Goal: Book appointment/travel/reservation

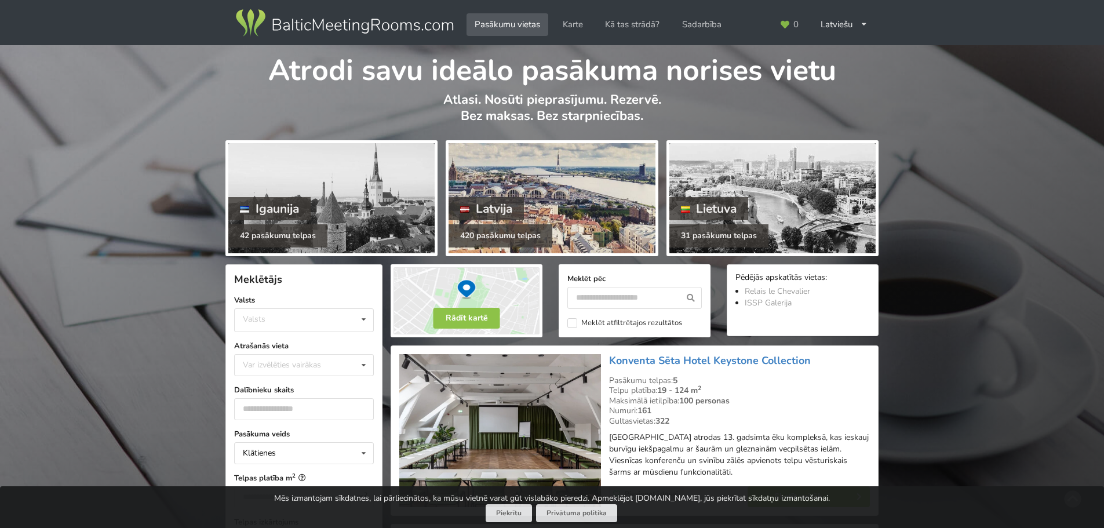
click at [535, 187] on div at bounding box center [552, 198] width 206 height 110
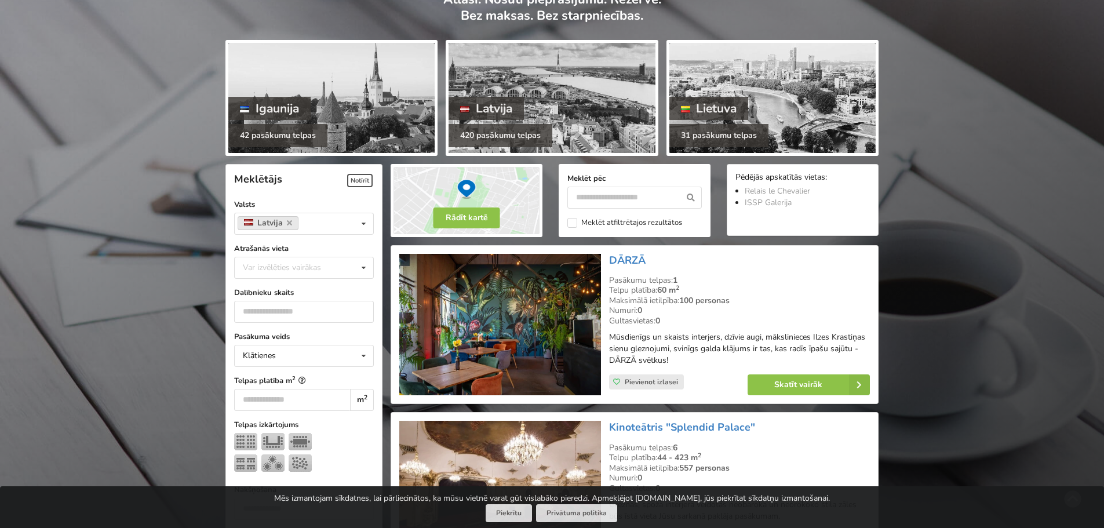
scroll to position [116, 0]
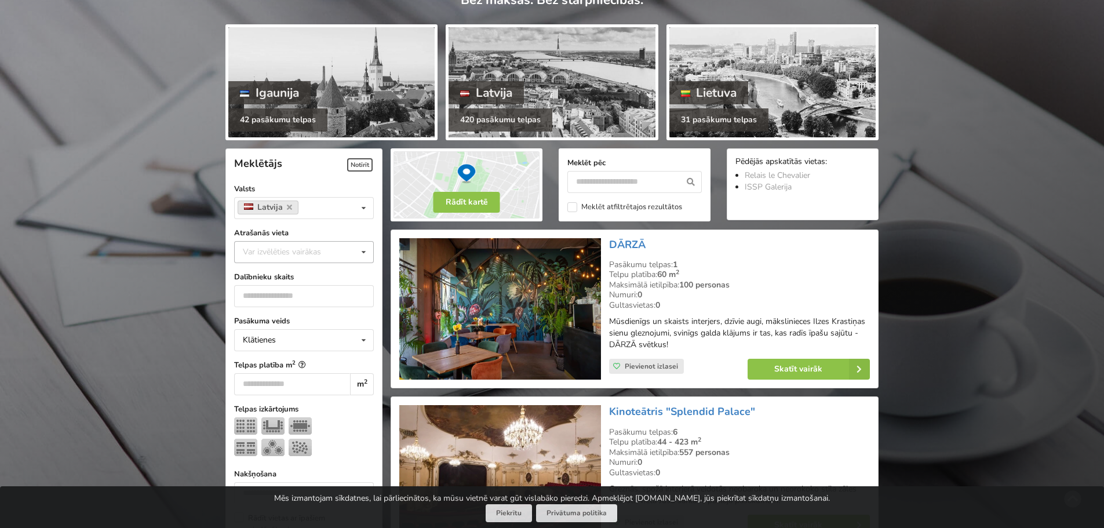
click at [363, 253] on icon at bounding box center [363, 252] width 17 height 21
click at [270, 381] on div "[GEOGRAPHIC_DATA]" at bounding box center [304, 380] width 139 height 21
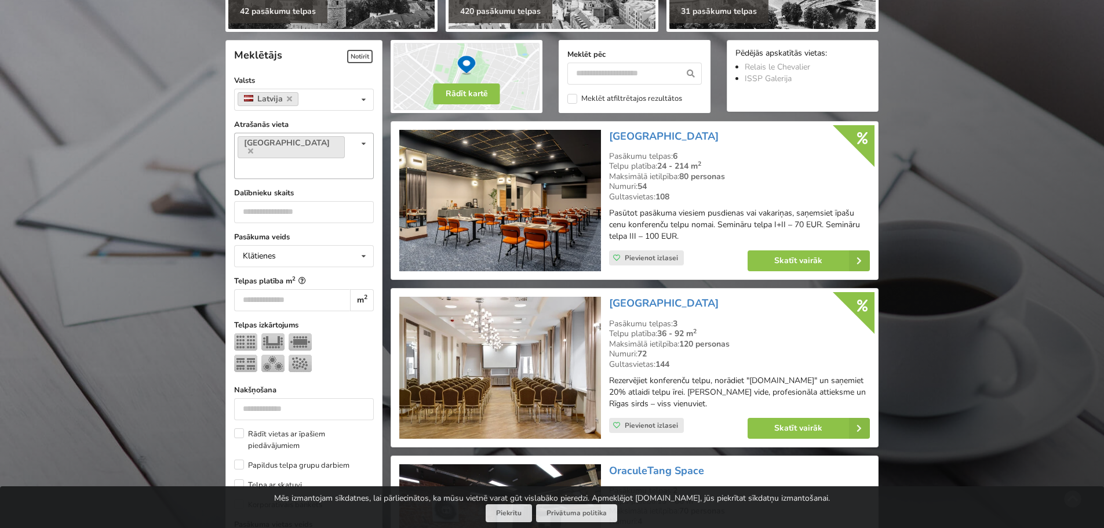
scroll to position [260, 0]
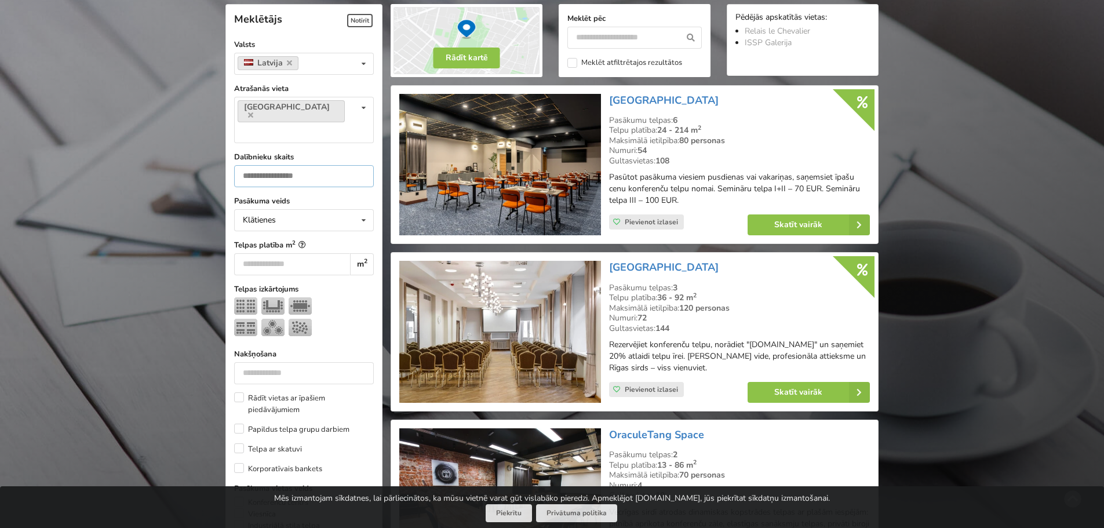
click at [362, 165] on input "*" at bounding box center [304, 176] width 140 height 22
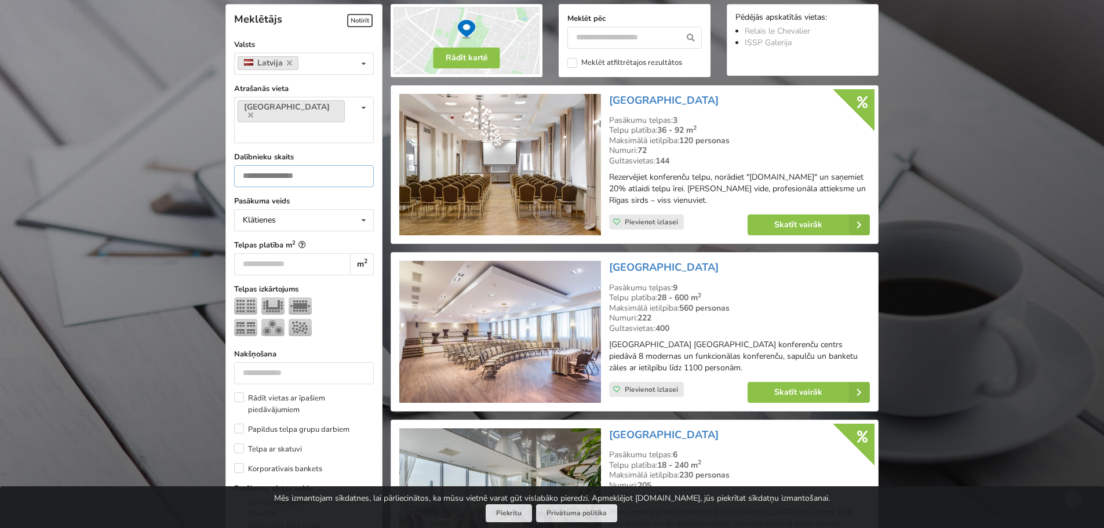
drag, startPoint x: 286, startPoint y: 154, endPoint x: 238, endPoint y: 147, distance: 48.0
click at [238, 165] on input "*" at bounding box center [304, 176] width 140 height 22
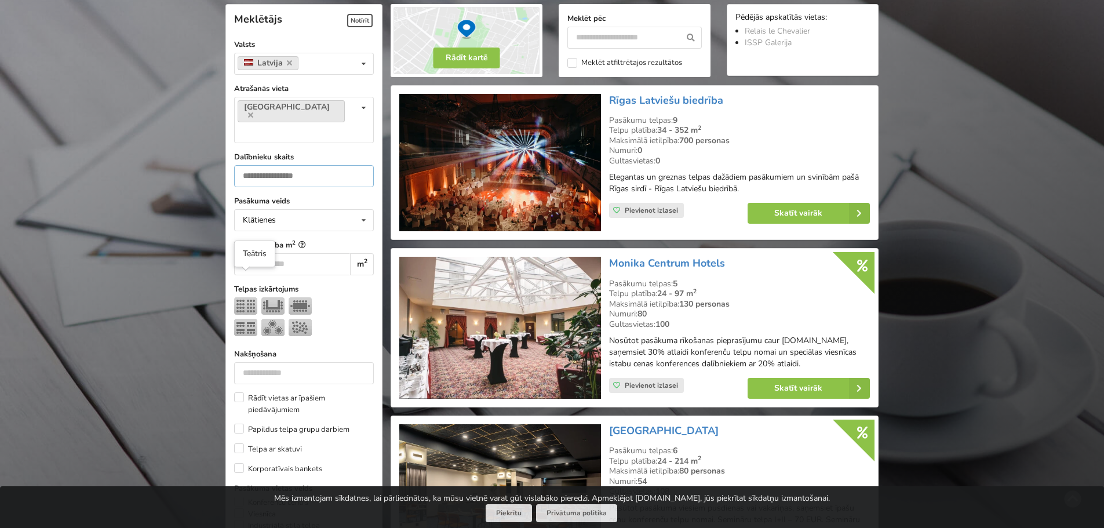
type input "**"
click at [253, 297] on img at bounding box center [245, 305] width 23 height 17
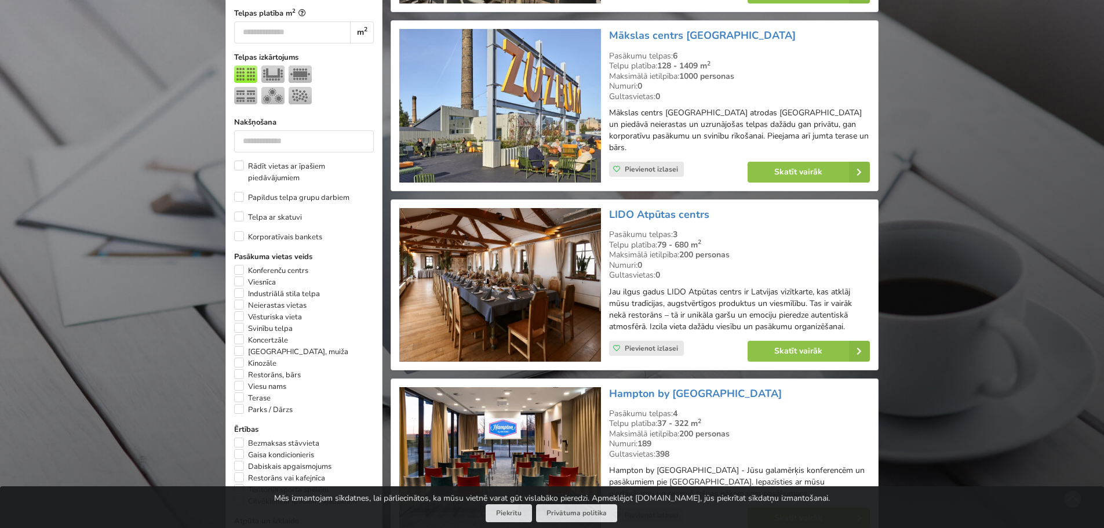
scroll to position [550, 0]
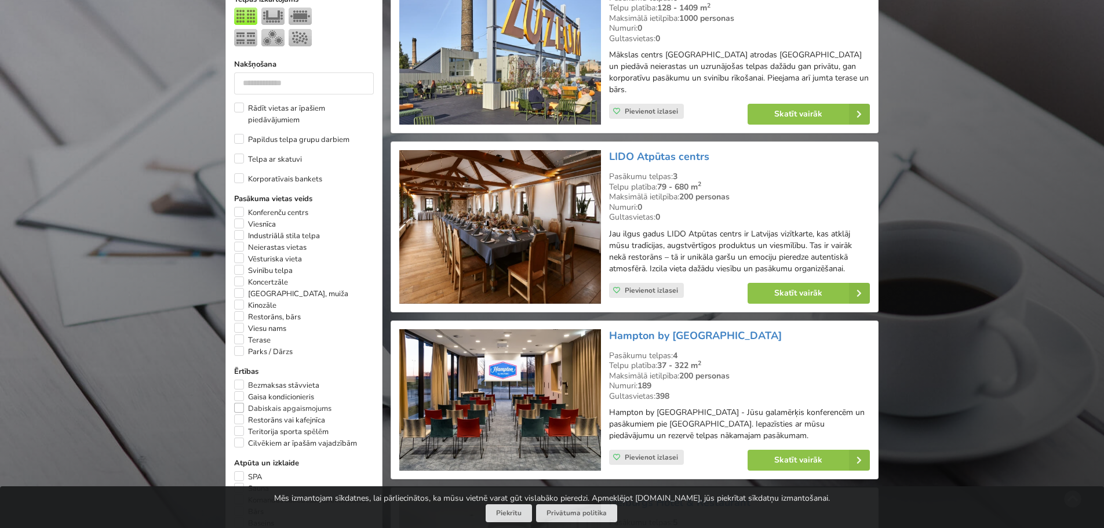
click at [287, 403] on label "Dabiskais apgaismojums" at bounding box center [282, 409] width 97 height 12
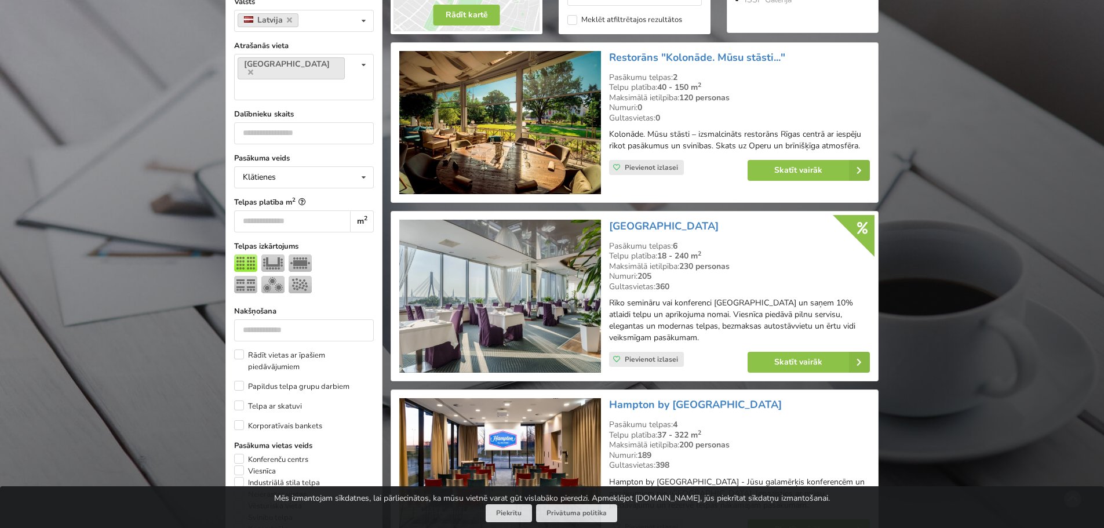
scroll to position [260, 0]
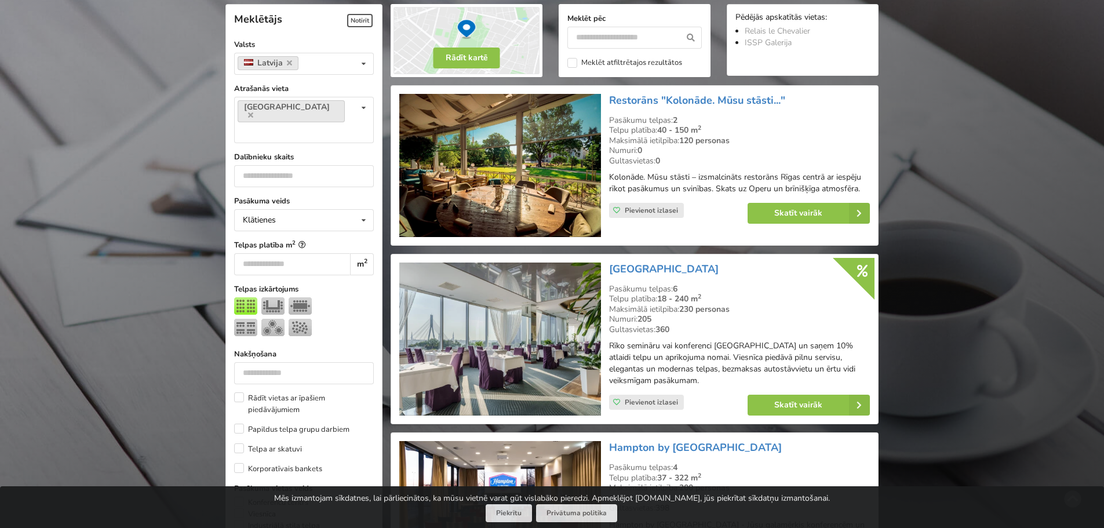
click at [524, 158] on img at bounding box center [499, 165] width 201 height 143
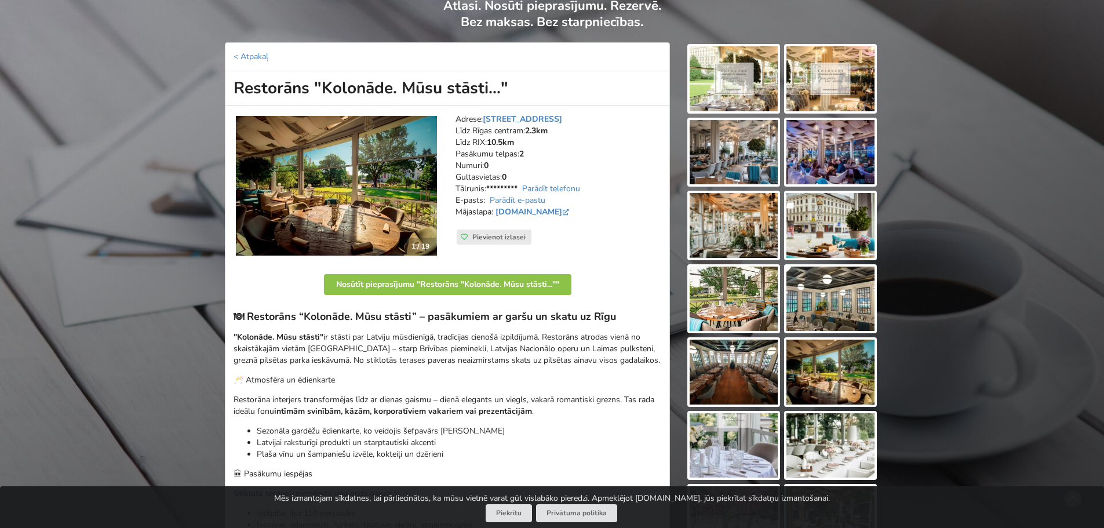
scroll to position [58, 0]
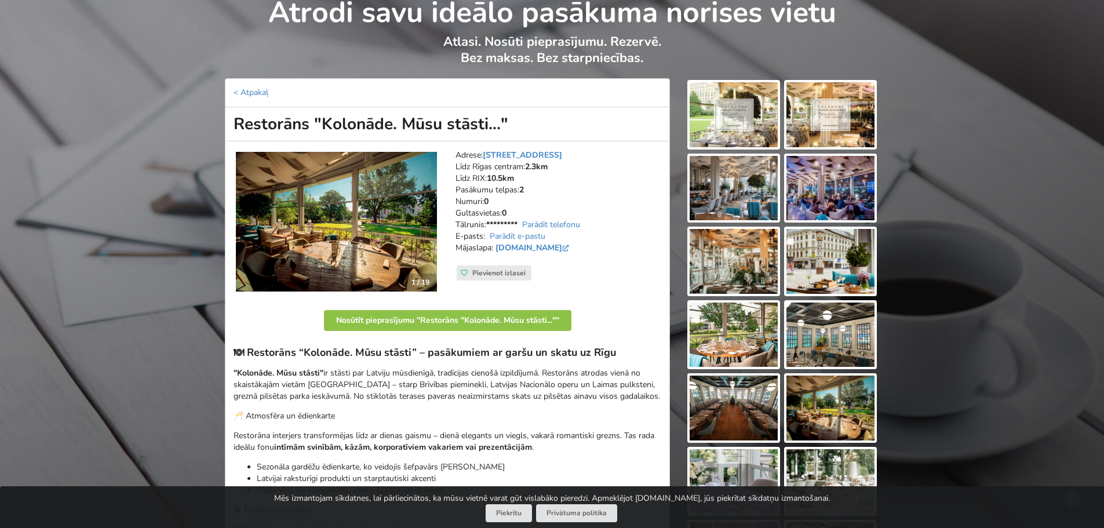
click at [711, 115] on img at bounding box center [734, 114] width 88 height 65
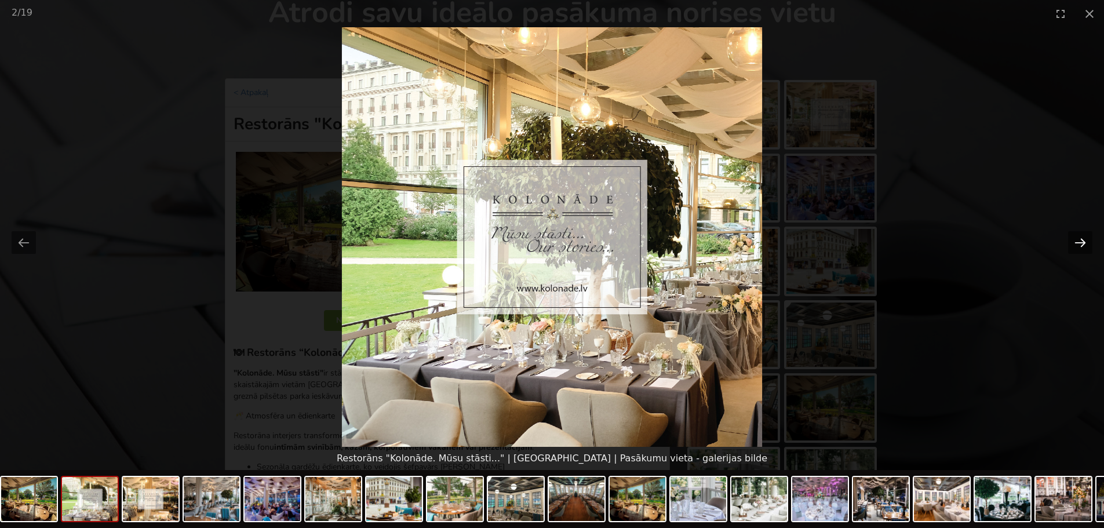
click at [1083, 240] on button "Next slide" at bounding box center [1080, 242] width 24 height 23
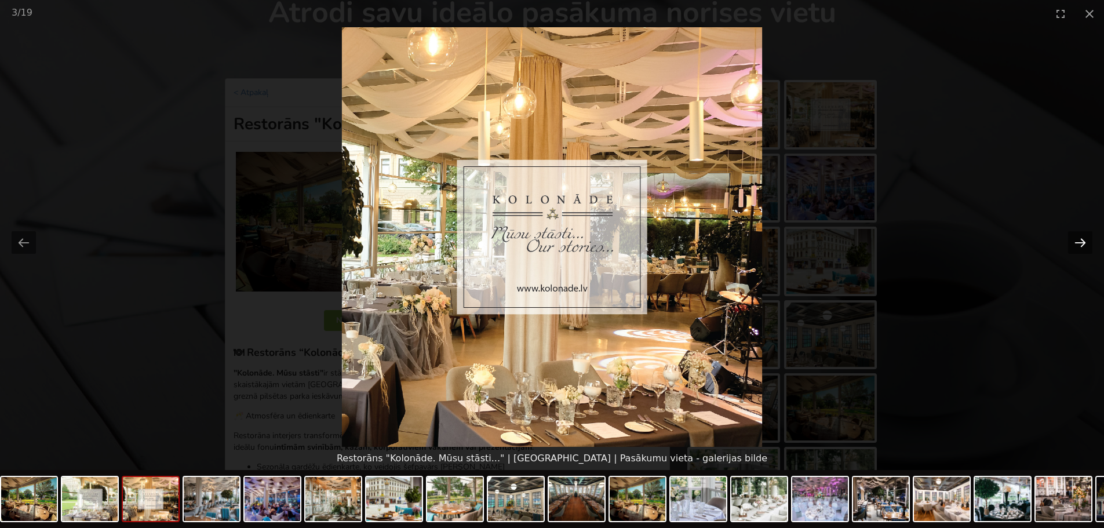
click at [1083, 240] on button "Next slide" at bounding box center [1080, 242] width 24 height 23
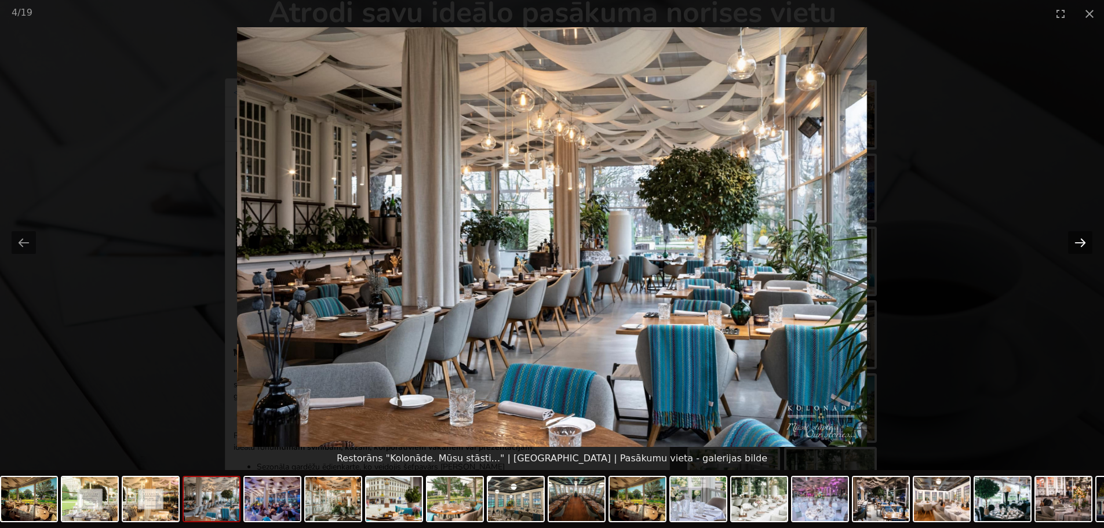
click at [1083, 240] on button "Next slide" at bounding box center [1080, 242] width 24 height 23
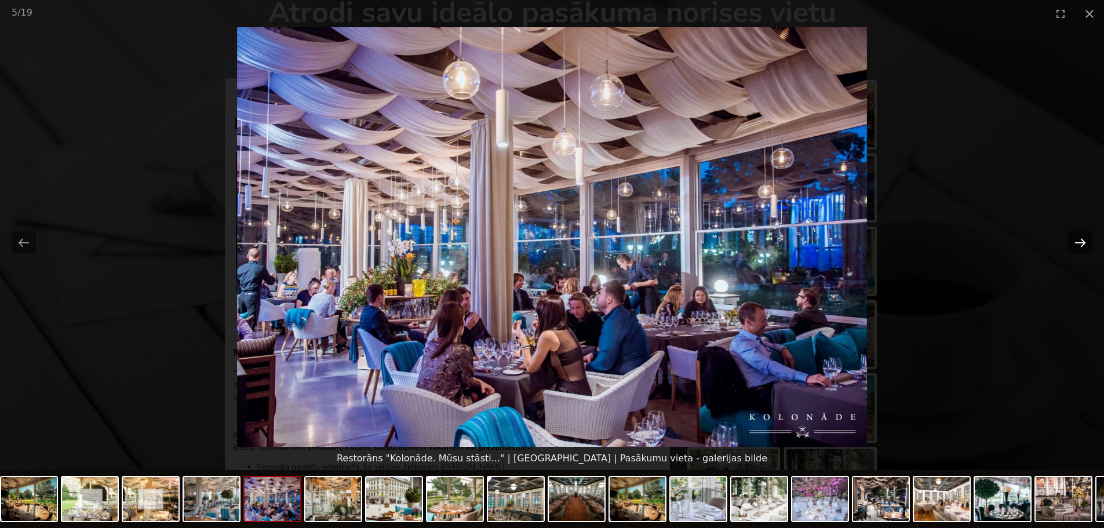
click at [1083, 240] on button "Next slide" at bounding box center [1080, 242] width 24 height 23
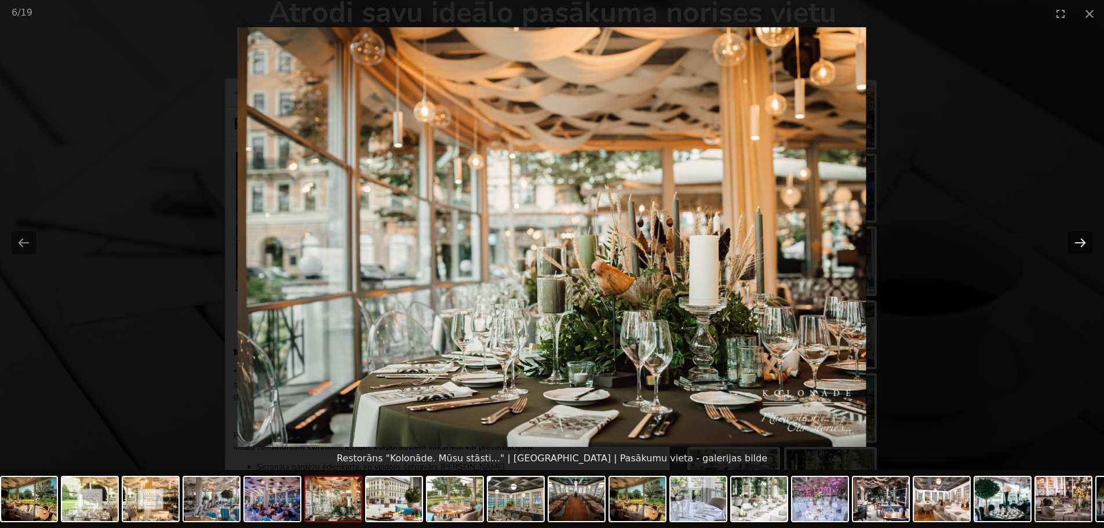
click at [1083, 240] on button "Next slide" at bounding box center [1080, 242] width 24 height 23
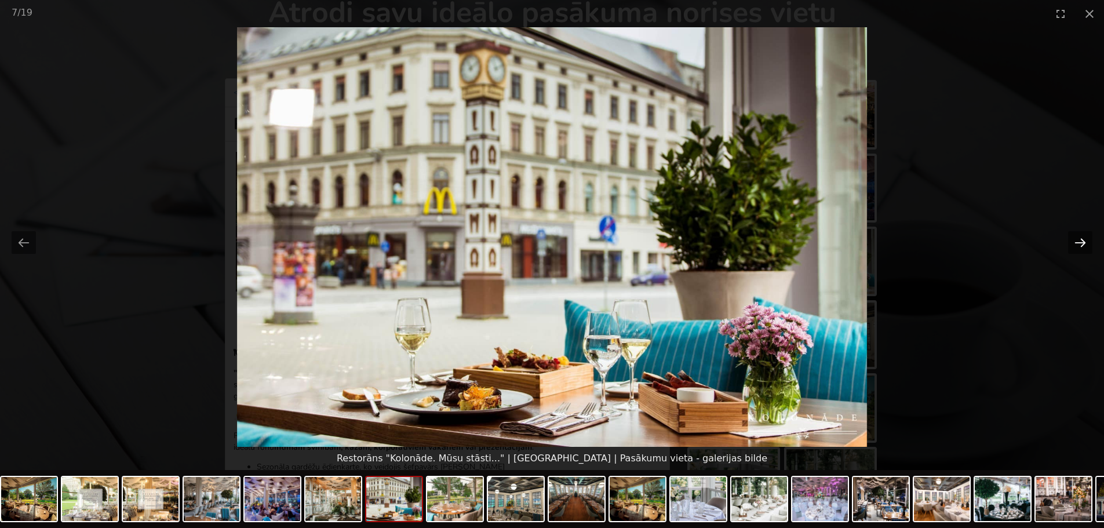
click at [1083, 240] on button "Next slide" at bounding box center [1080, 242] width 24 height 23
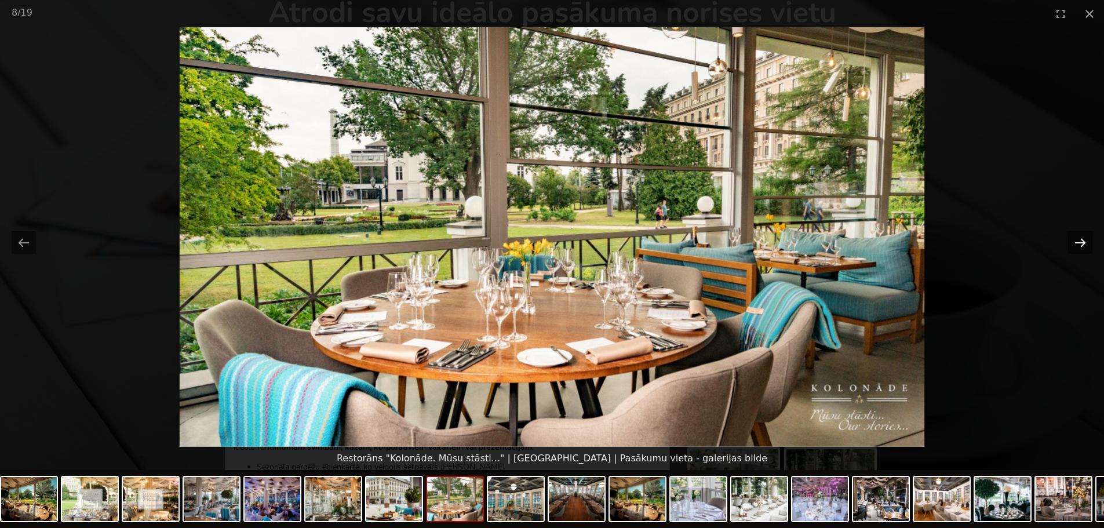
click at [1083, 240] on button "Next slide" at bounding box center [1080, 242] width 24 height 23
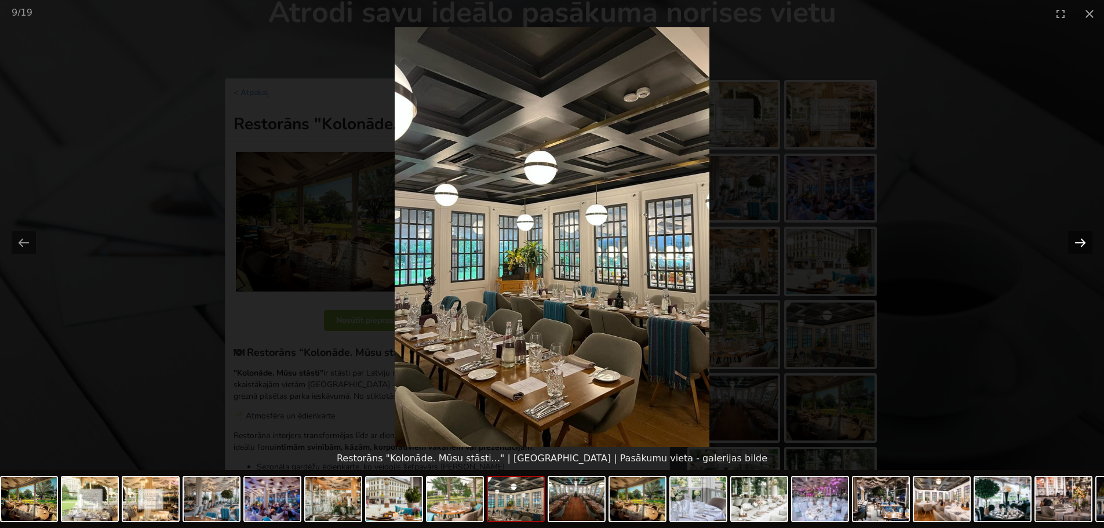
click at [1083, 240] on button "Next slide" at bounding box center [1080, 242] width 24 height 23
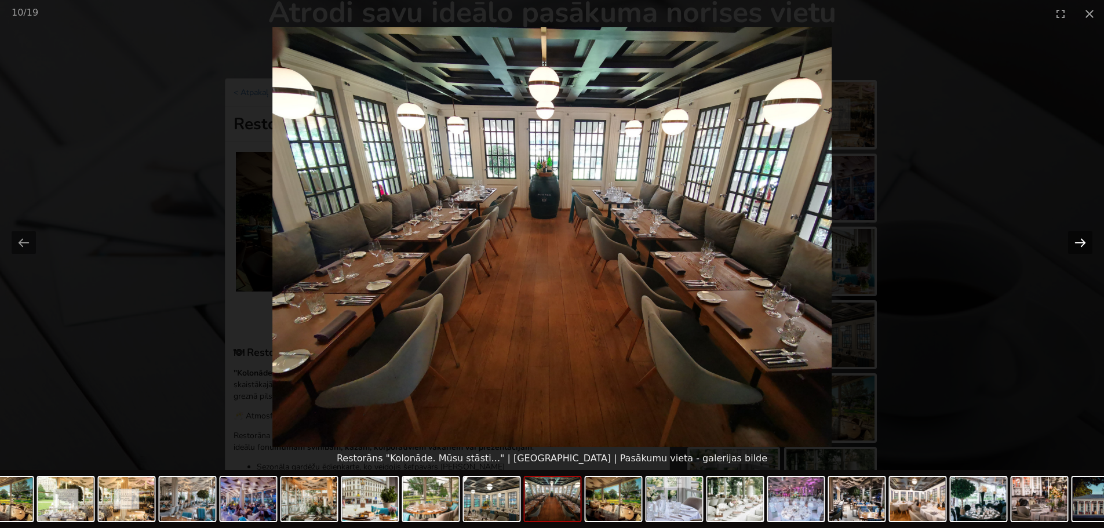
click at [1082, 240] on button "Next slide" at bounding box center [1080, 242] width 24 height 23
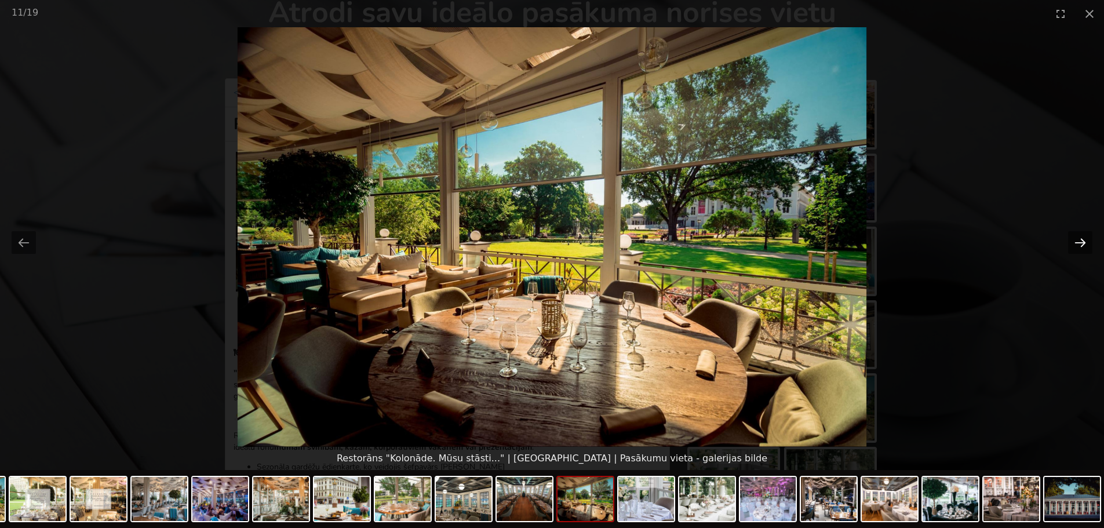
click at [1082, 240] on button "Next slide" at bounding box center [1080, 242] width 24 height 23
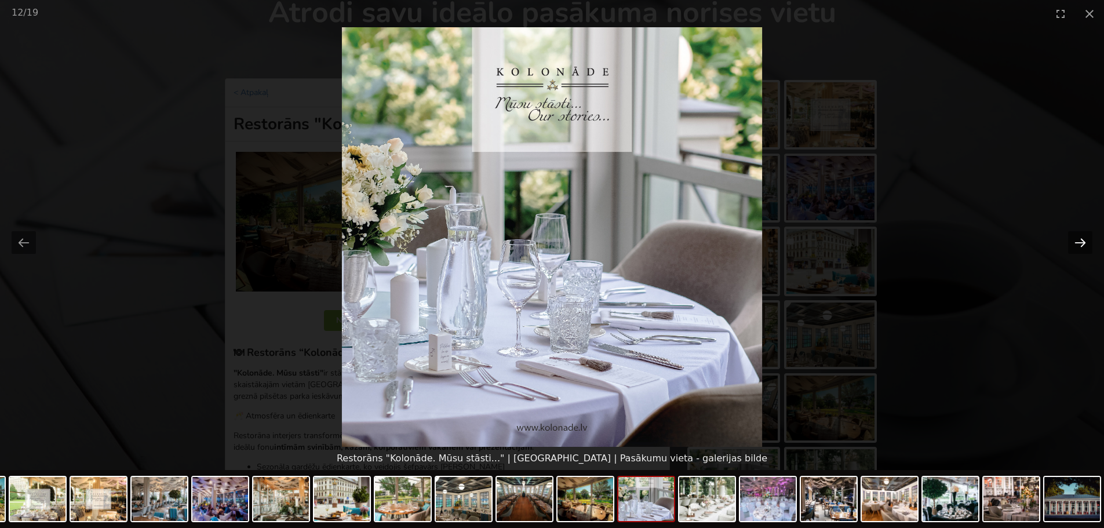
click at [1082, 240] on button "Next slide" at bounding box center [1080, 242] width 24 height 23
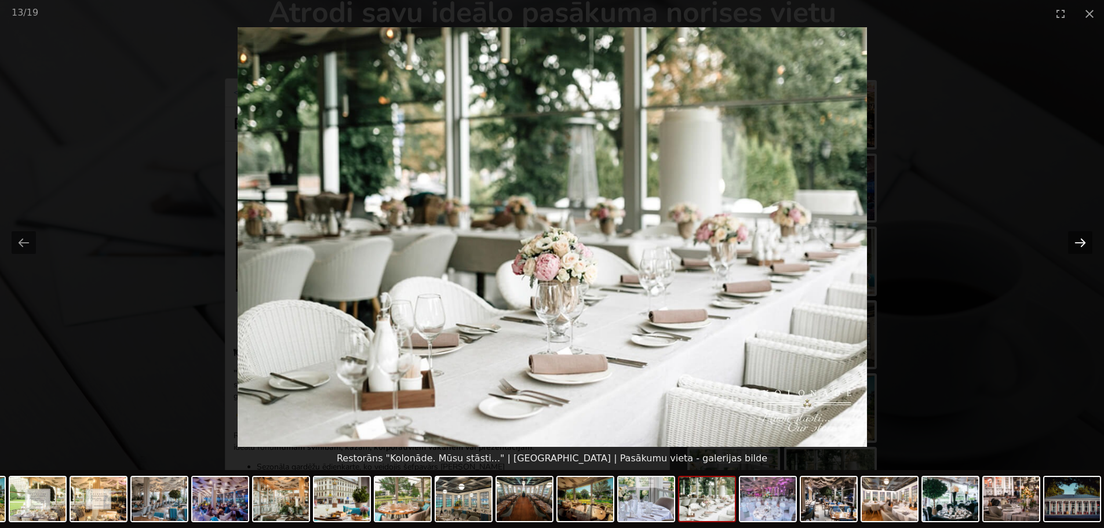
click at [1082, 240] on button "Next slide" at bounding box center [1080, 242] width 24 height 23
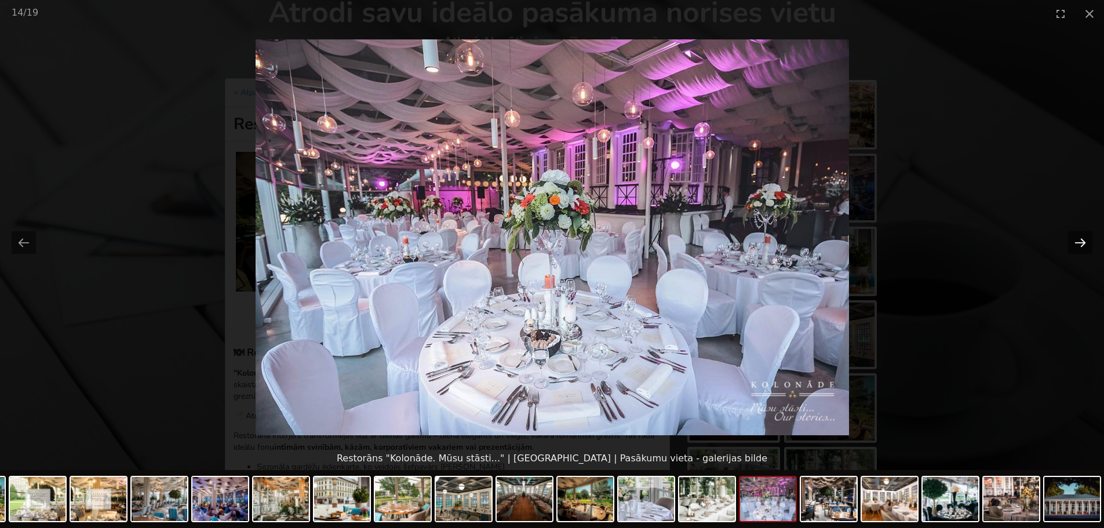
click at [1082, 240] on button "Next slide" at bounding box center [1080, 242] width 24 height 23
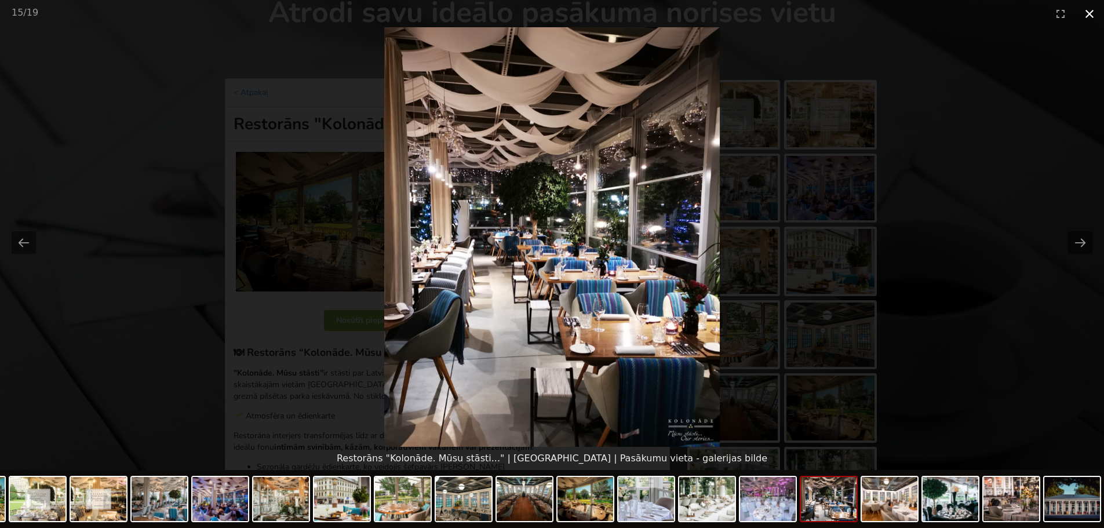
click at [1091, 12] on button "Close gallery" at bounding box center [1089, 13] width 29 height 27
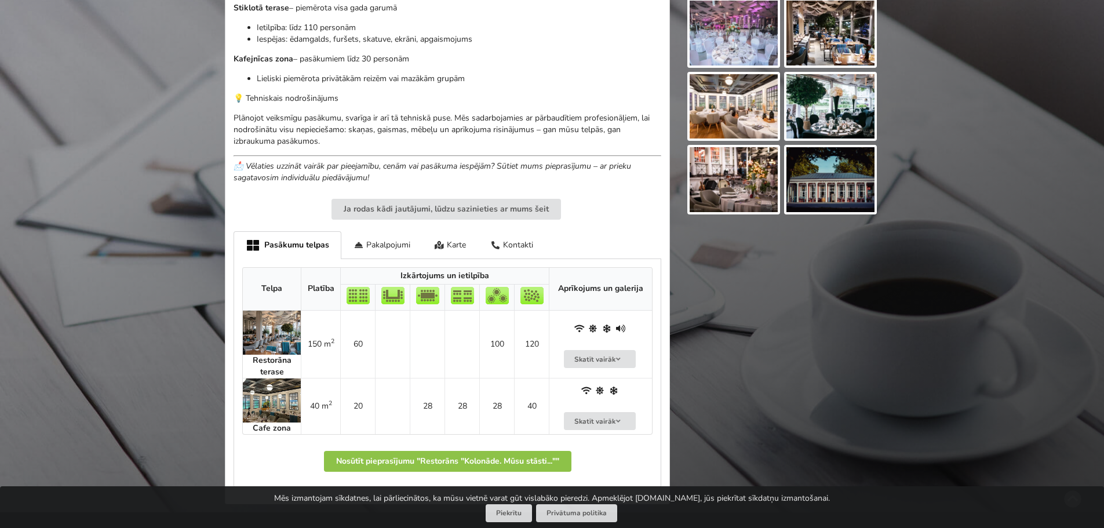
scroll to position [638, 0]
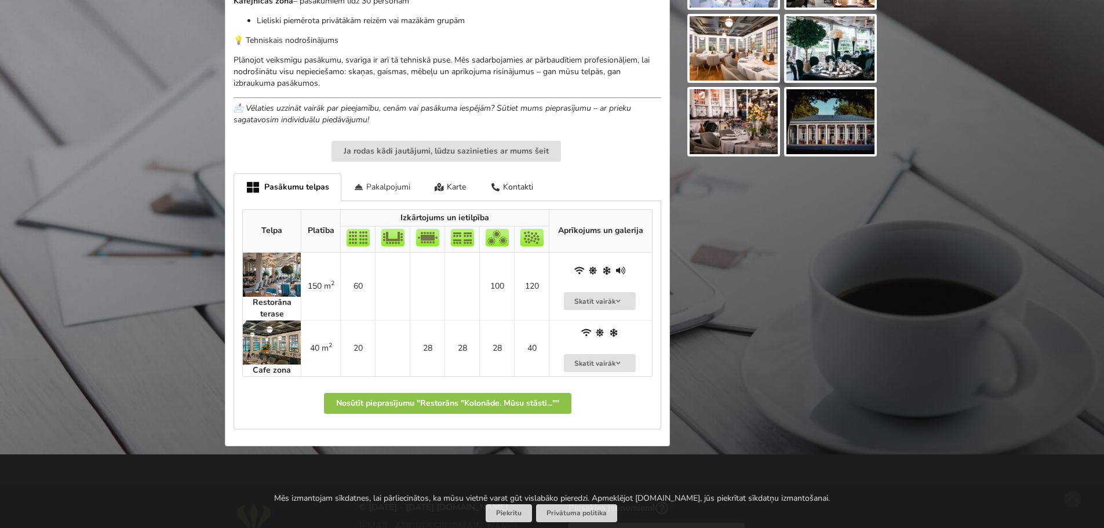
click at [403, 180] on div "Pakalpojumi" at bounding box center [381, 186] width 81 height 27
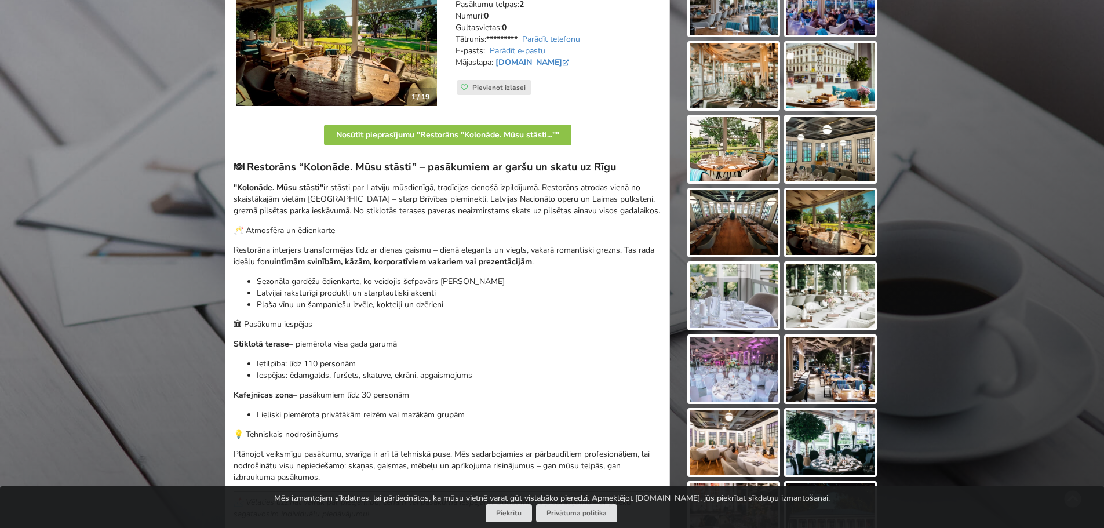
scroll to position [290, 0]
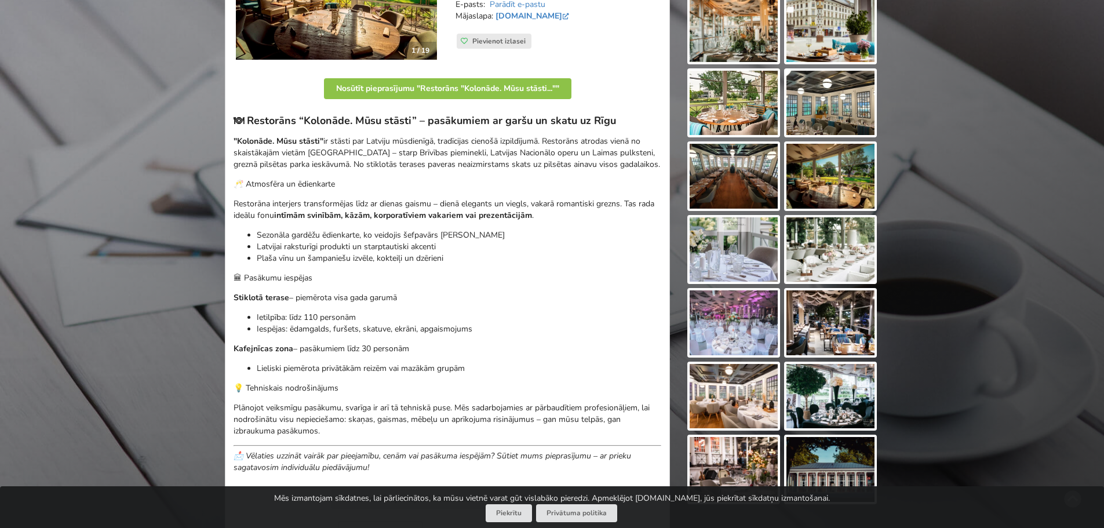
click at [730, 234] on img at bounding box center [734, 249] width 88 height 65
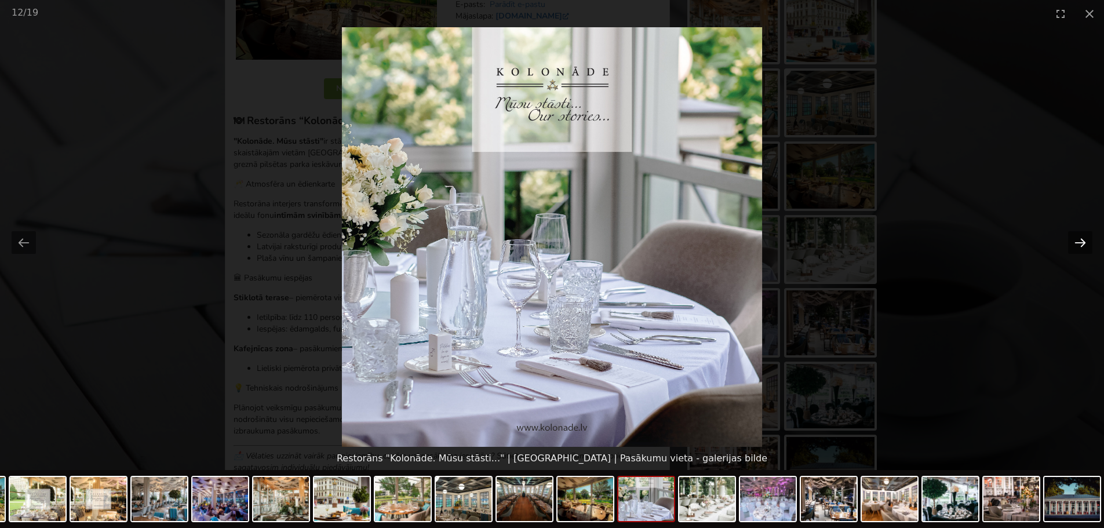
click at [1082, 238] on button "Next slide" at bounding box center [1080, 242] width 24 height 23
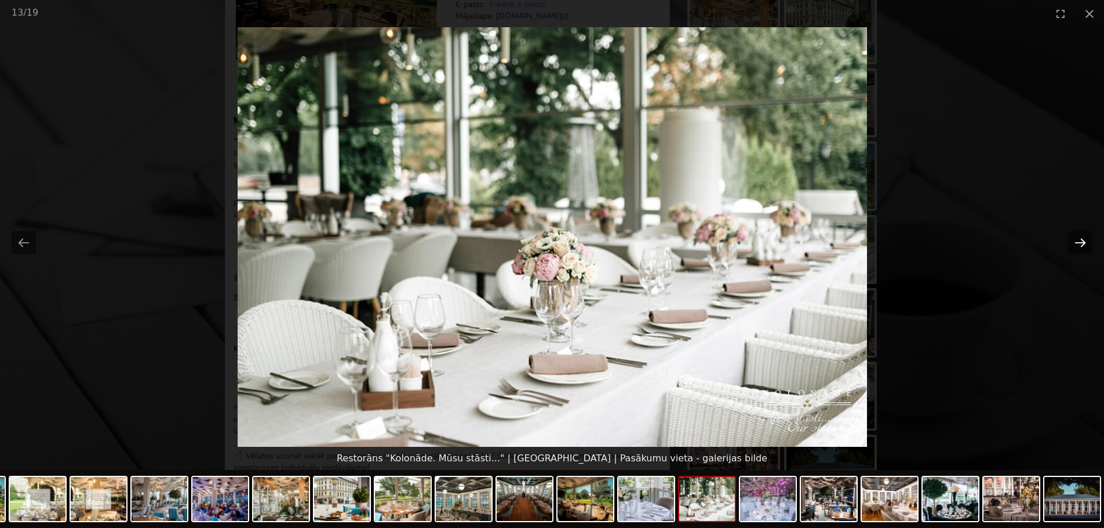
click at [1082, 238] on button "Next slide" at bounding box center [1080, 242] width 24 height 23
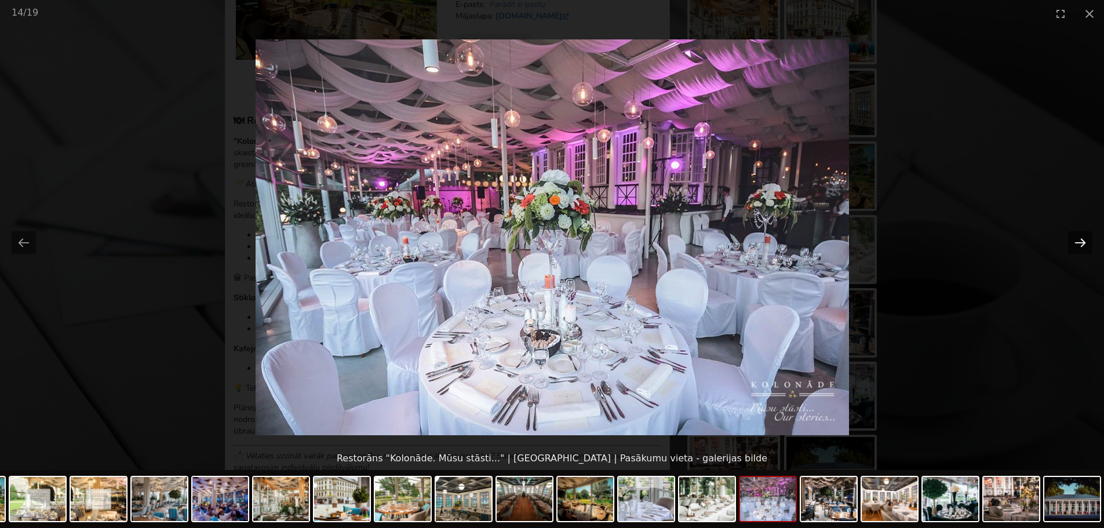
click at [1082, 238] on button "Next slide" at bounding box center [1080, 242] width 24 height 23
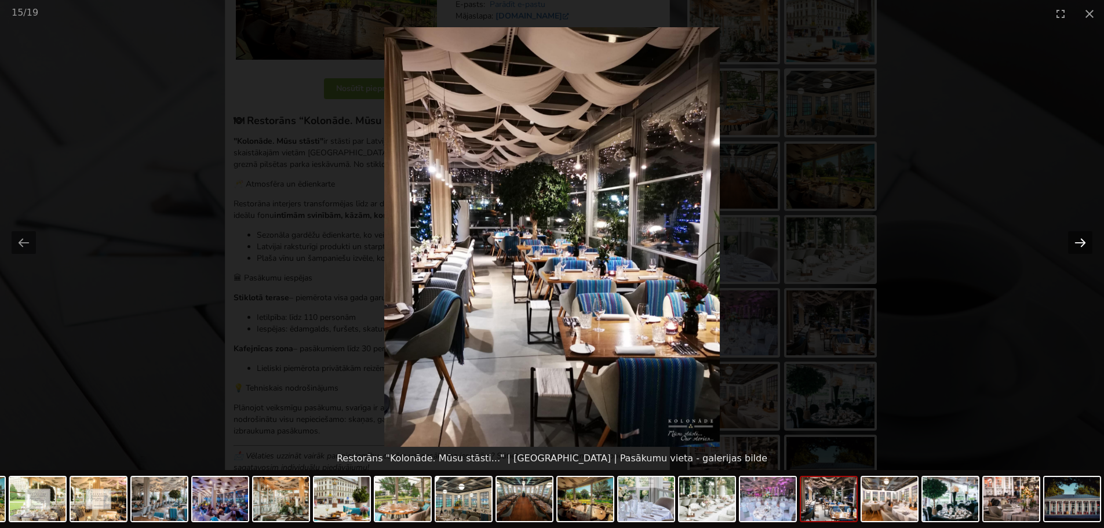
click at [1082, 238] on button "Next slide" at bounding box center [1080, 242] width 24 height 23
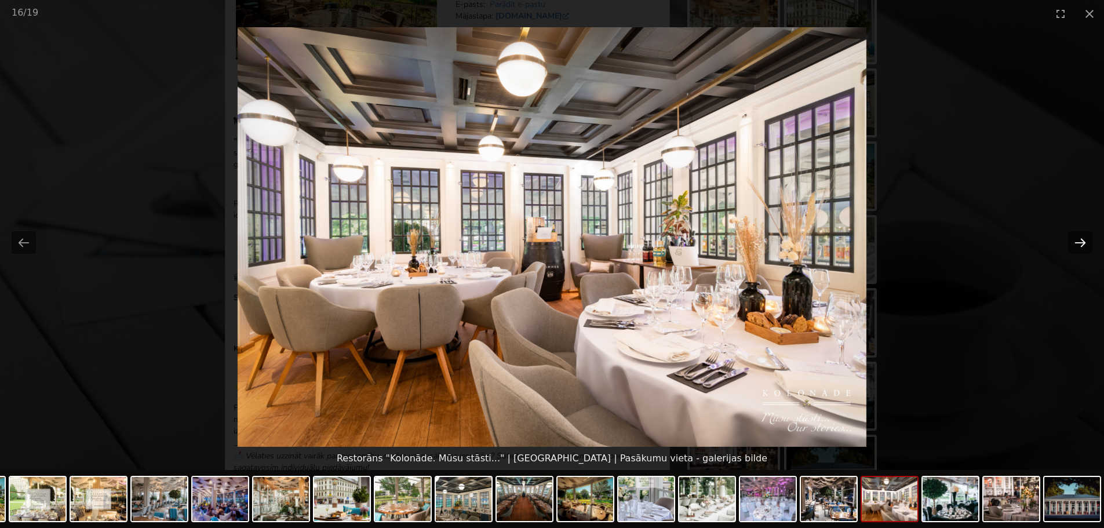
click at [1082, 238] on button "Next slide" at bounding box center [1080, 242] width 24 height 23
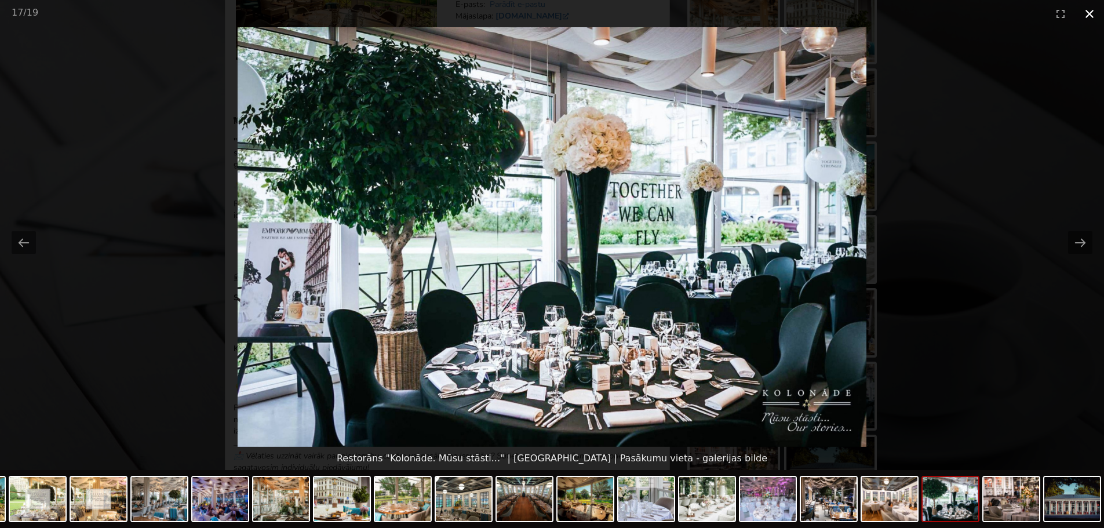
click at [1090, 10] on button "Close gallery" at bounding box center [1089, 13] width 29 height 27
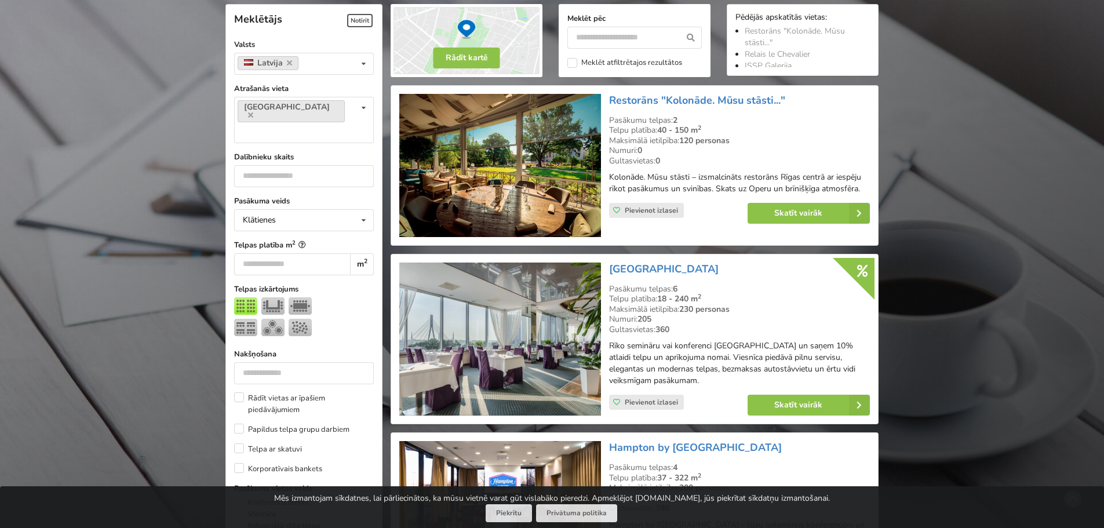
scroll to position [318, 0]
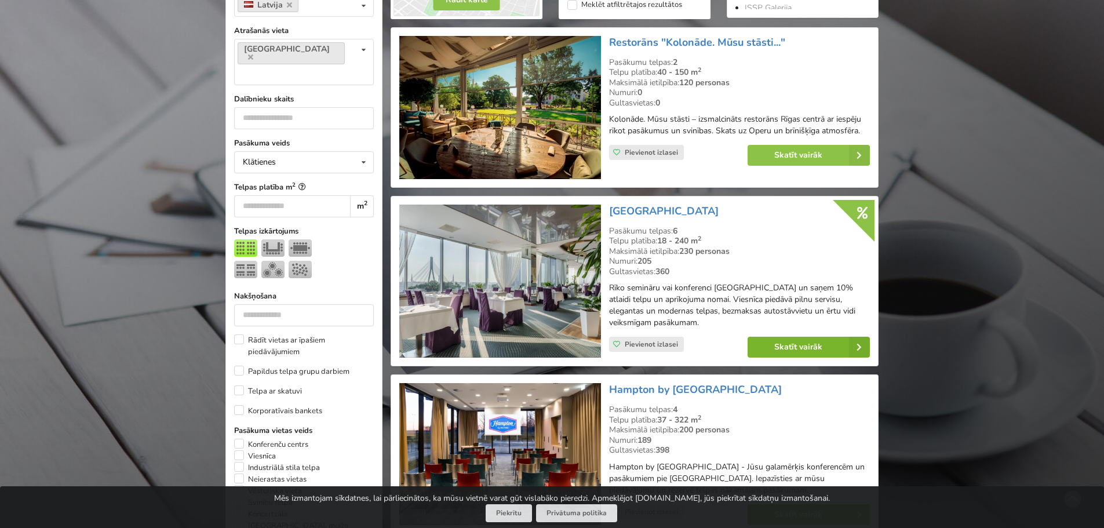
click at [799, 344] on link "Skatīt vairāk" at bounding box center [809, 347] width 122 height 21
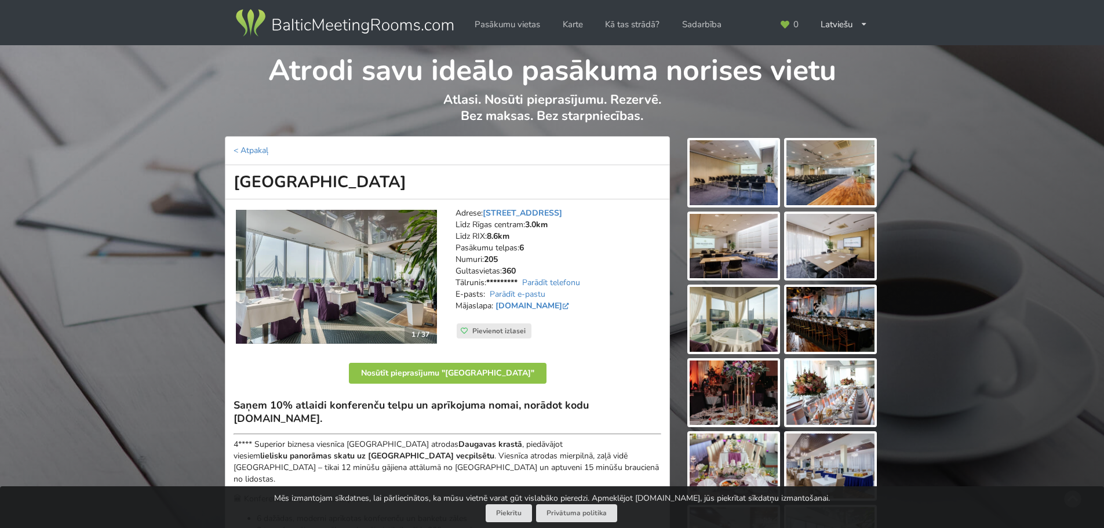
click at [746, 188] on img at bounding box center [734, 172] width 88 height 65
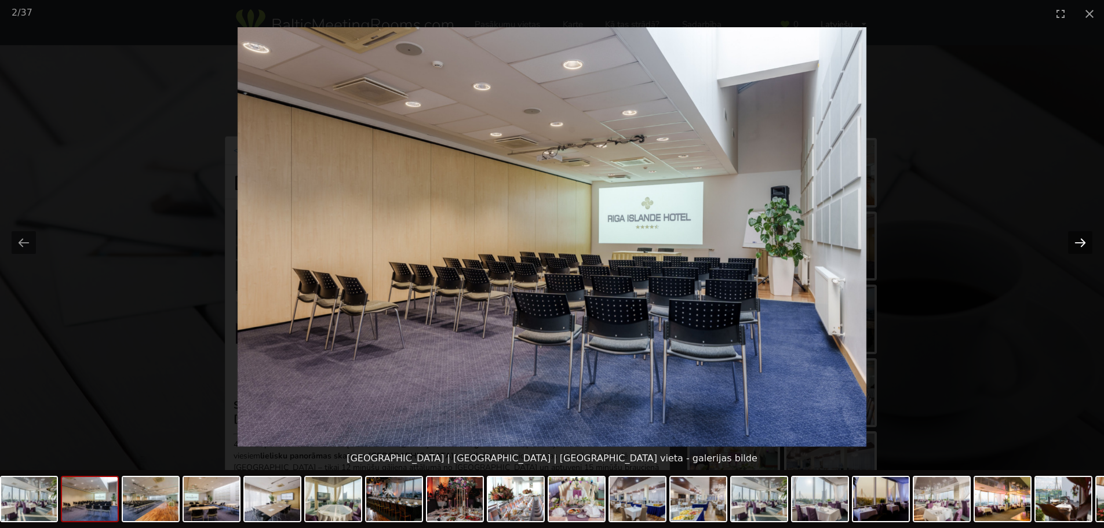
click at [1082, 238] on button "Next slide" at bounding box center [1080, 242] width 24 height 23
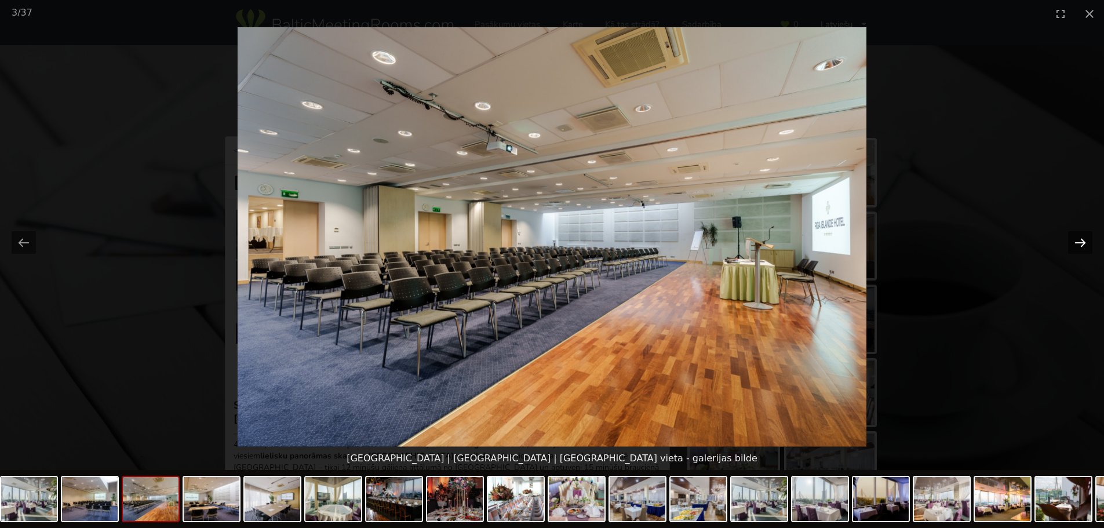
click at [1082, 238] on button "Next slide" at bounding box center [1080, 242] width 24 height 23
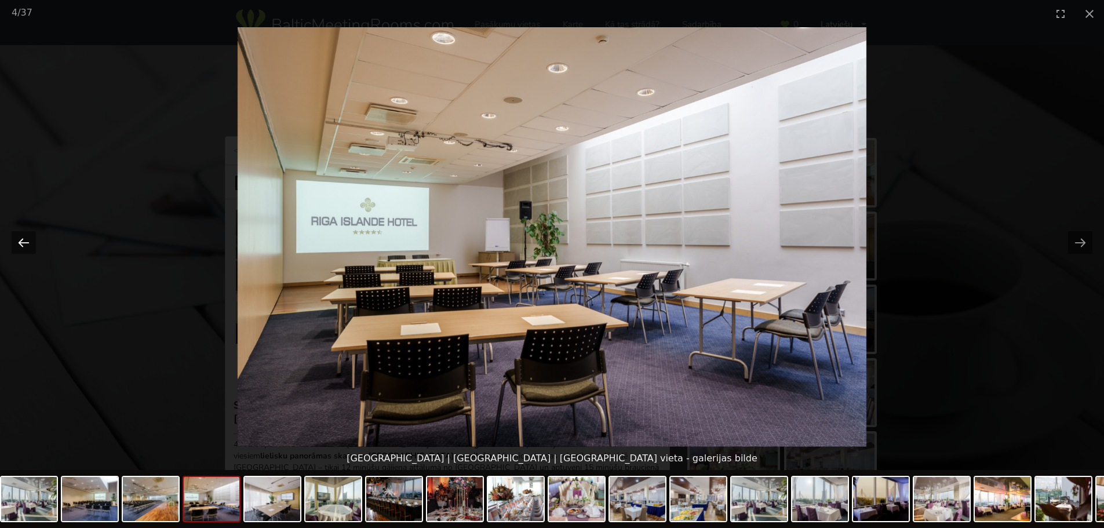
click at [21, 241] on button "Previous slide" at bounding box center [24, 242] width 24 height 23
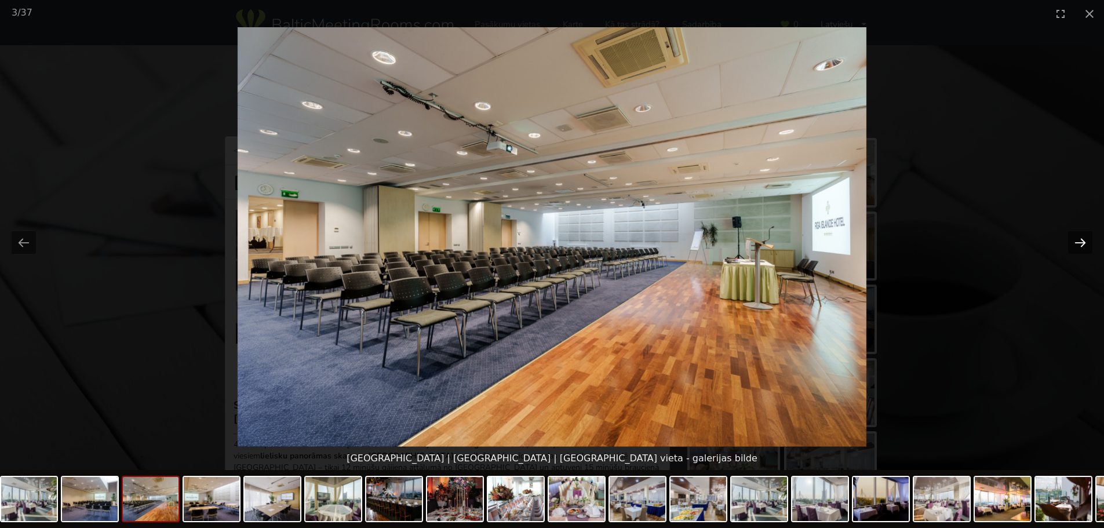
click at [1076, 243] on button "Next slide" at bounding box center [1080, 242] width 24 height 23
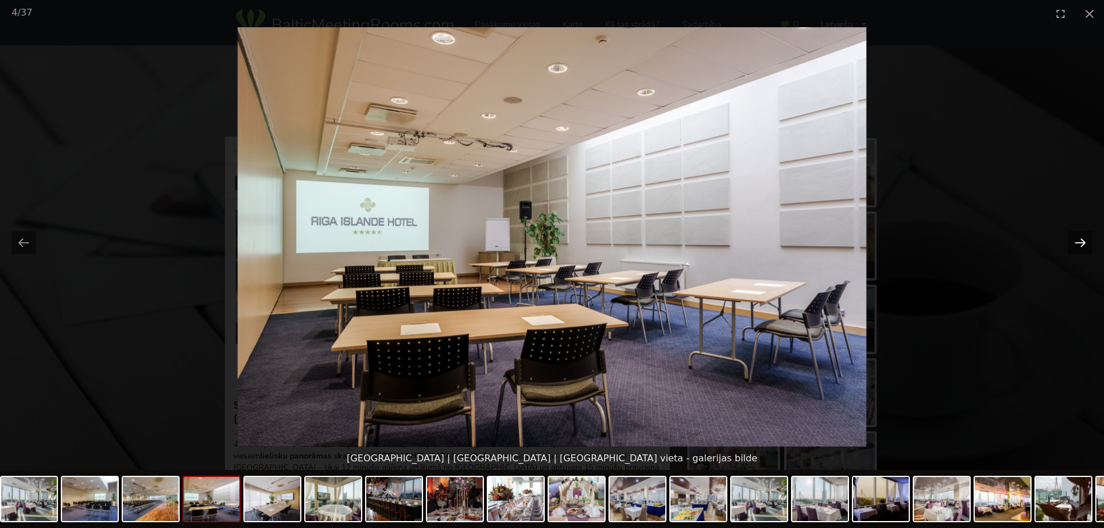
click at [1076, 243] on button "Next slide" at bounding box center [1080, 242] width 24 height 23
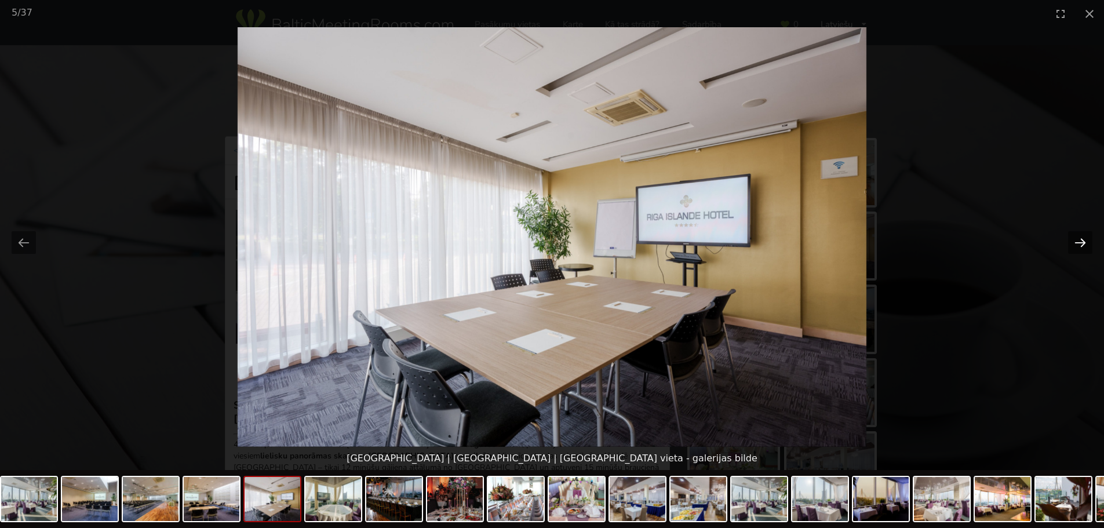
click at [1076, 242] on button "Next slide" at bounding box center [1080, 242] width 24 height 23
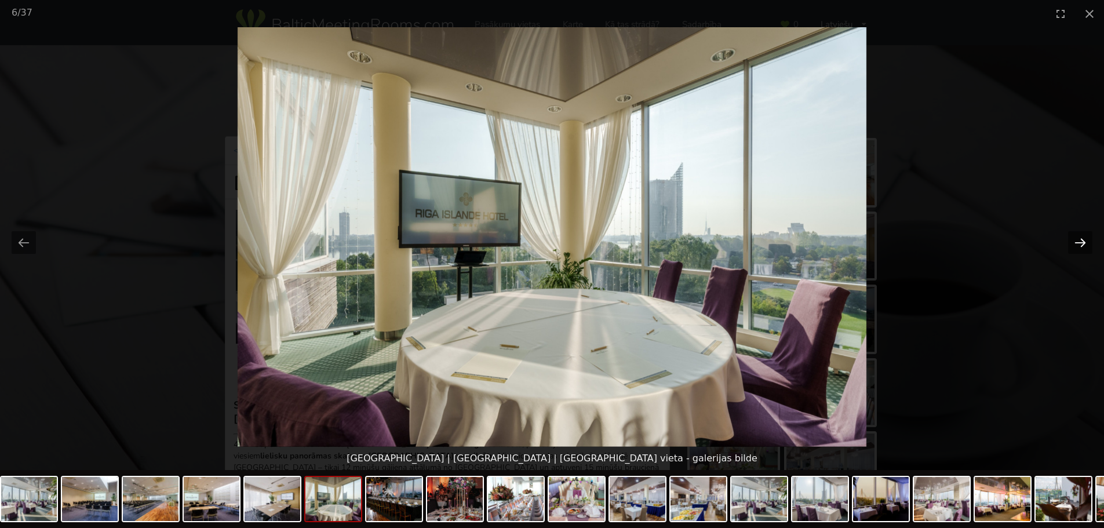
click at [1077, 240] on button "Next slide" at bounding box center [1080, 242] width 24 height 23
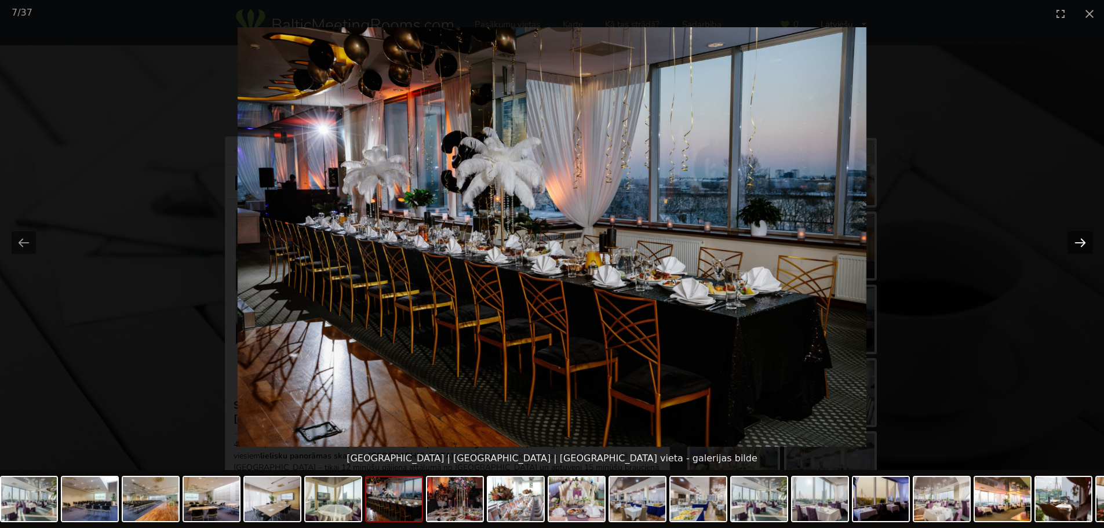
click at [1077, 240] on button "Next slide" at bounding box center [1080, 242] width 24 height 23
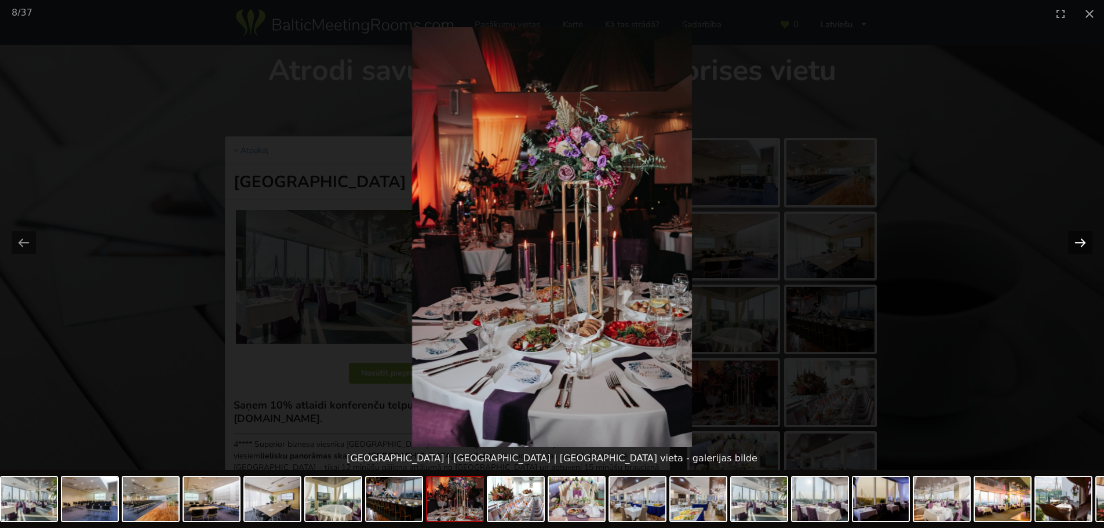
click at [1077, 240] on button "Next slide" at bounding box center [1080, 242] width 24 height 23
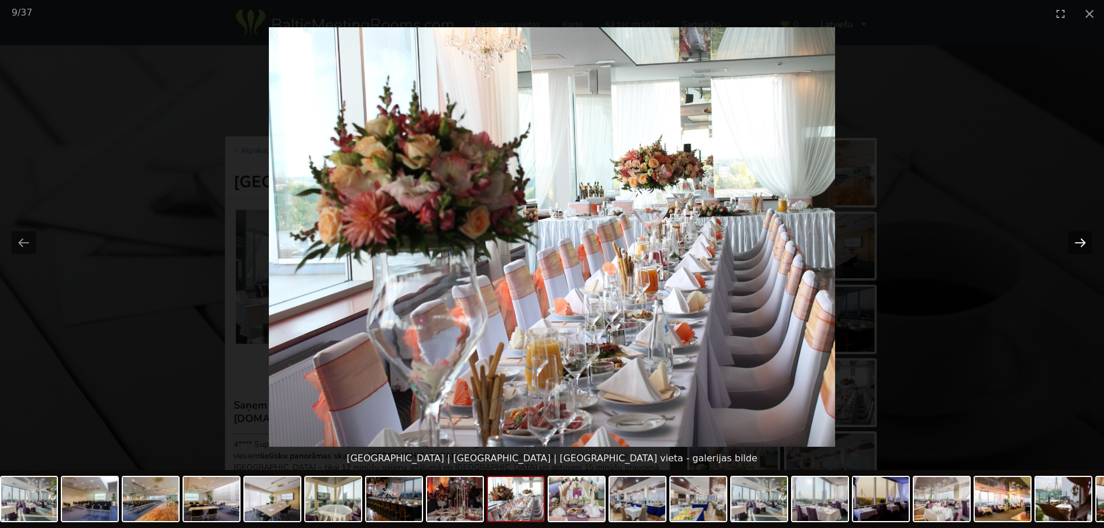
click at [1077, 240] on button "Next slide" at bounding box center [1080, 242] width 24 height 23
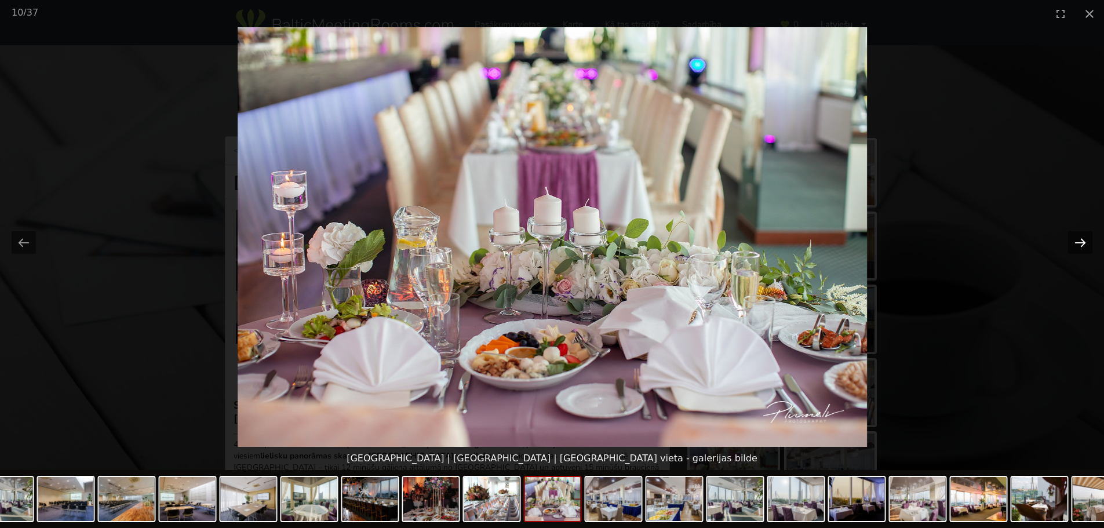
click at [1077, 240] on button "Next slide" at bounding box center [1080, 242] width 24 height 23
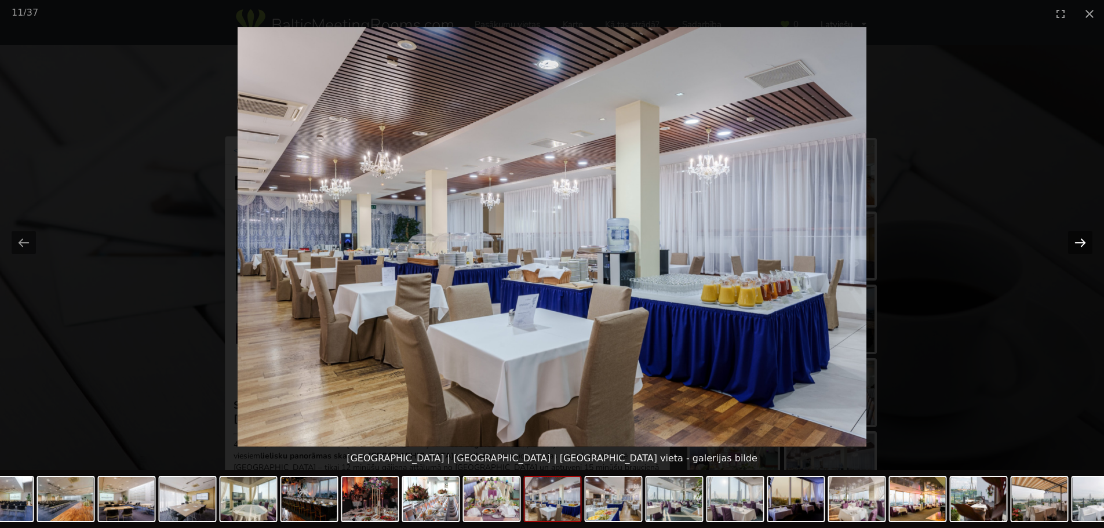
click at [1077, 239] on button "Next slide" at bounding box center [1080, 242] width 24 height 23
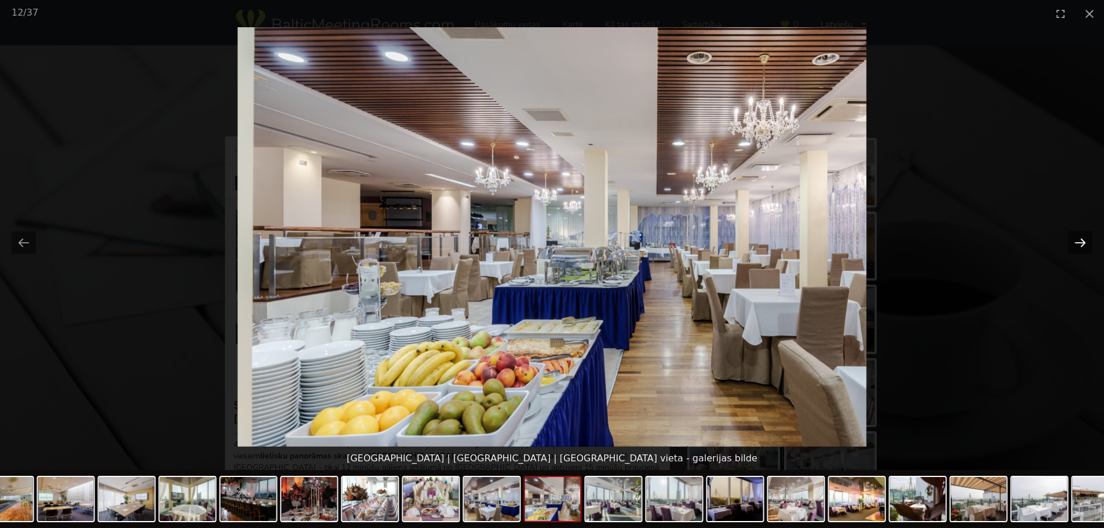
click at [1077, 239] on button "Next slide" at bounding box center [1080, 242] width 24 height 23
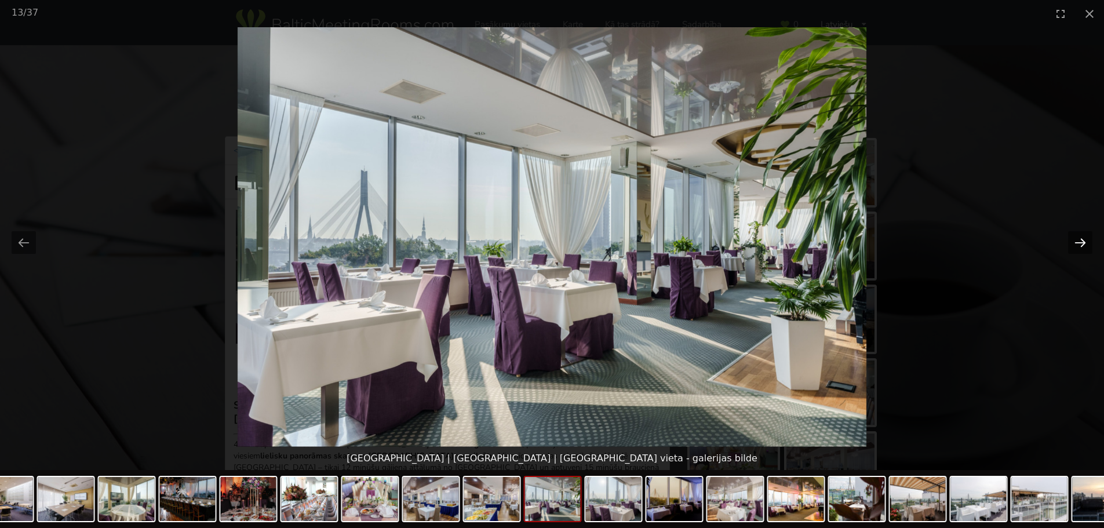
click at [1077, 239] on button "Next slide" at bounding box center [1080, 242] width 24 height 23
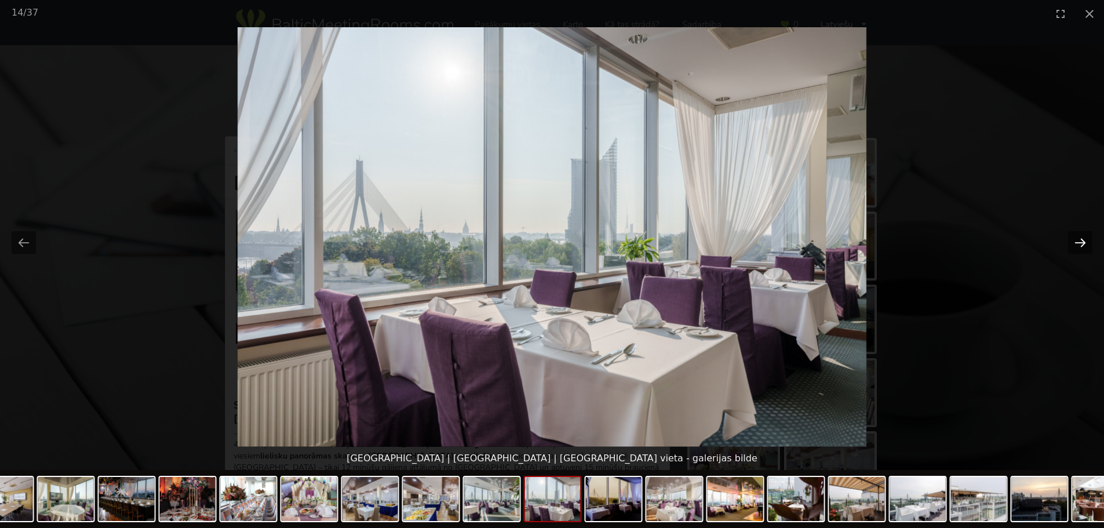
click at [1077, 239] on button "Next slide" at bounding box center [1080, 242] width 24 height 23
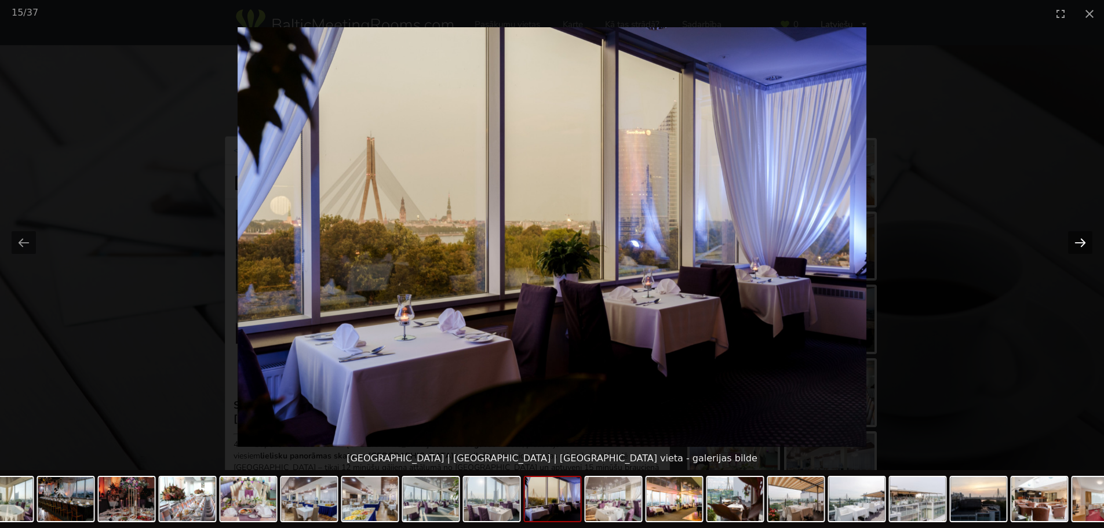
click at [1077, 238] on button "Next slide" at bounding box center [1080, 242] width 24 height 23
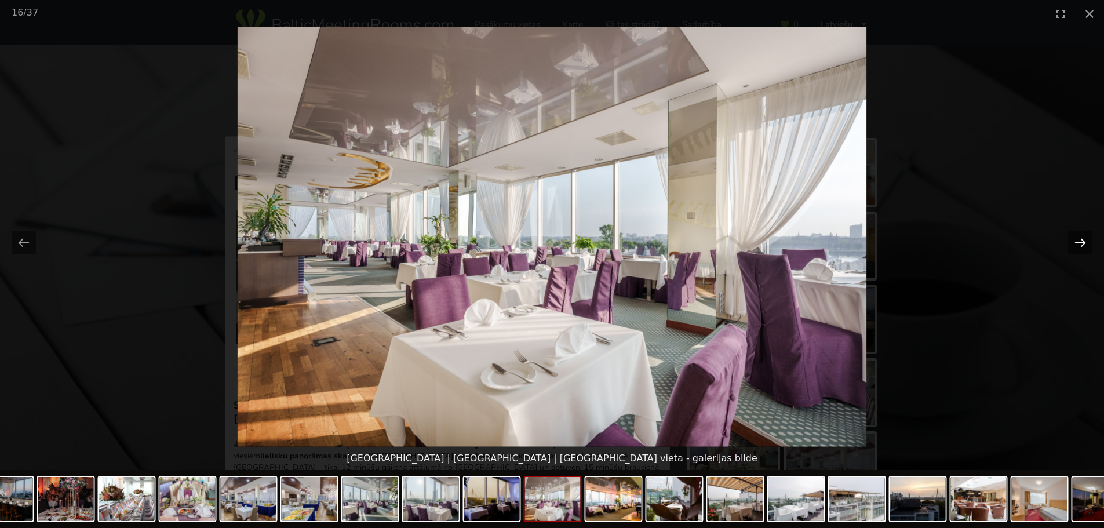
click at [1077, 238] on button "Next slide" at bounding box center [1080, 242] width 24 height 23
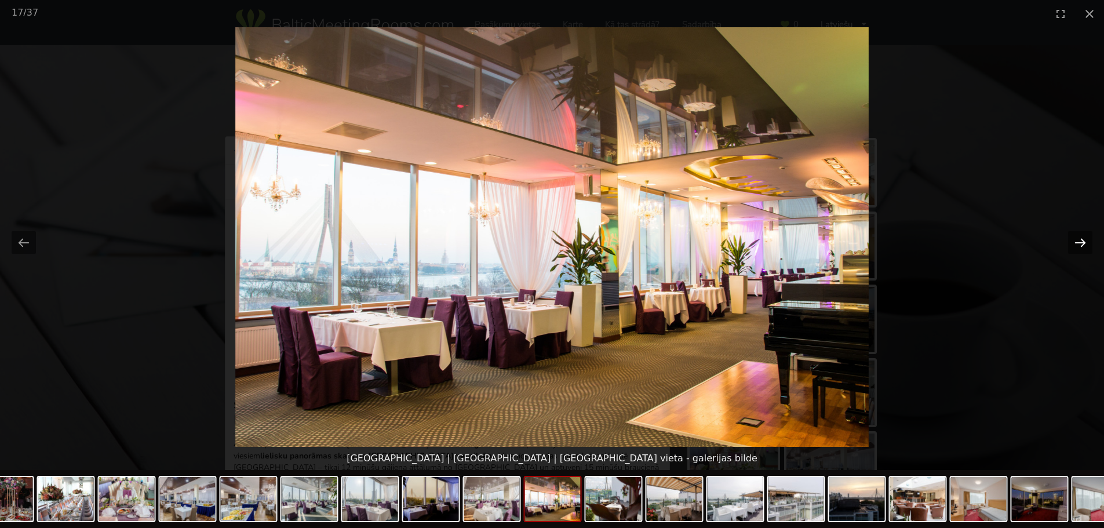
click at [1077, 238] on button "Next slide" at bounding box center [1080, 242] width 24 height 23
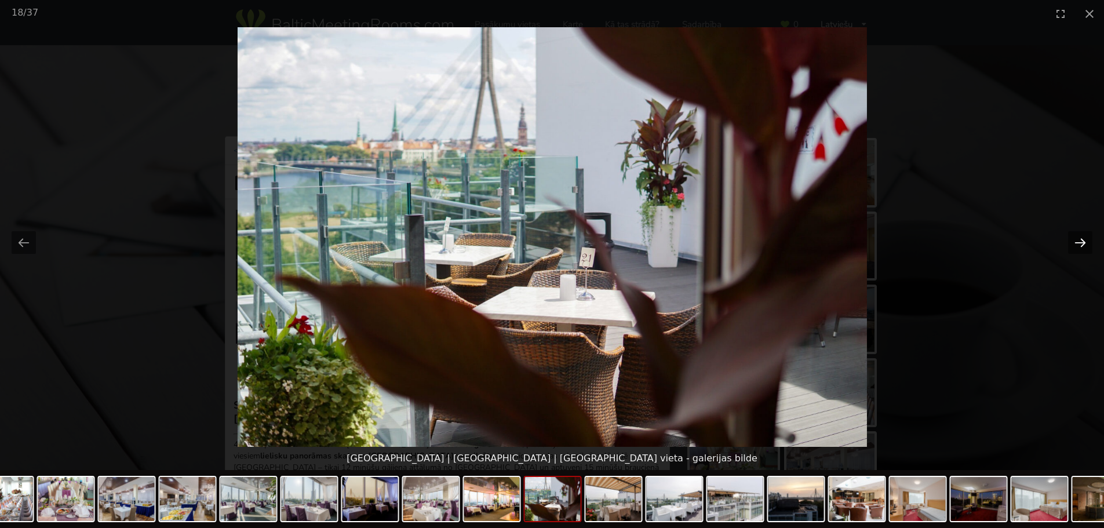
click at [1077, 238] on button "Next slide" at bounding box center [1080, 242] width 24 height 23
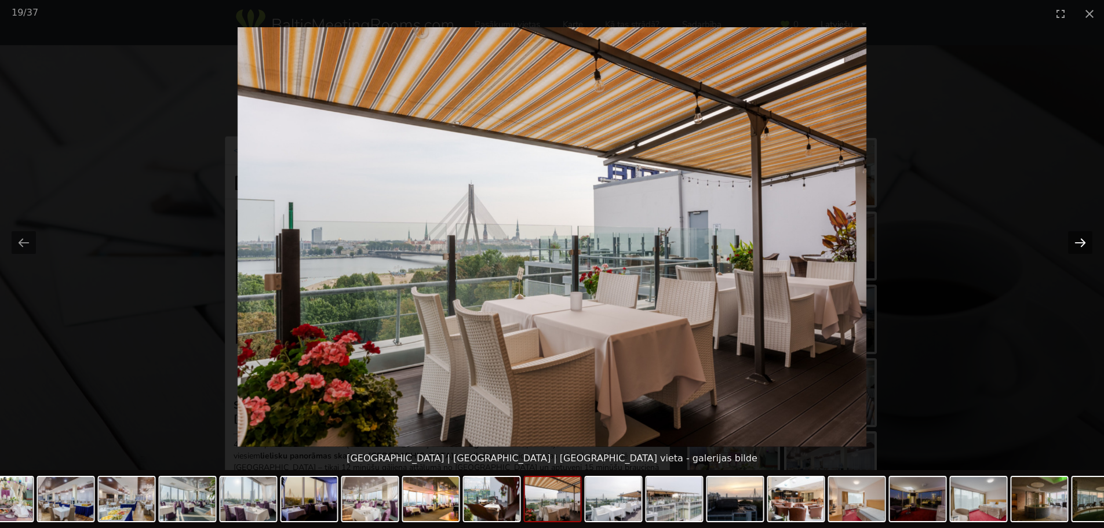
click at [1077, 238] on button "Next slide" at bounding box center [1080, 242] width 24 height 23
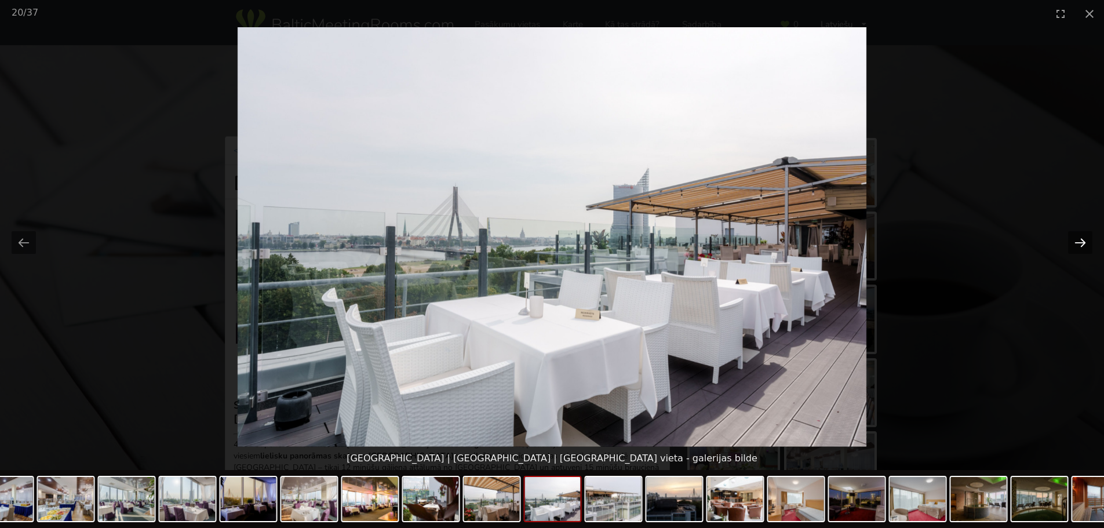
click at [1077, 238] on button "Next slide" at bounding box center [1080, 242] width 24 height 23
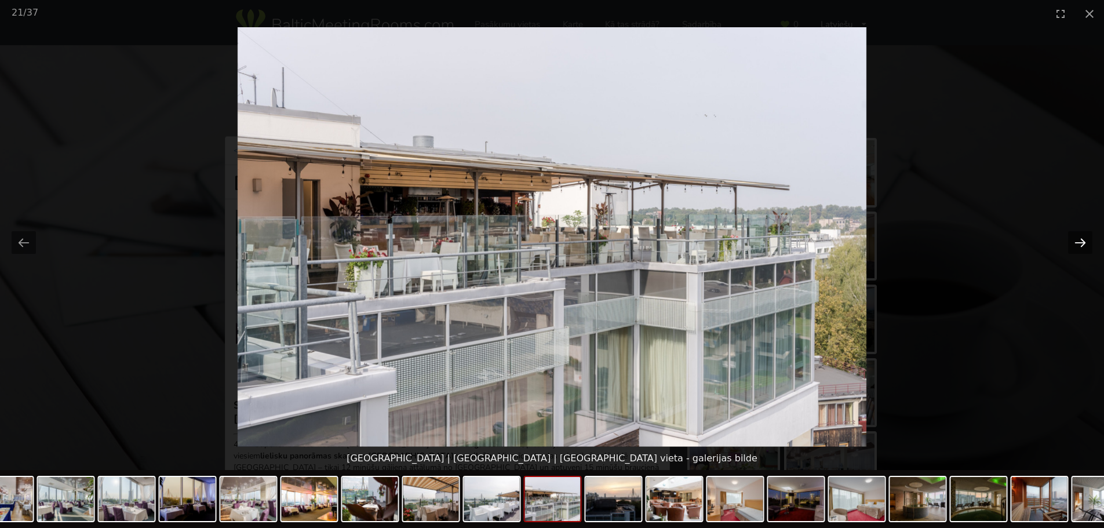
click at [1077, 238] on button "Next slide" at bounding box center [1080, 242] width 24 height 23
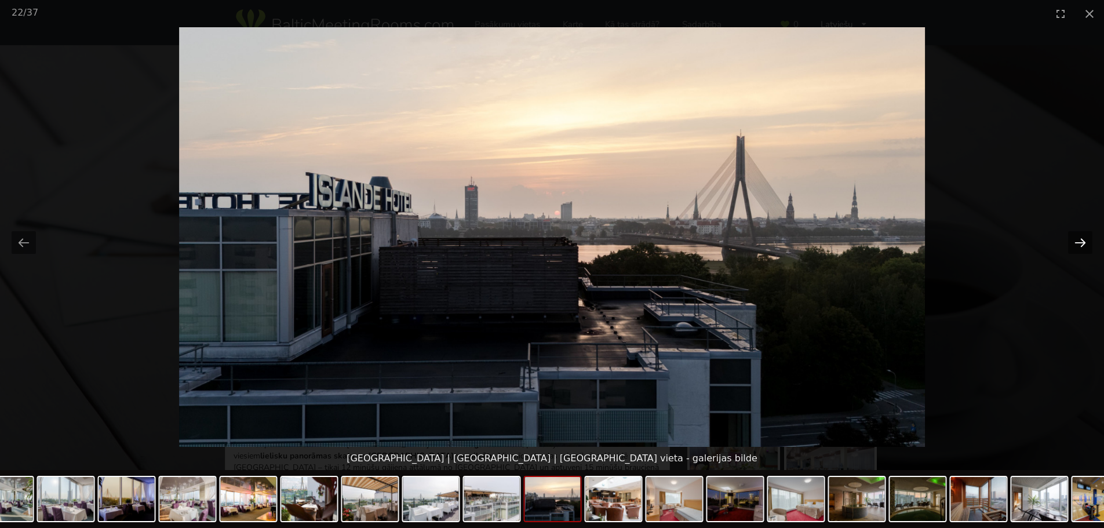
click at [1077, 238] on button "Next slide" at bounding box center [1080, 242] width 24 height 23
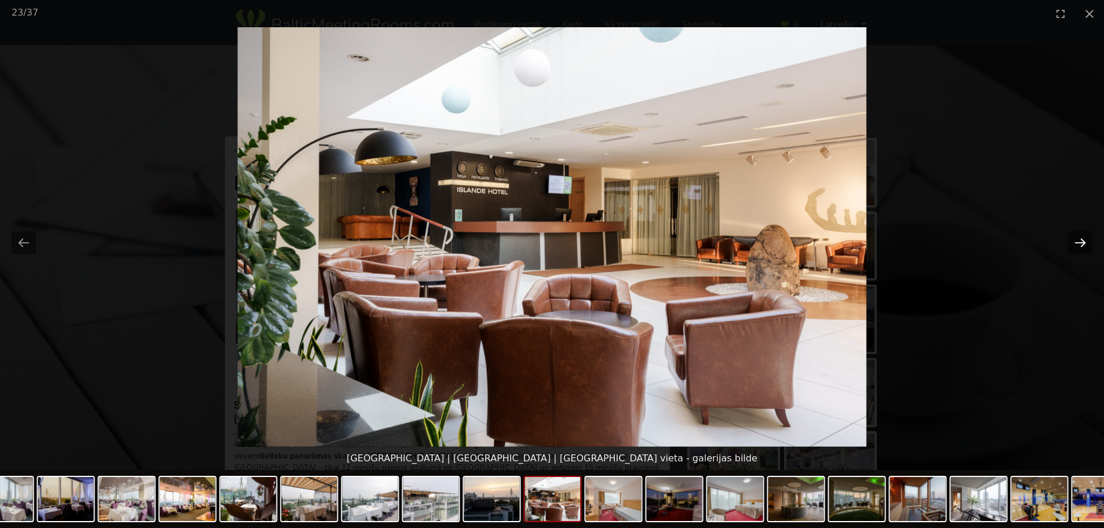
click at [1077, 238] on button "Next slide" at bounding box center [1080, 242] width 24 height 23
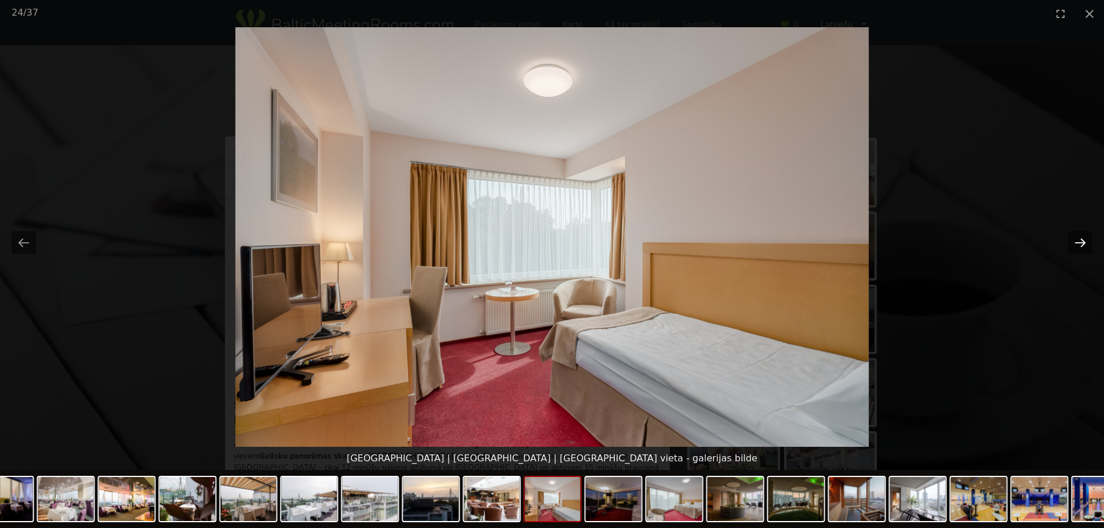
click at [1077, 238] on button "Next slide" at bounding box center [1080, 242] width 24 height 23
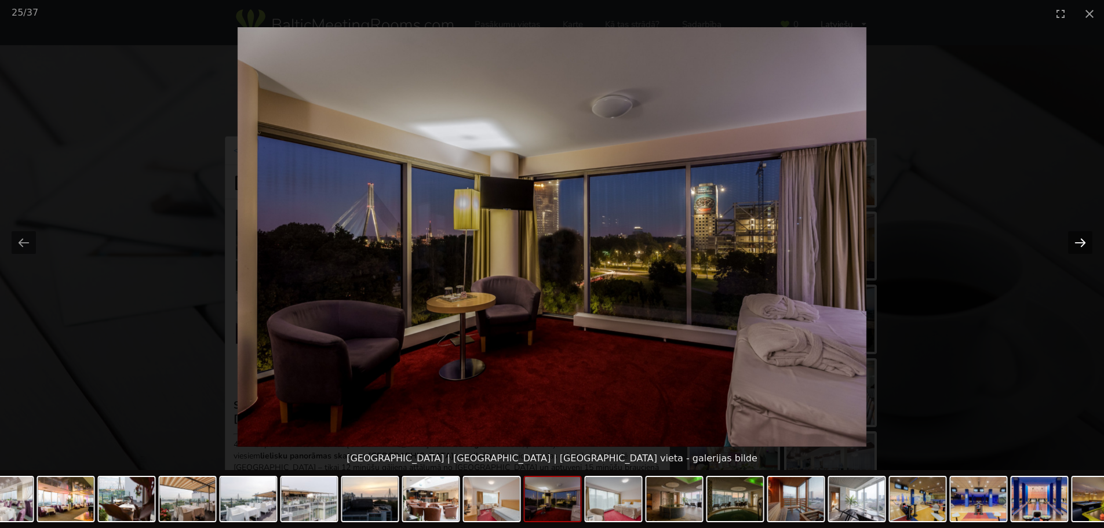
click at [1077, 238] on button "Next slide" at bounding box center [1080, 242] width 24 height 23
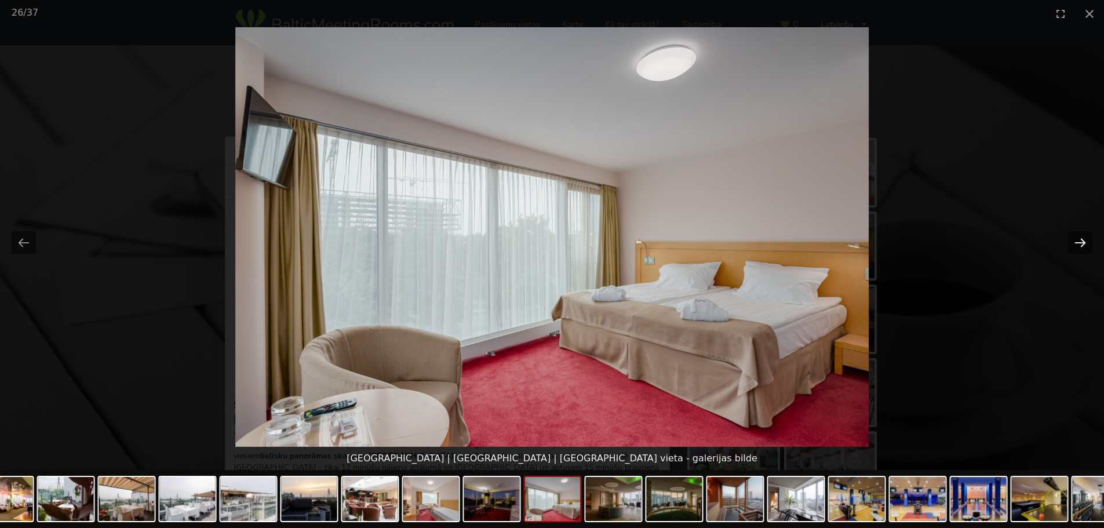
click at [1077, 238] on button "Next slide" at bounding box center [1080, 242] width 24 height 23
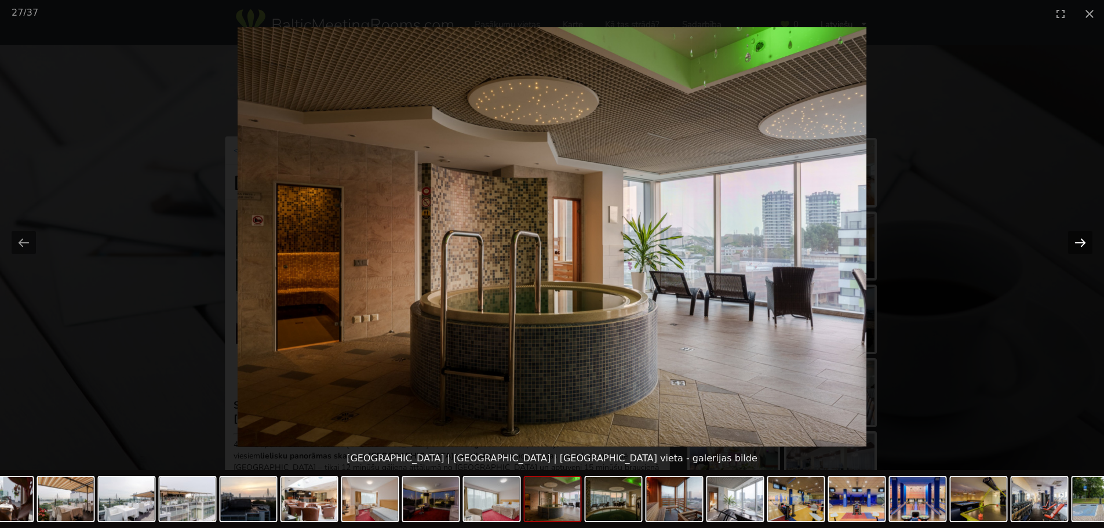
click at [1077, 238] on button "Next slide" at bounding box center [1080, 242] width 24 height 23
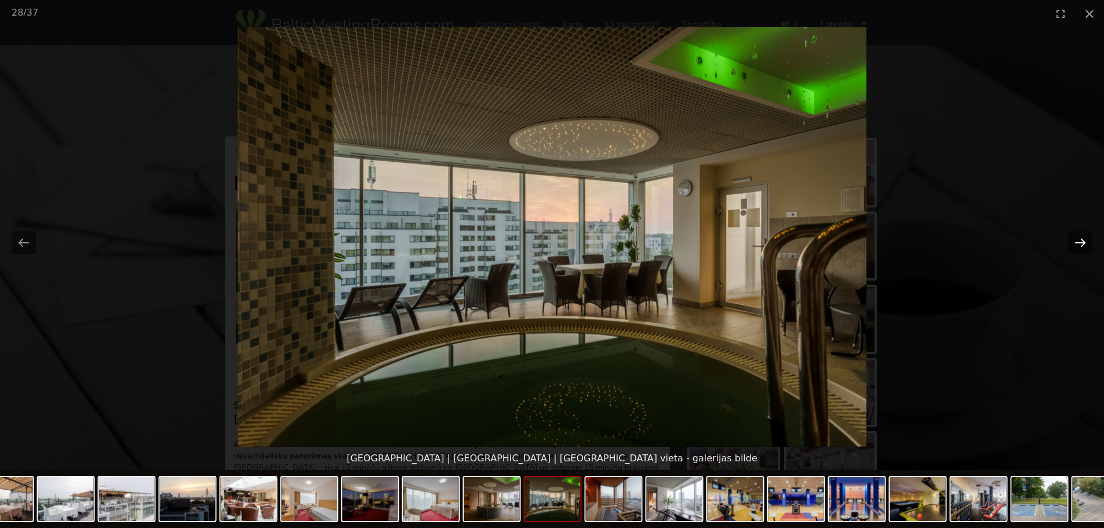
click at [1077, 238] on button "Next slide" at bounding box center [1080, 242] width 24 height 23
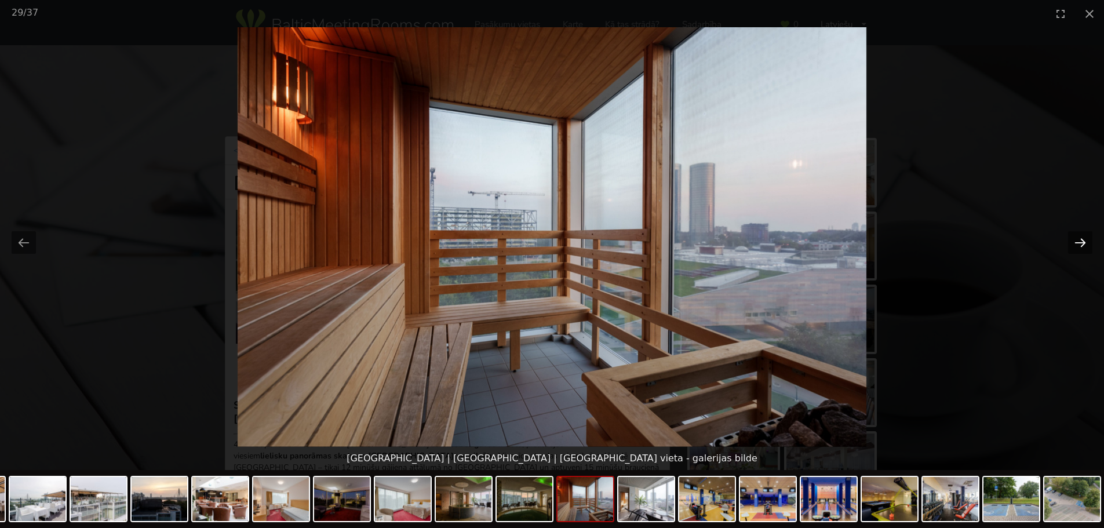
click at [1077, 238] on button "Next slide" at bounding box center [1080, 242] width 24 height 23
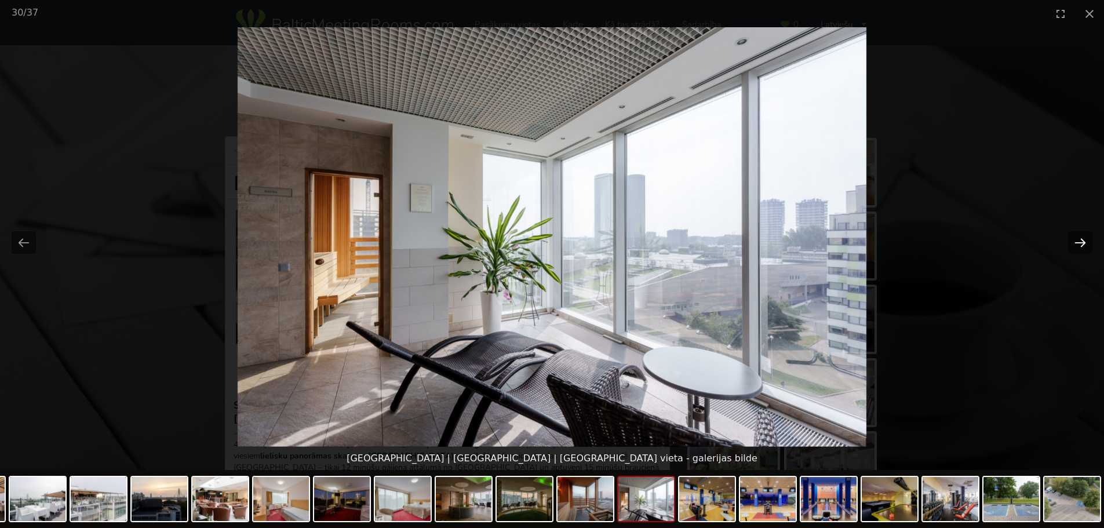
click at [1077, 238] on button "Next slide" at bounding box center [1080, 242] width 24 height 23
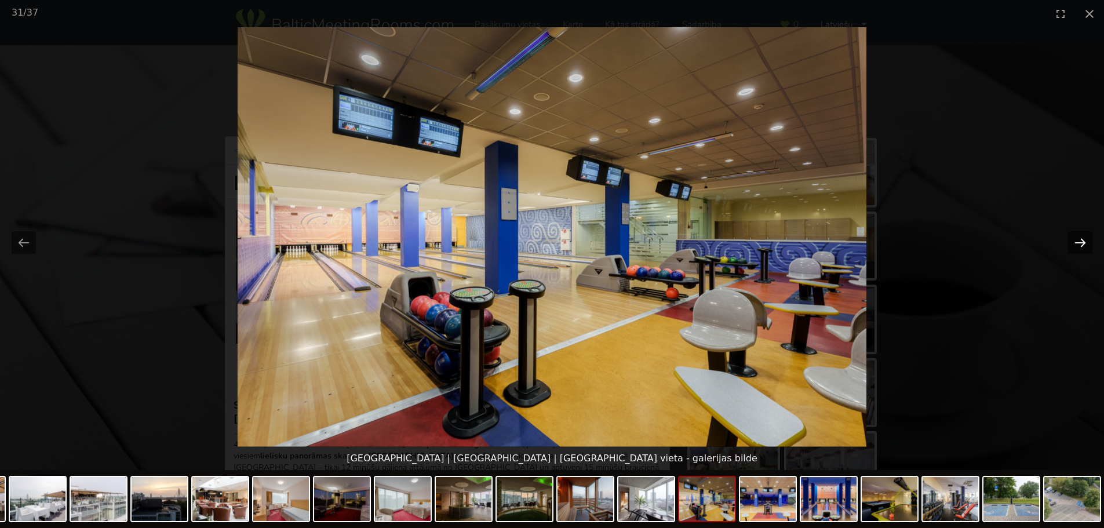
click at [1077, 238] on button "Next slide" at bounding box center [1080, 242] width 24 height 23
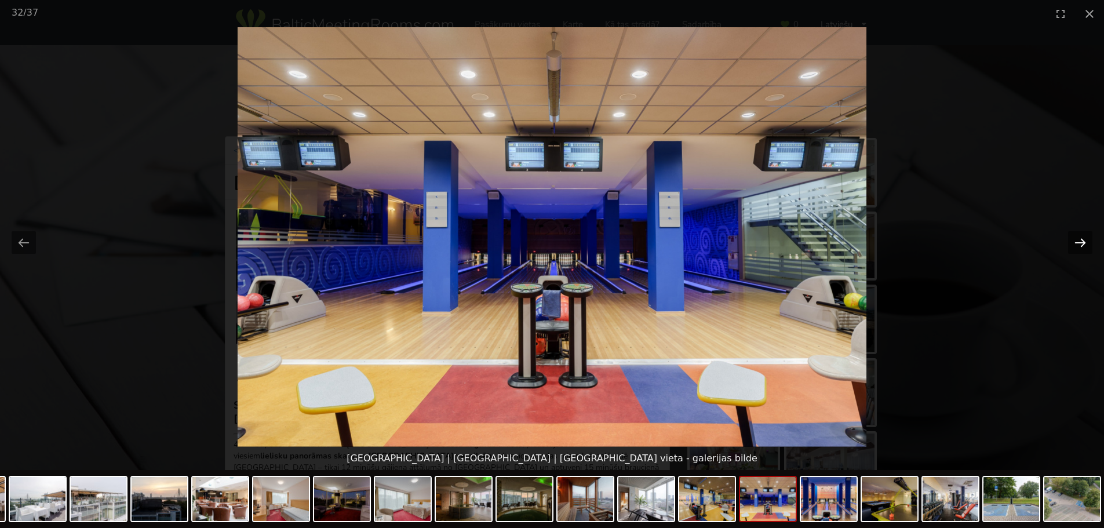
click at [1077, 238] on button "Next slide" at bounding box center [1080, 242] width 24 height 23
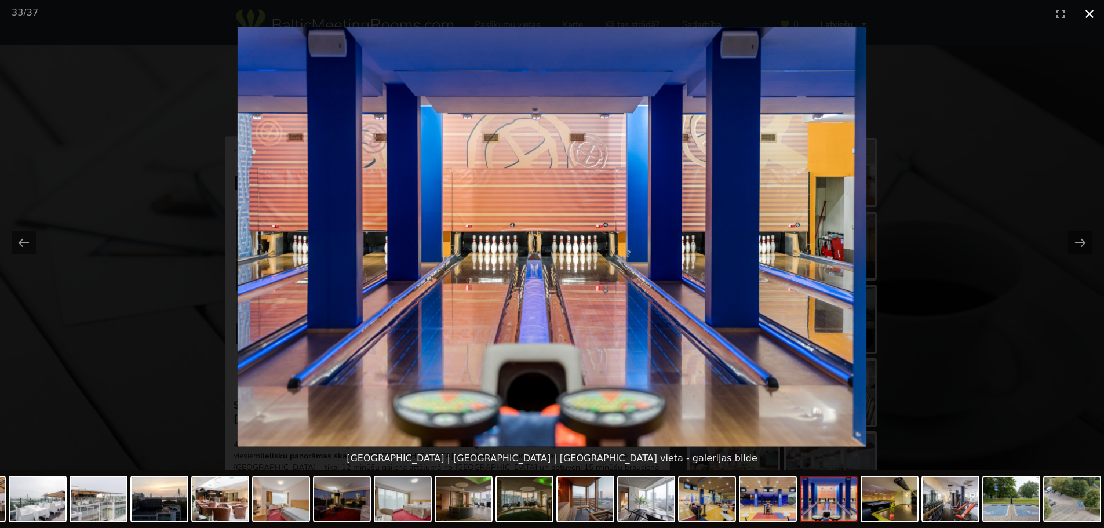
click at [1089, 13] on button "Close gallery" at bounding box center [1089, 13] width 29 height 27
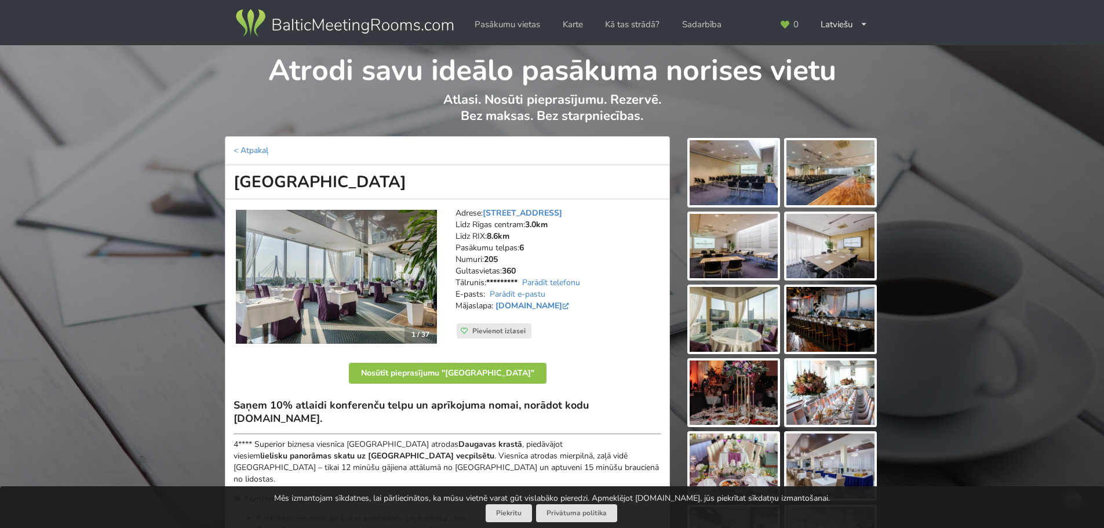
click at [165, 115] on div "Atrodi savu ideālo pasākuma norises vietu Atlasi. Nosūti pieprasījumu. Rezervē.…" at bounding box center [552, 90] width 1104 height 91
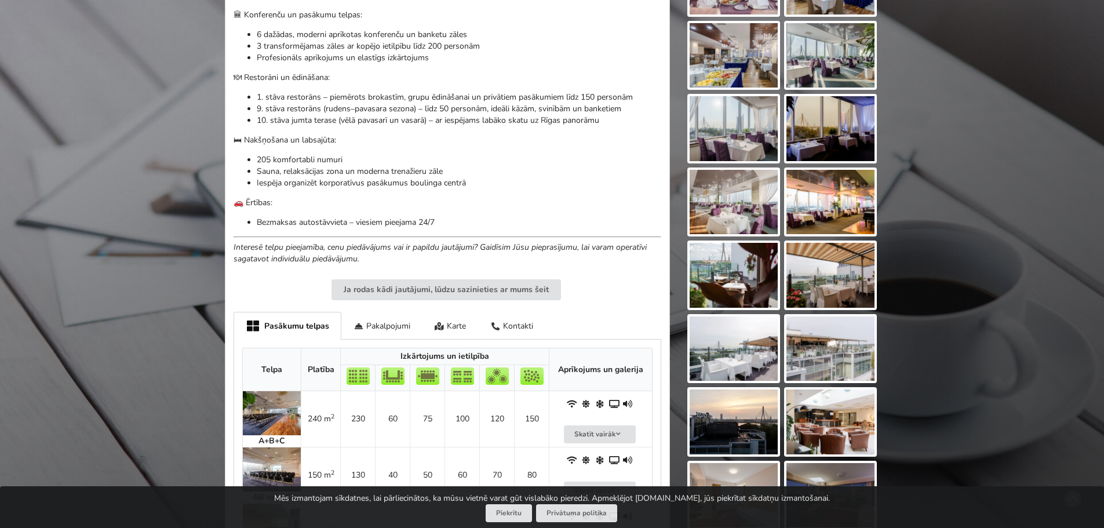
scroll to position [464, 0]
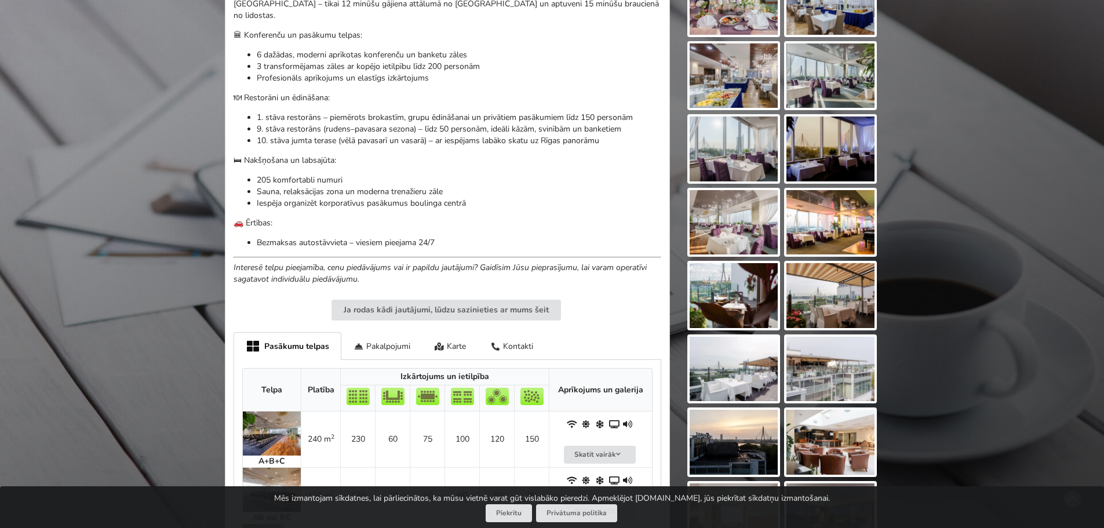
click at [746, 245] on img at bounding box center [734, 222] width 88 height 65
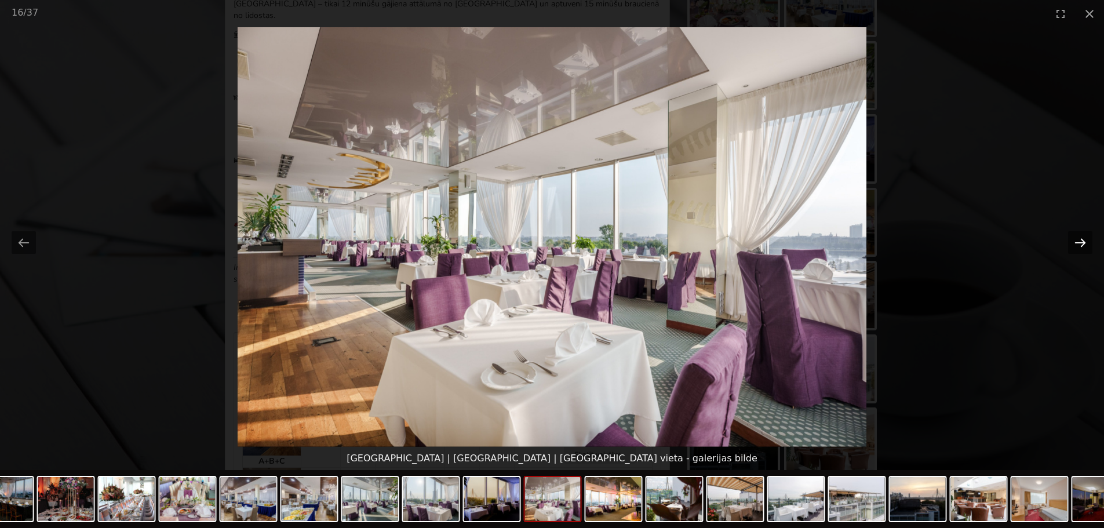
click at [1079, 243] on button "Next slide" at bounding box center [1080, 242] width 24 height 23
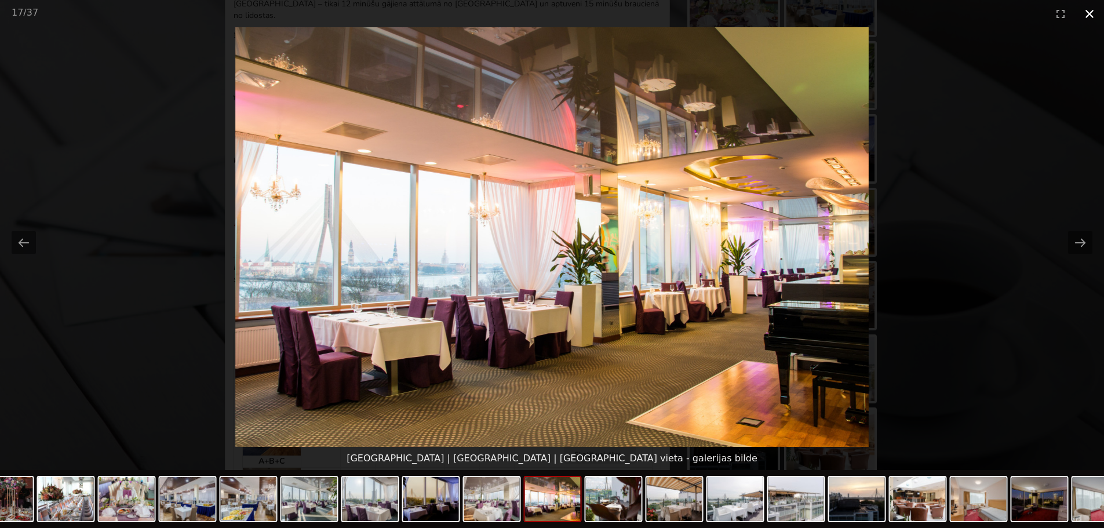
click at [1083, 16] on button "Close gallery" at bounding box center [1089, 13] width 29 height 27
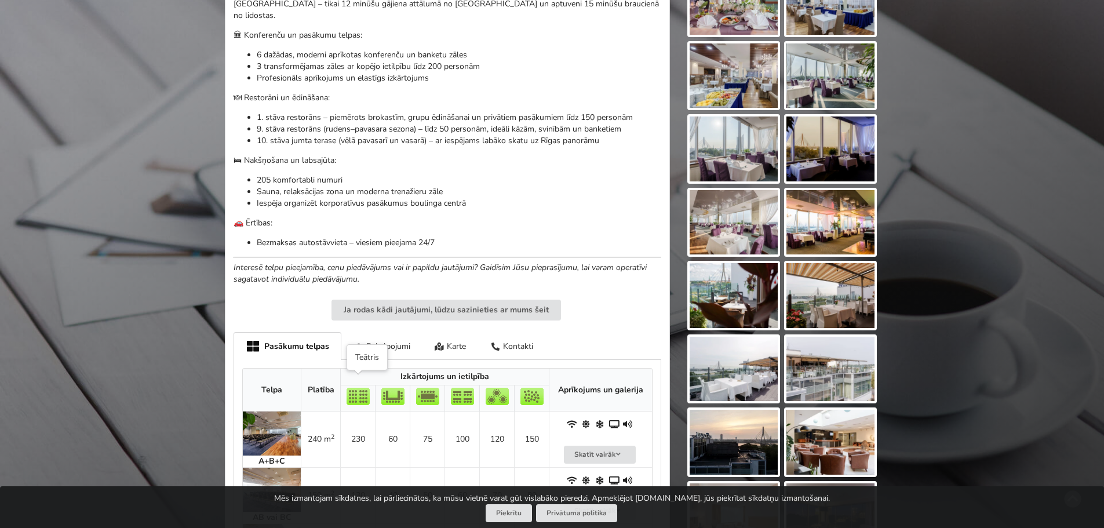
click at [361, 388] on img at bounding box center [358, 396] width 23 height 17
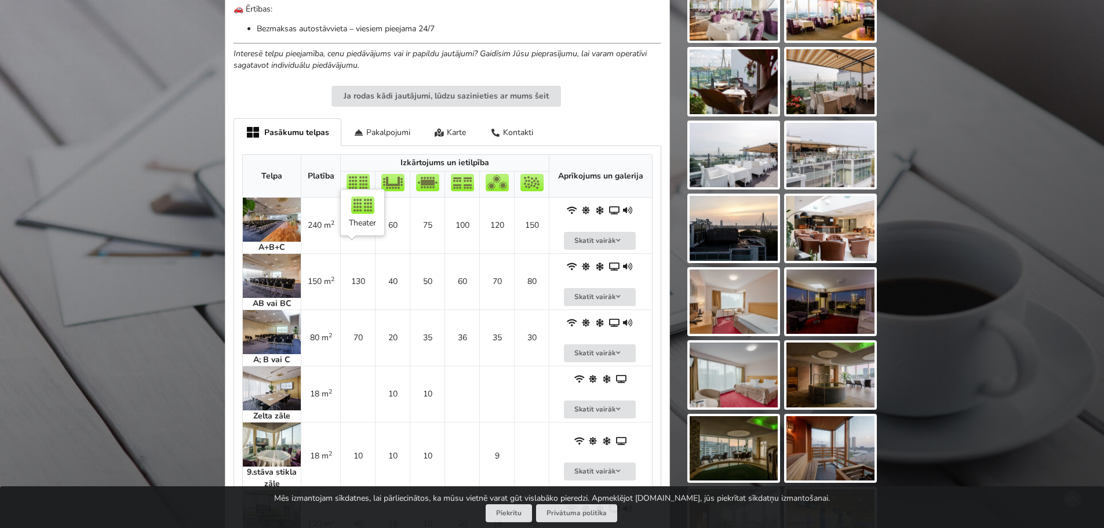
scroll to position [696, 0]
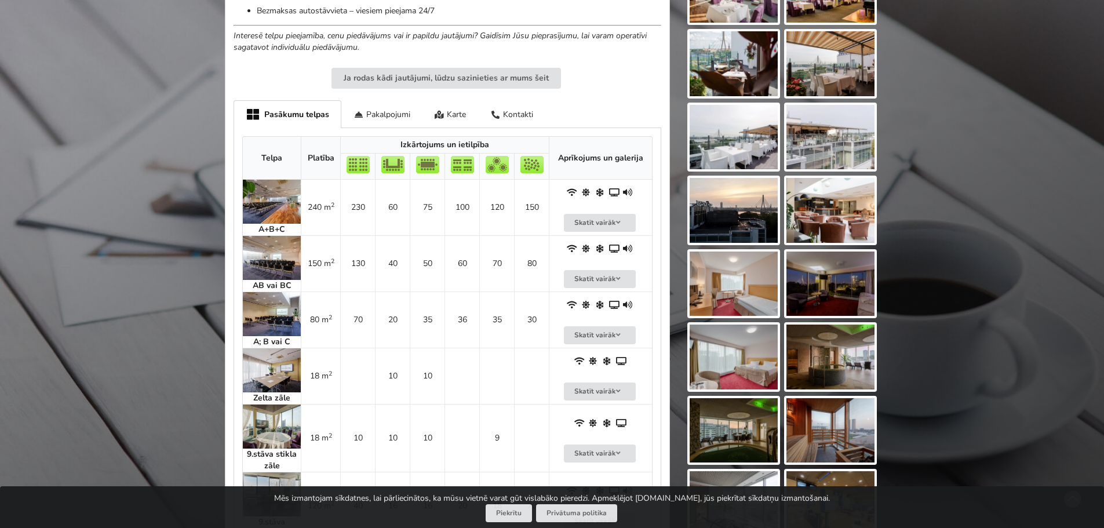
click at [268, 311] on img at bounding box center [272, 314] width 58 height 44
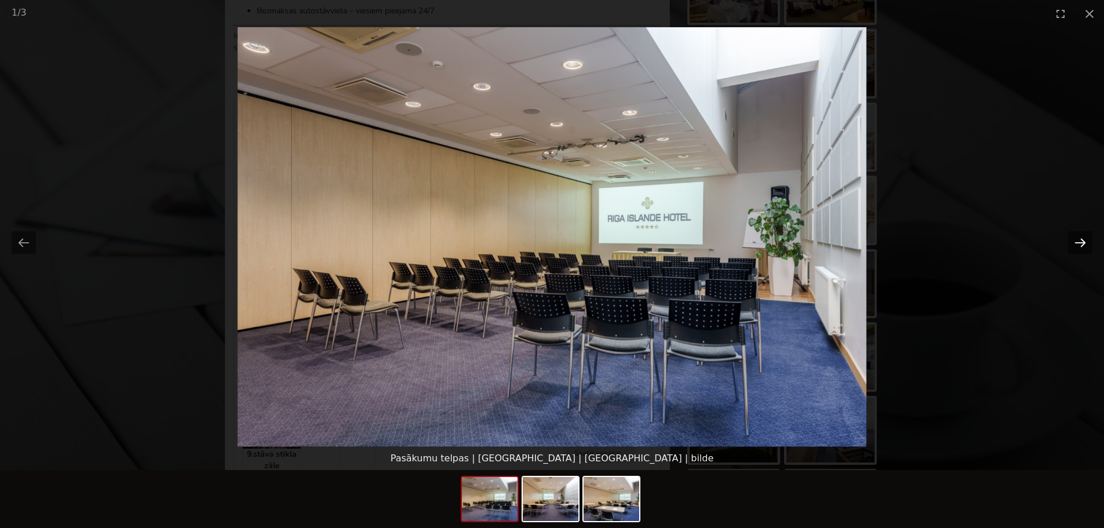
click at [1081, 241] on button "Next slide" at bounding box center [1080, 242] width 24 height 23
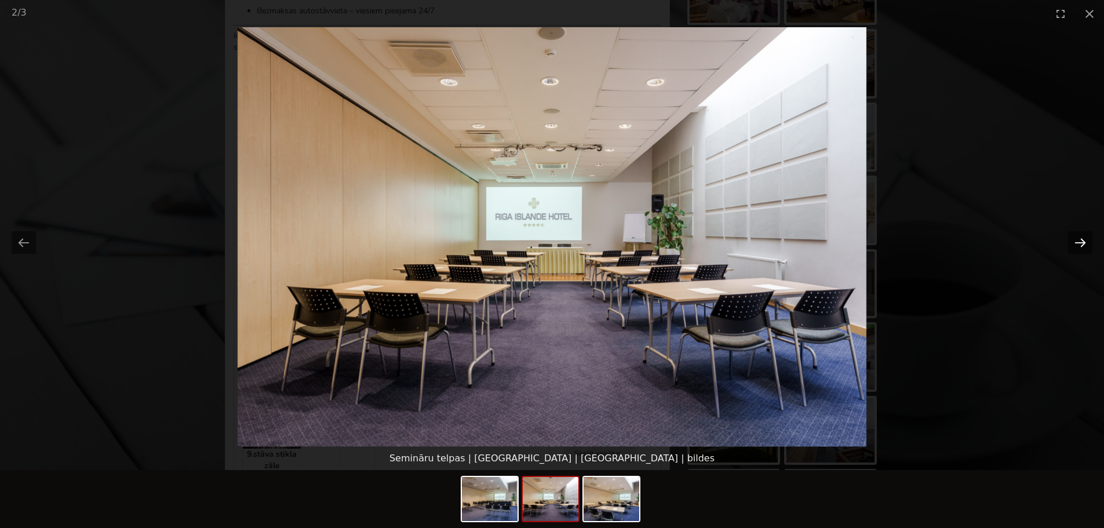
click at [1081, 241] on button "Next slide" at bounding box center [1080, 242] width 24 height 23
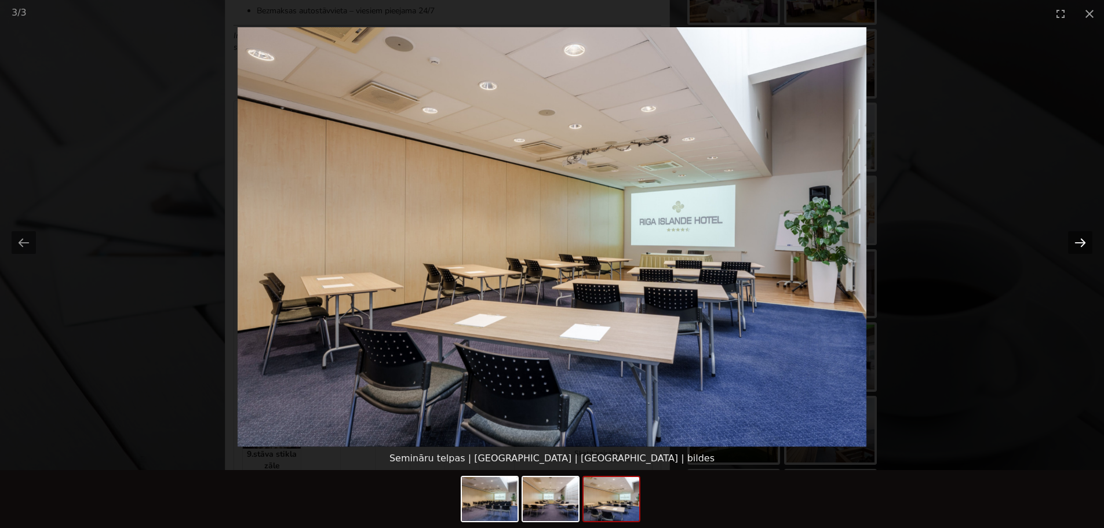
click at [1081, 241] on button "Next slide" at bounding box center [1080, 242] width 24 height 23
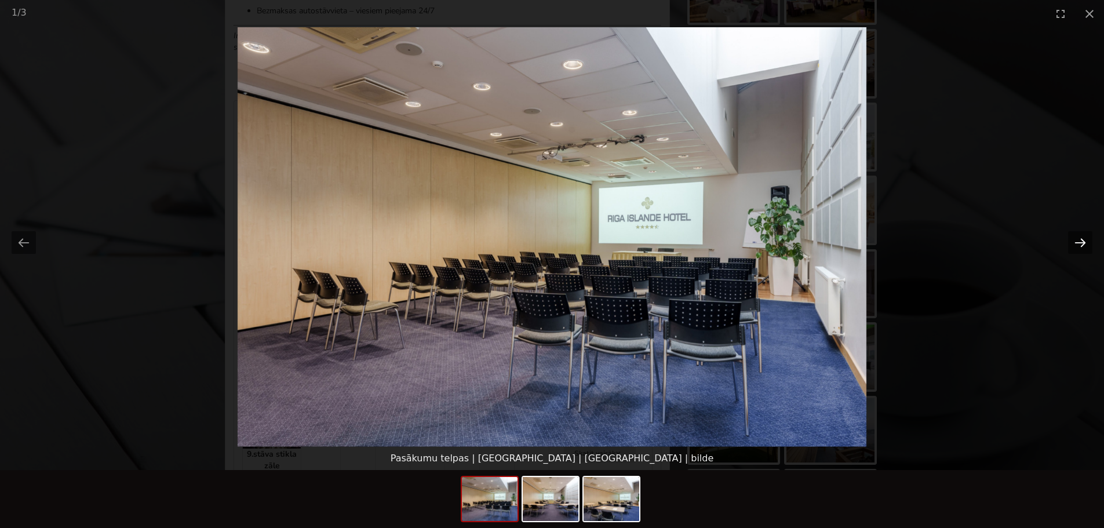
click at [1081, 241] on button "Next slide" at bounding box center [1080, 242] width 24 height 23
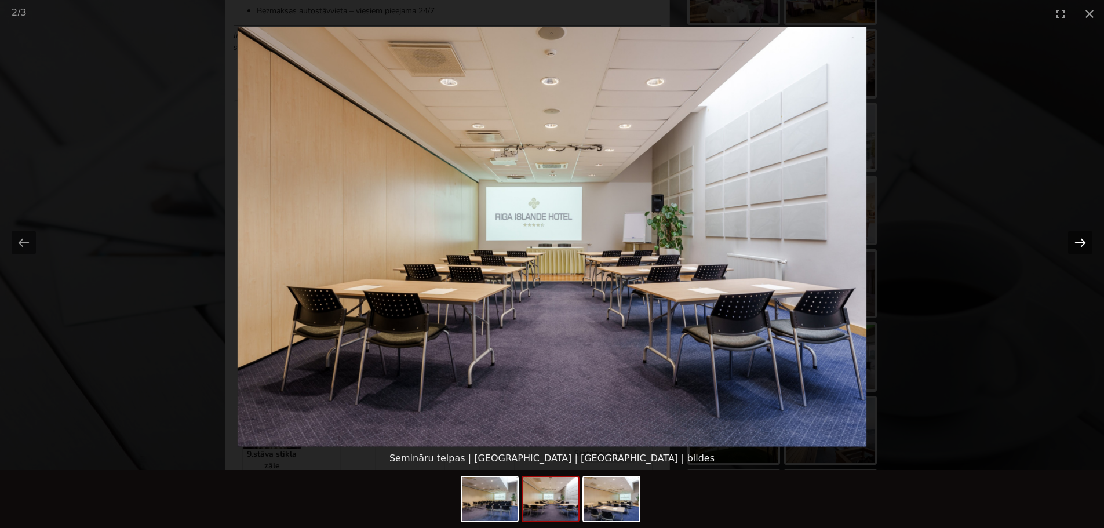
click at [1081, 241] on button "Next slide" at bounding box center [1080, 242] width 24 height 23
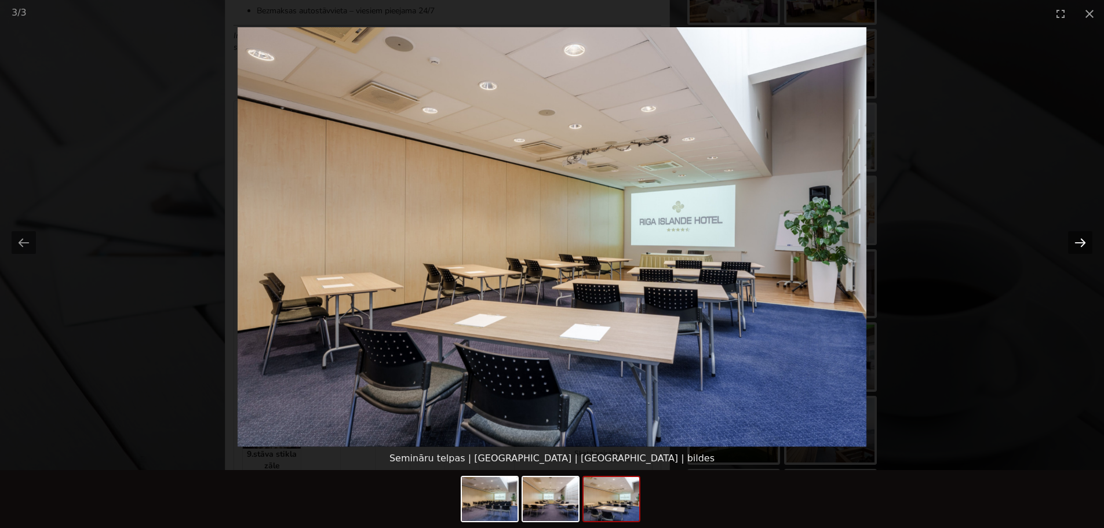
click at [1081, 241] on button "Next slide" at bounding box center [1080, 242] width 24 height 23
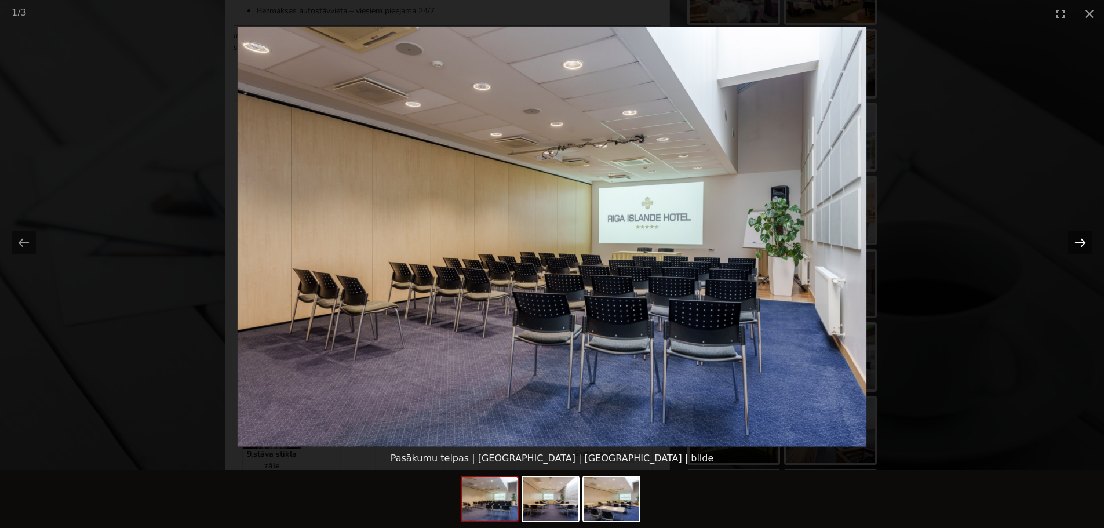
click at [1084, 244] on button "Next slide" at bounding box center [1080, 242] width 24 height 23
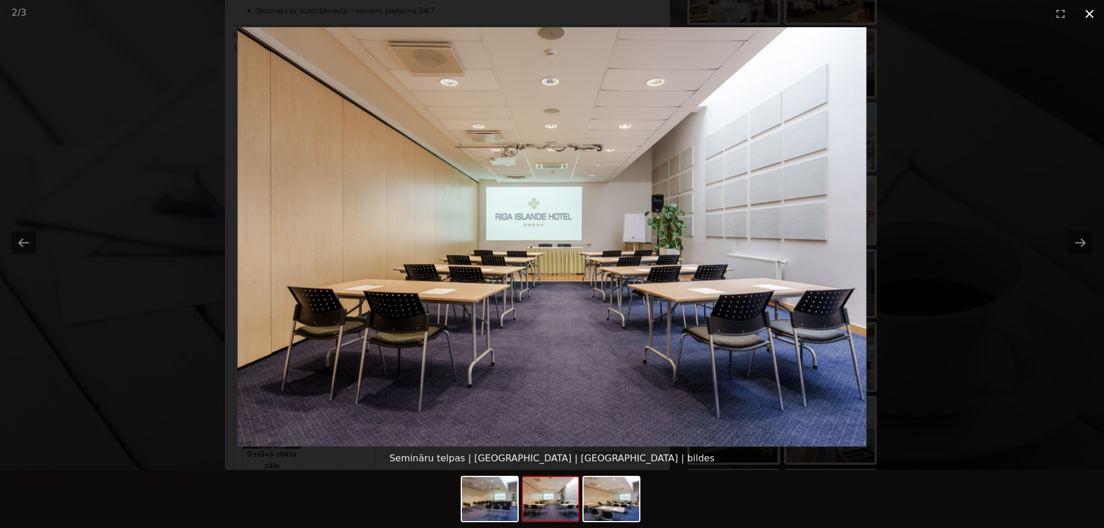
click at [1086, 19] on button "Close gallery" at bounding box center [1089, 13] width 29 height 27
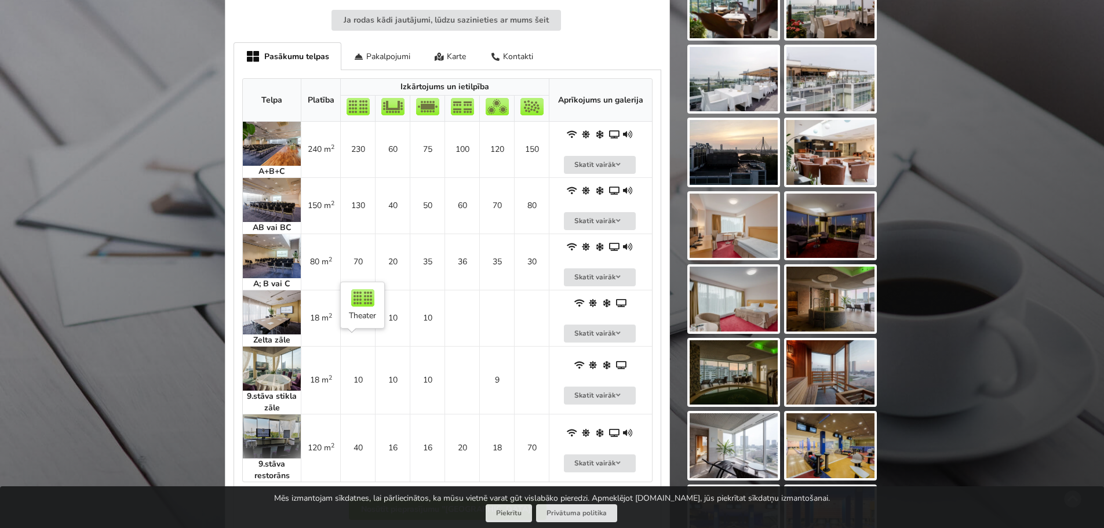
scroll to position [811, 0]
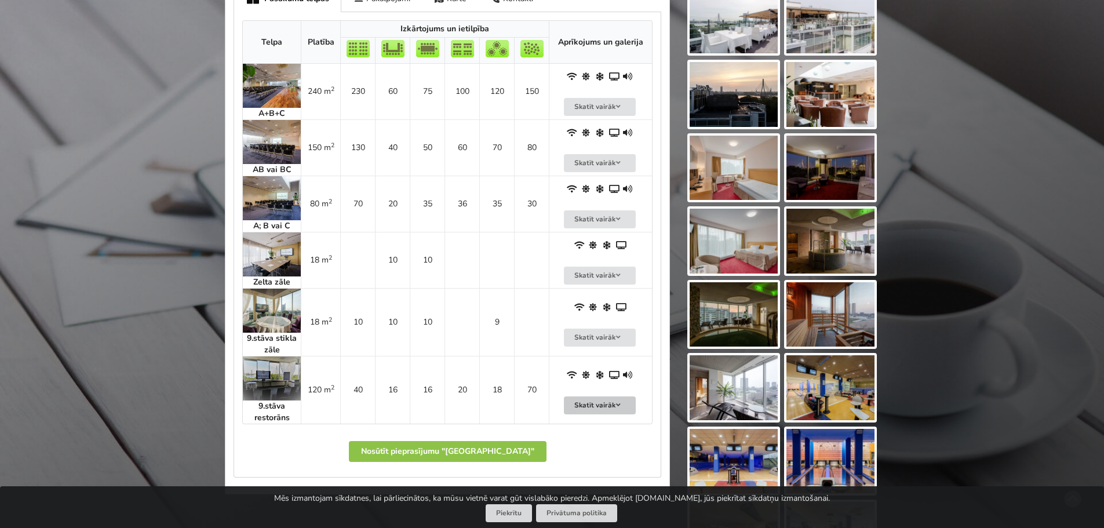
click at [608, 396] on button "Skatīt vairāk" at bounding box center [600, 405] width 72 height 18
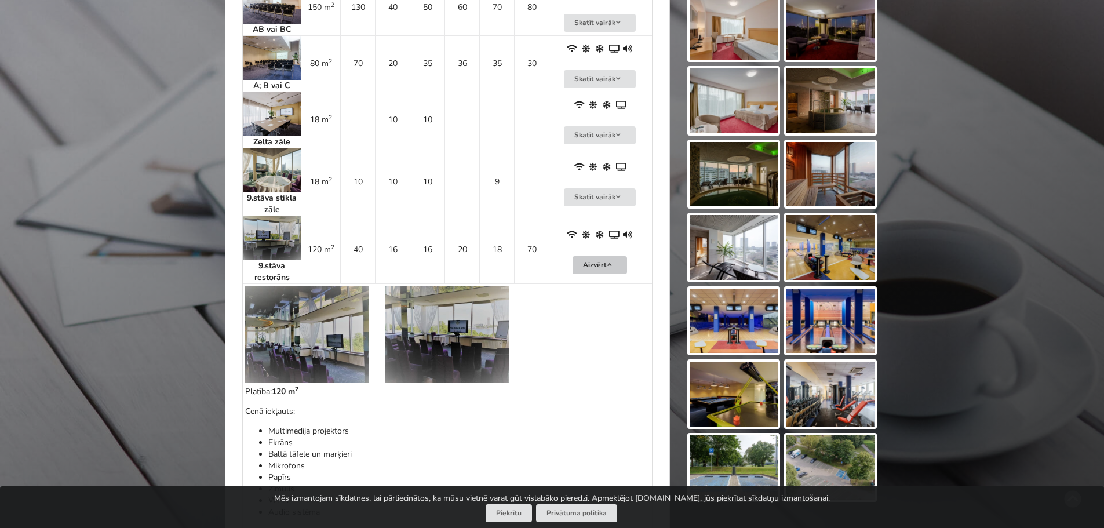
scroll to position [985, 0]
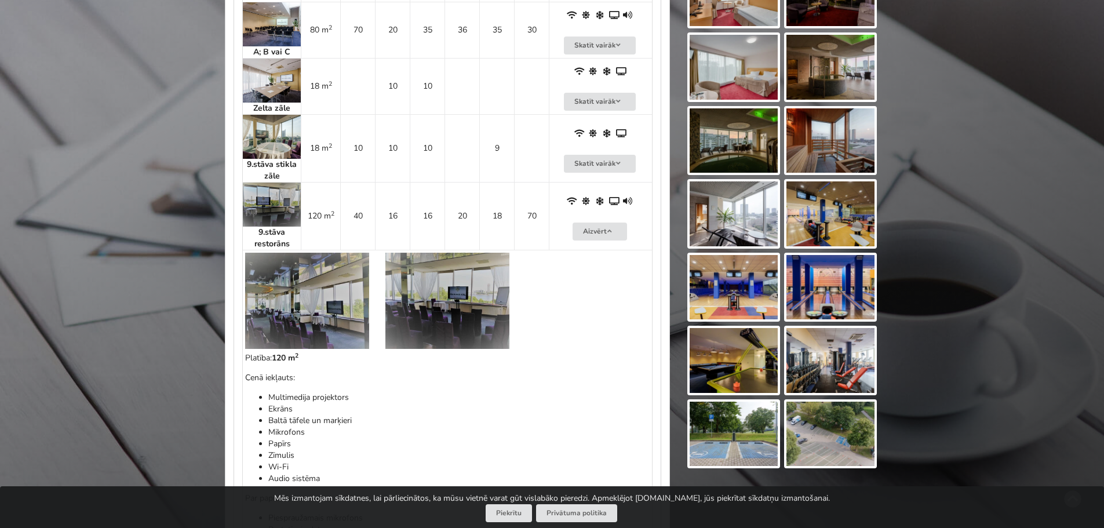
click at [315, 298] on img at bounding box center [307, 301] width 124 height 96
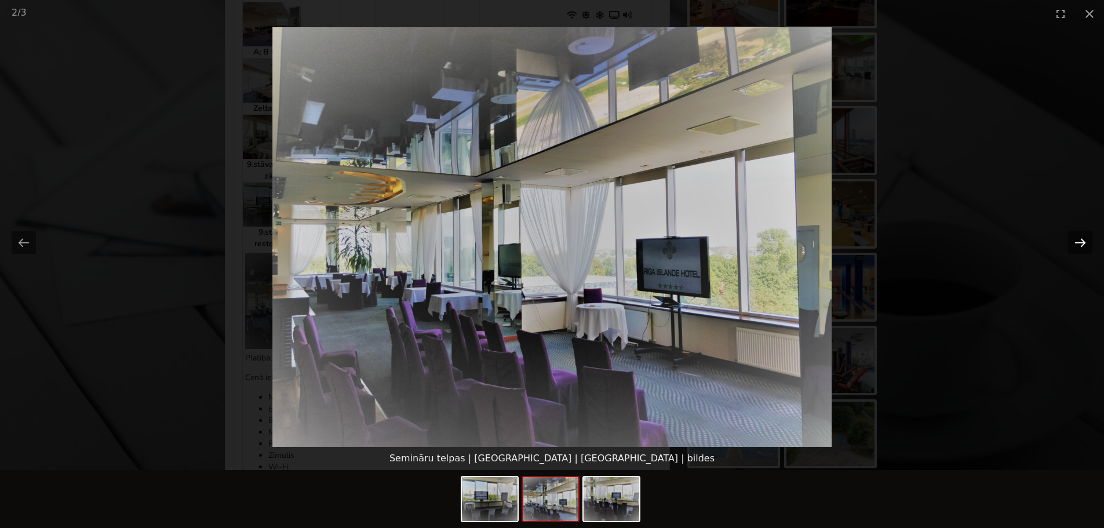
click at [1077, 242] on button "Next slide" at bounding box center [1080, 242] width 24 height 23
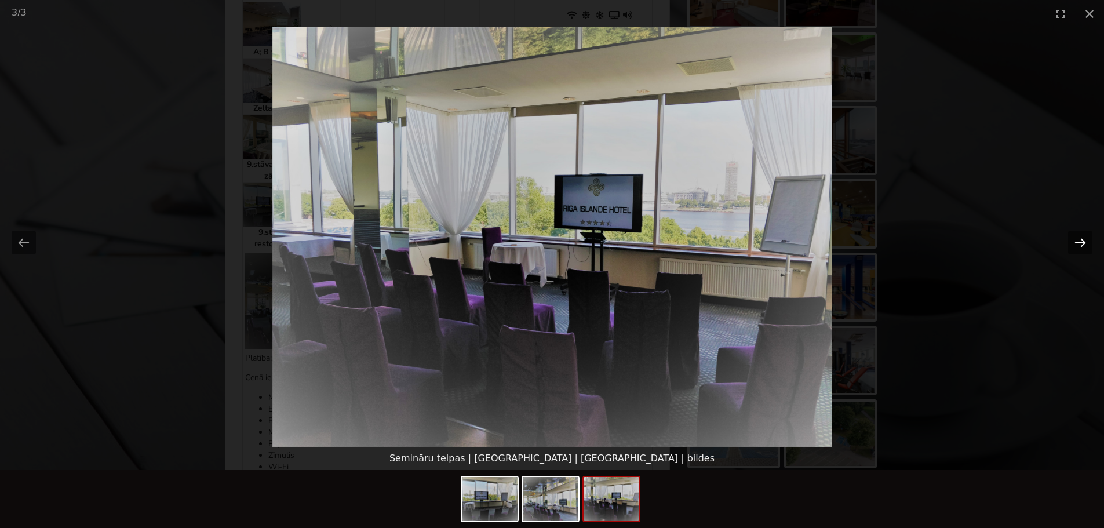
click at [1077, 242] on button "Next slide" at bounding box center [1080, 242] width 24 height 23
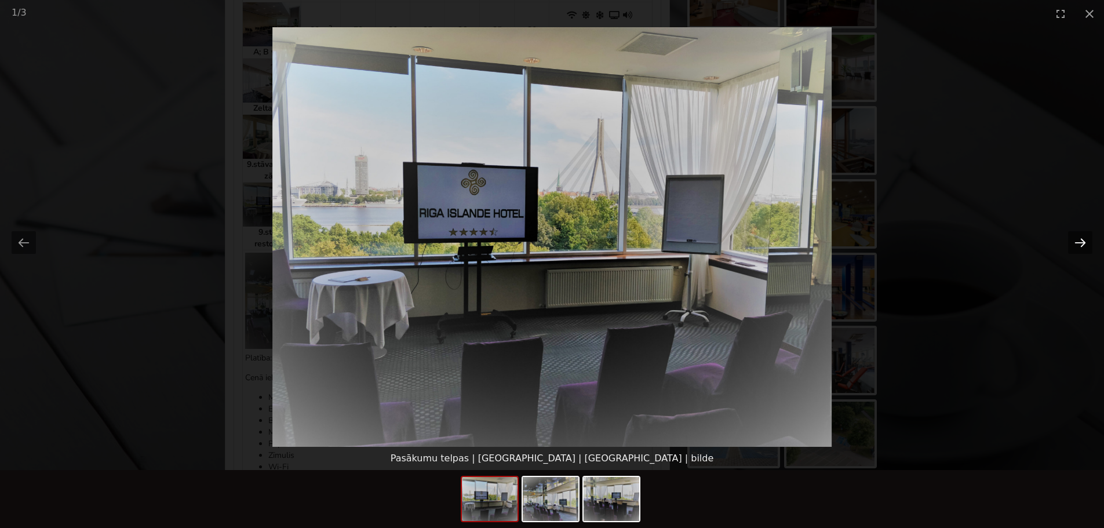
click at [1077, 242] on button "Next slide" at bounding box center [1080, 242] width 24 height 23
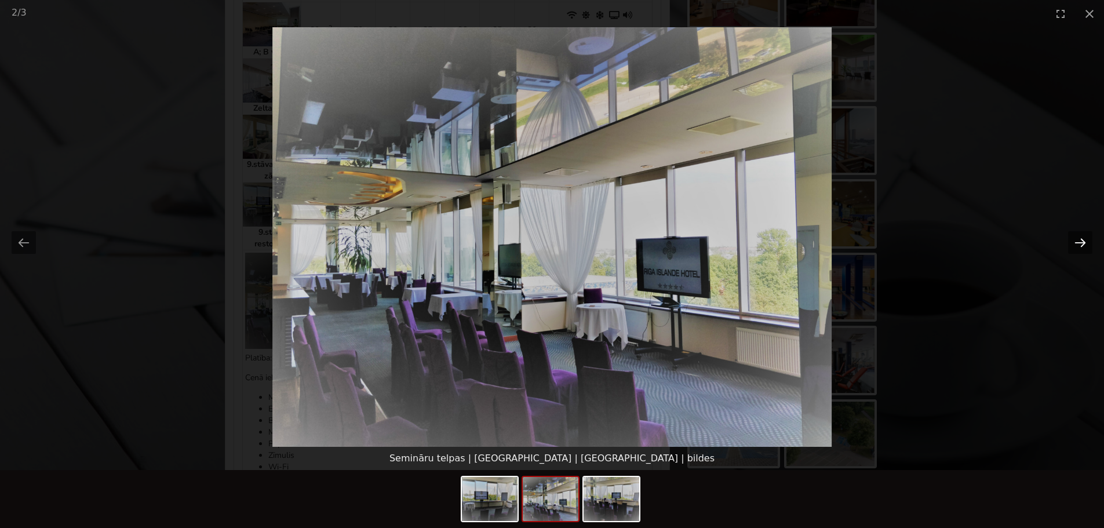
click at [1077, 242] on button "Next slide" at bounding box center [1080, 242] width 24 height 23
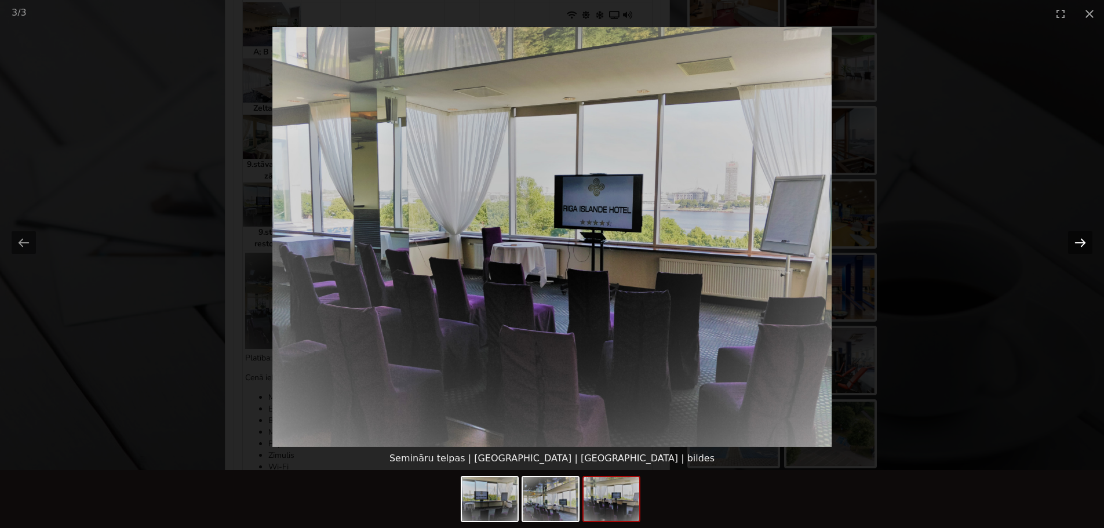
click at [1077, 242] on button "Next slide" at bounding box center [1080, 242] width 24 height 23
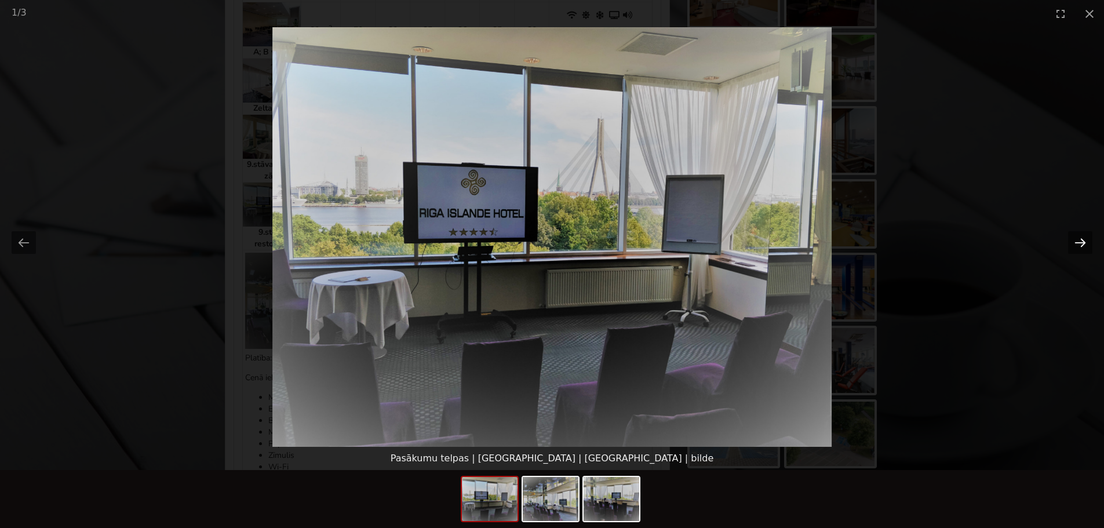
click at [1077, 242] on button "Next slide" at bounding box center [1080, 242] width 24 height 23
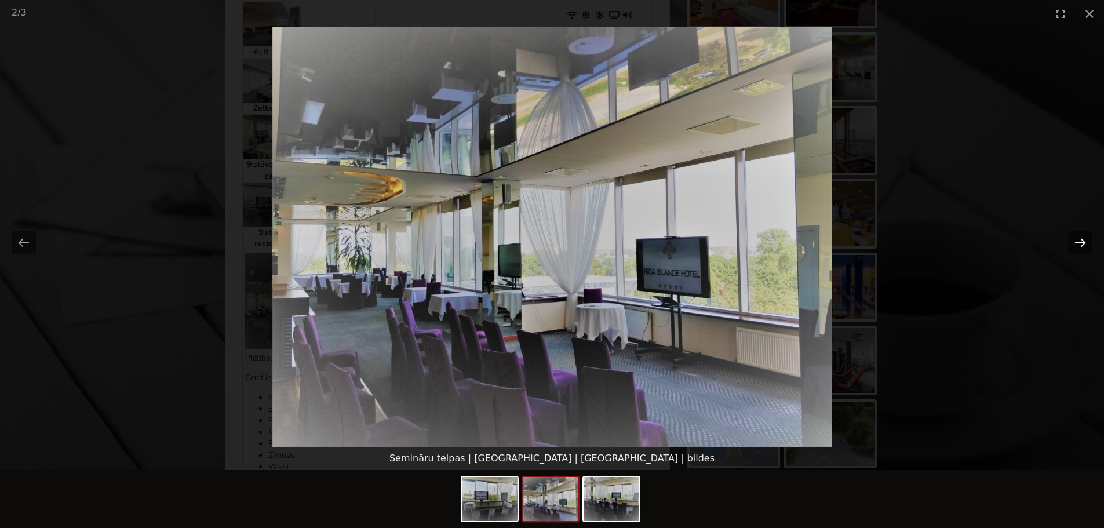
click at [1077, 242] on button "Next slide" at bounding box center [1080, 242] width 24 height 23
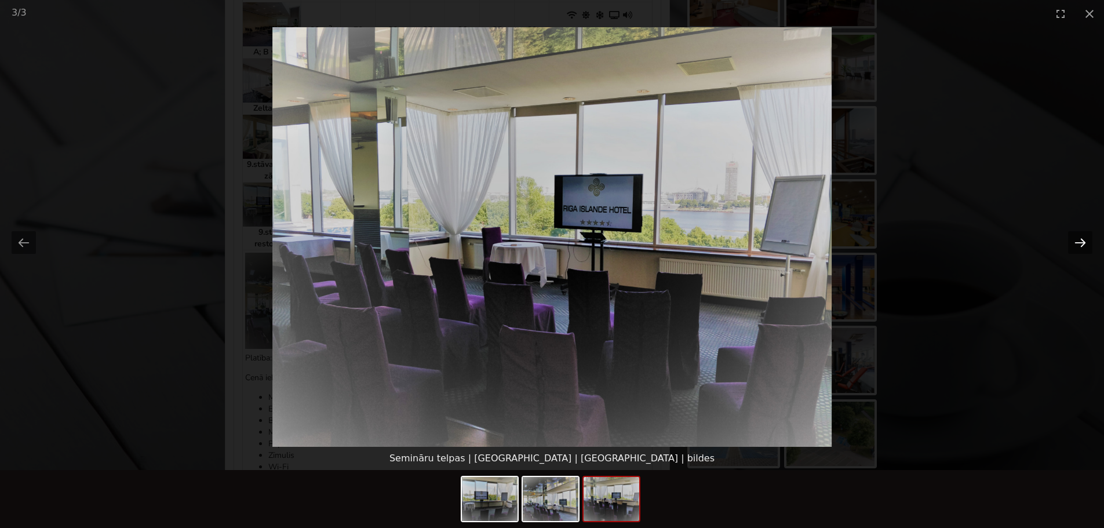
click at [1077, 242] on button "Next slide" at bounding box center [1080, 242] width 24 height 23
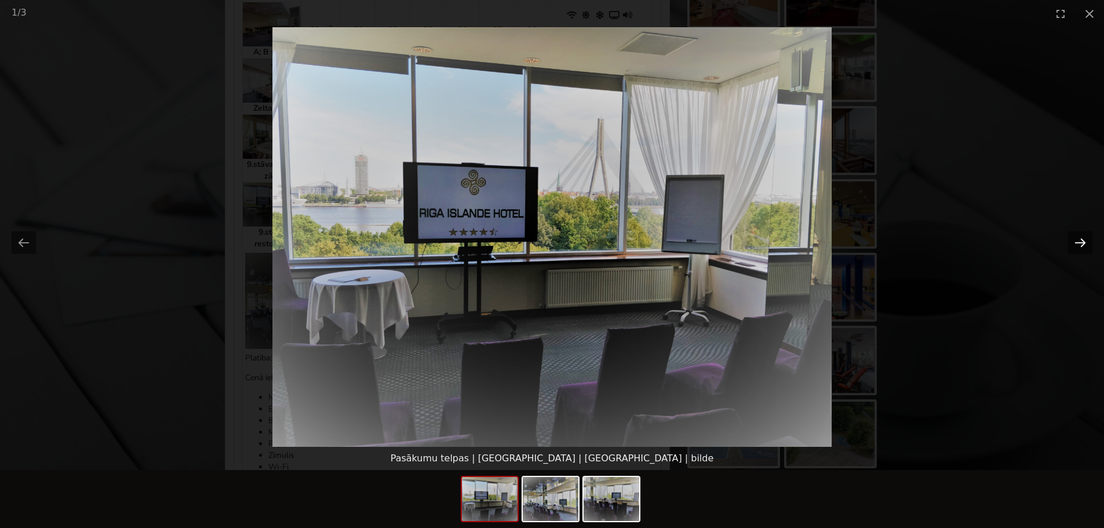
click at [1077, 242] on button "Next slide" at bounding box center [1080, 242] width 24 height 23
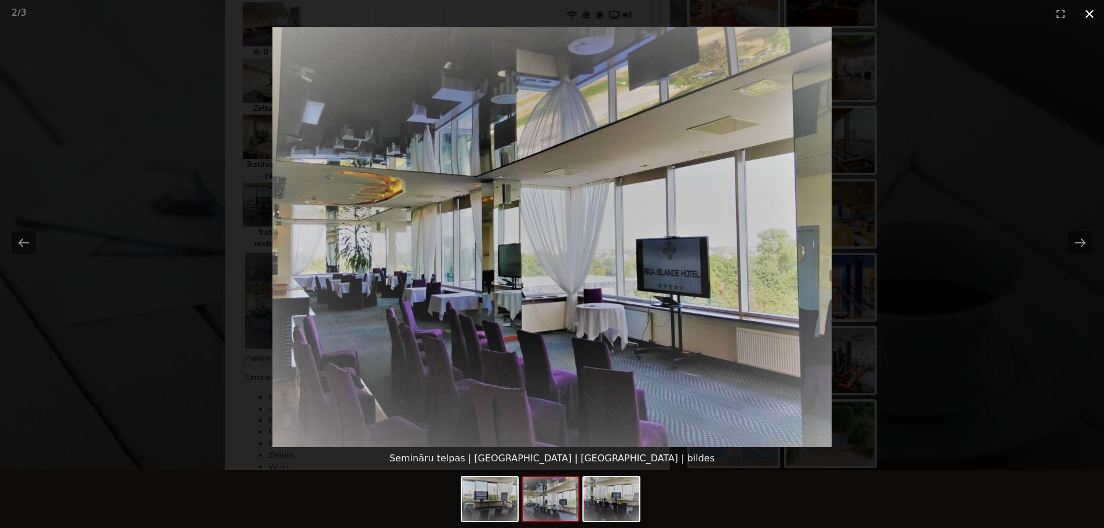
click at [1086, 13] on button "Close gallery" at bounding box center [1089, 13] width 29 height 27
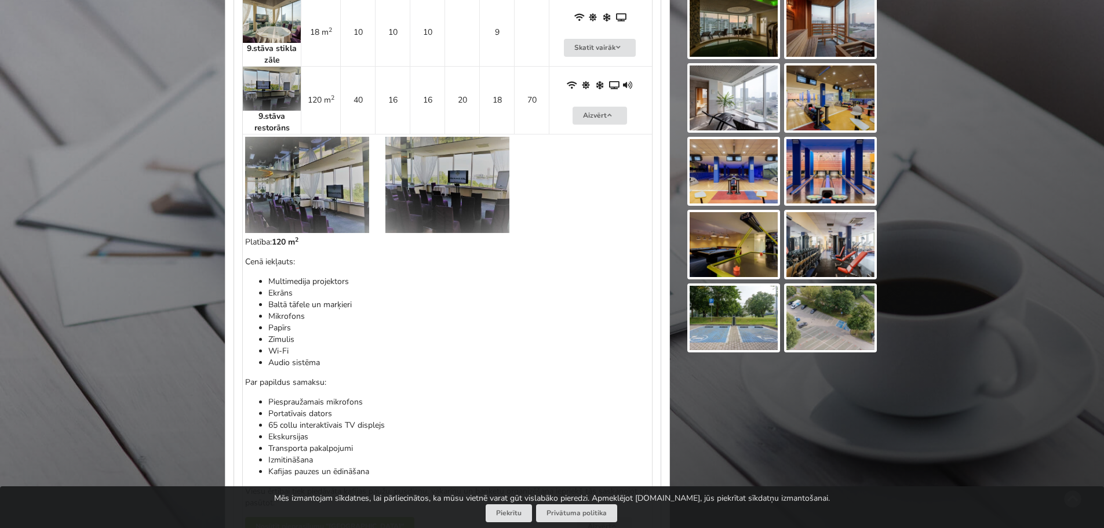
scroll to position [1043, 0]
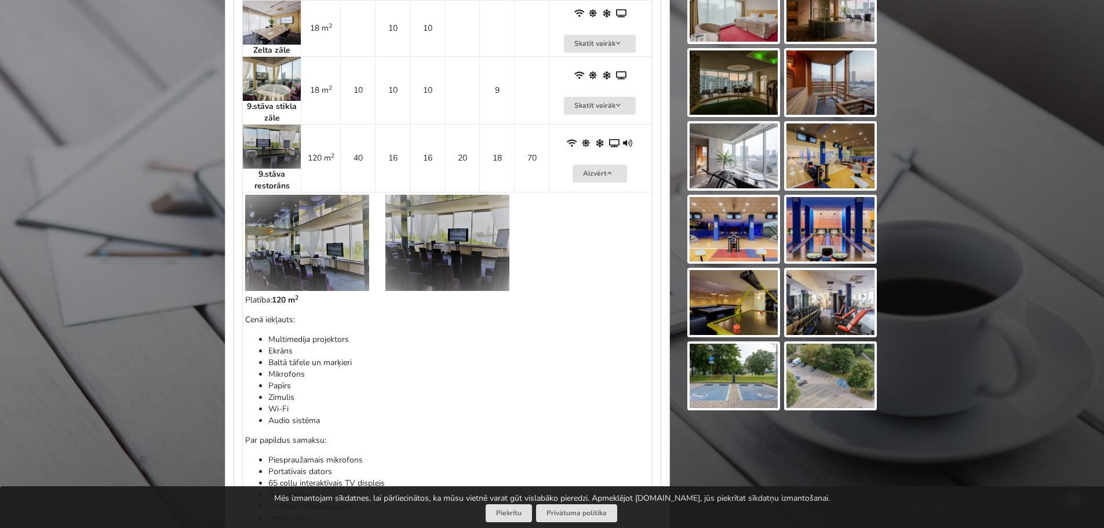
click at [323, 225] on img at bounding box center [307, 243] width 124 height 96
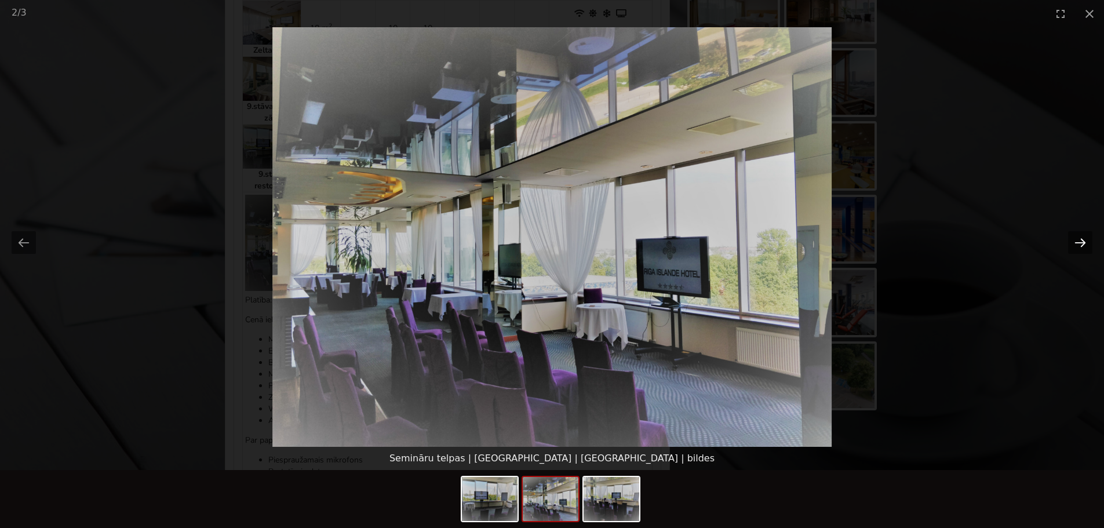
click at [1075, 243] on button "Next slide" at bounding box center [1080, 242] width 24 height 23
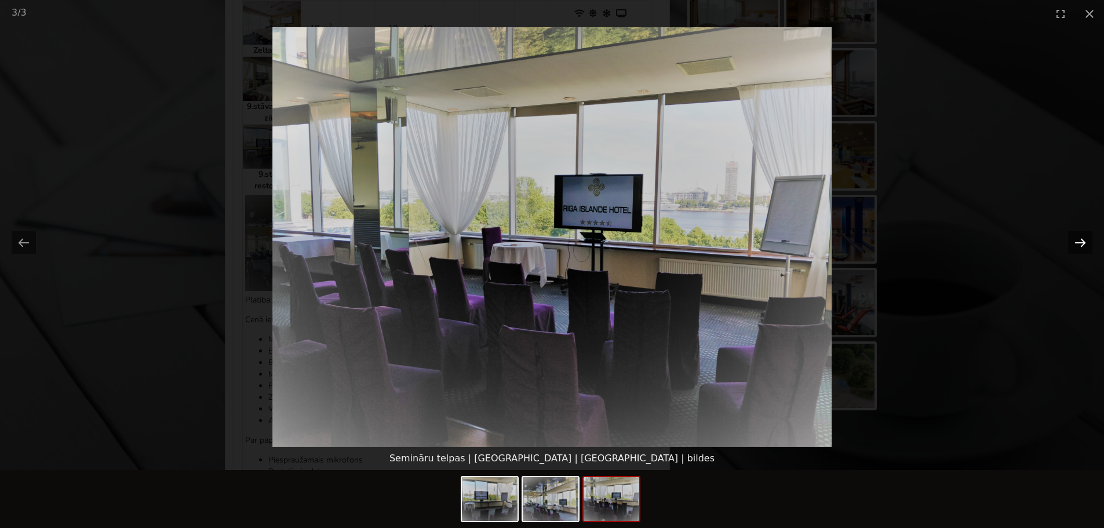
click at [1075, 243] on button "Next slide" at bounding box center [1080, 242] width 24 height 23
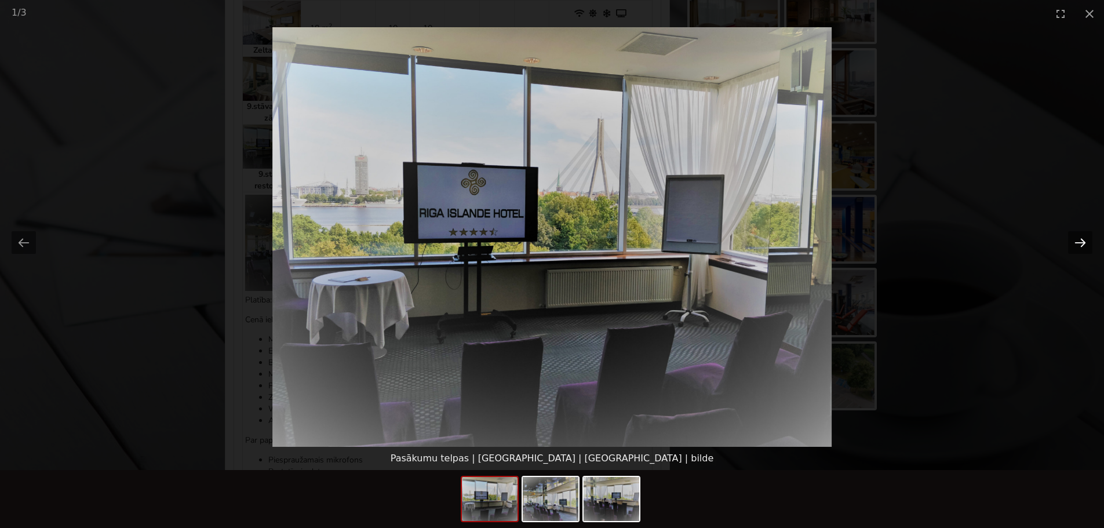
click at [1075, 243] on button "Next slide" at bounding box center [1080, 242] width 24 height 23
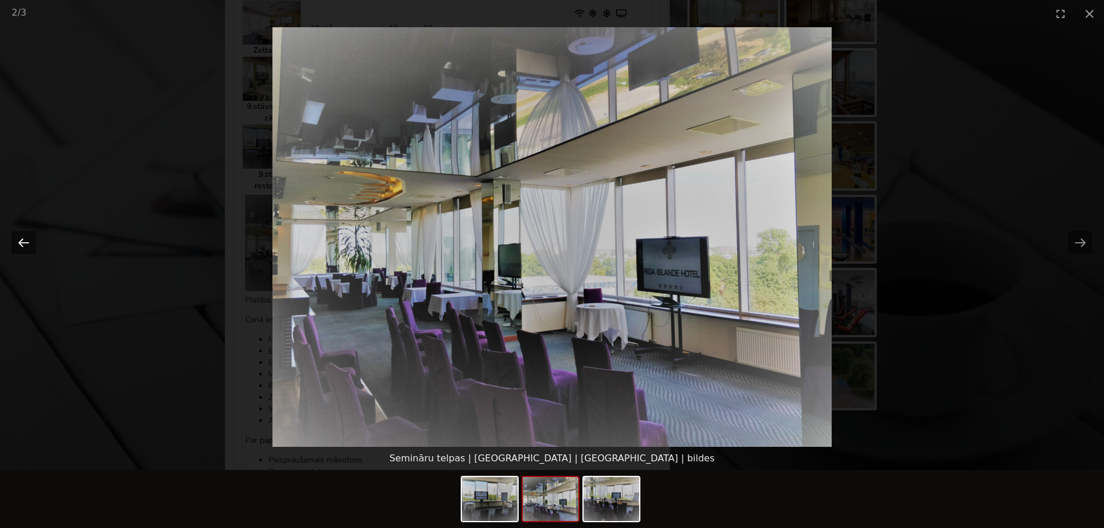
click at [28, 243] on button "Previous slide" at bounding box center [24, 242] width 24 height 23
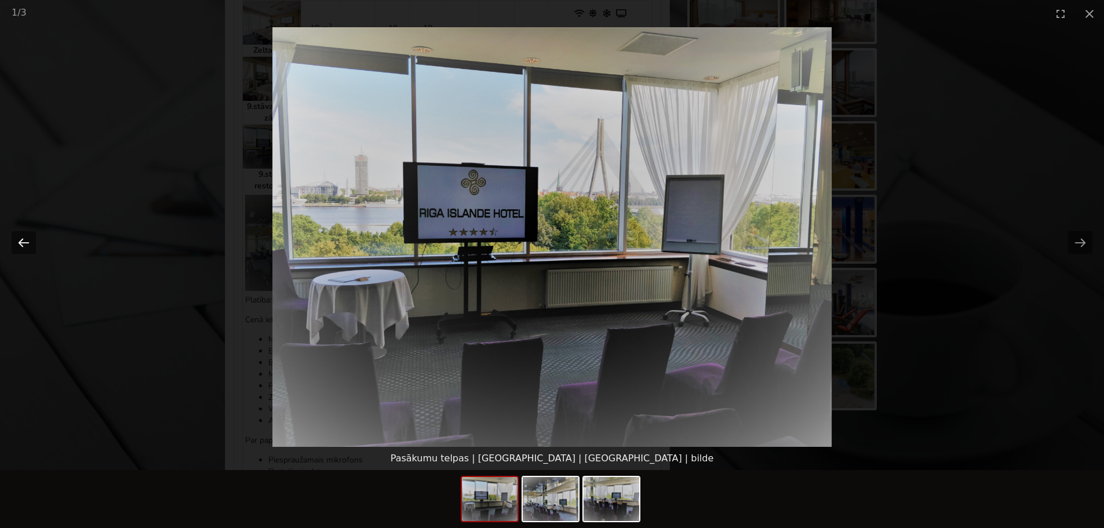
click at [28, 242] on button "Previous slide" at bounding box center [24, 242] width 24 height 23
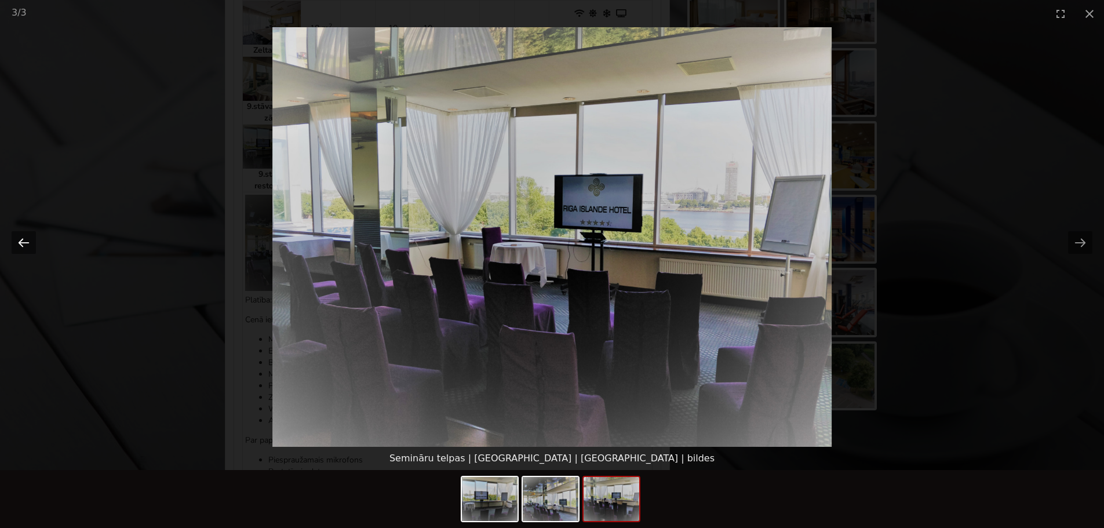
click at [28, 241] on button "Previous slide" at bounding box center [24, 242] width 24 height 23
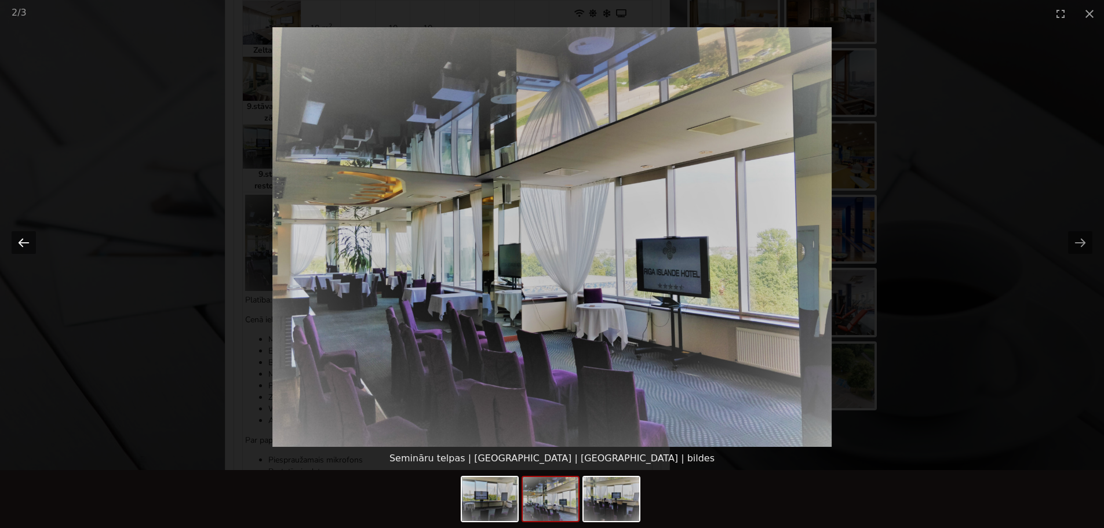
click at [28, 241] on button "Previous slide" at bounding box center [24, 242] width 24 height 23
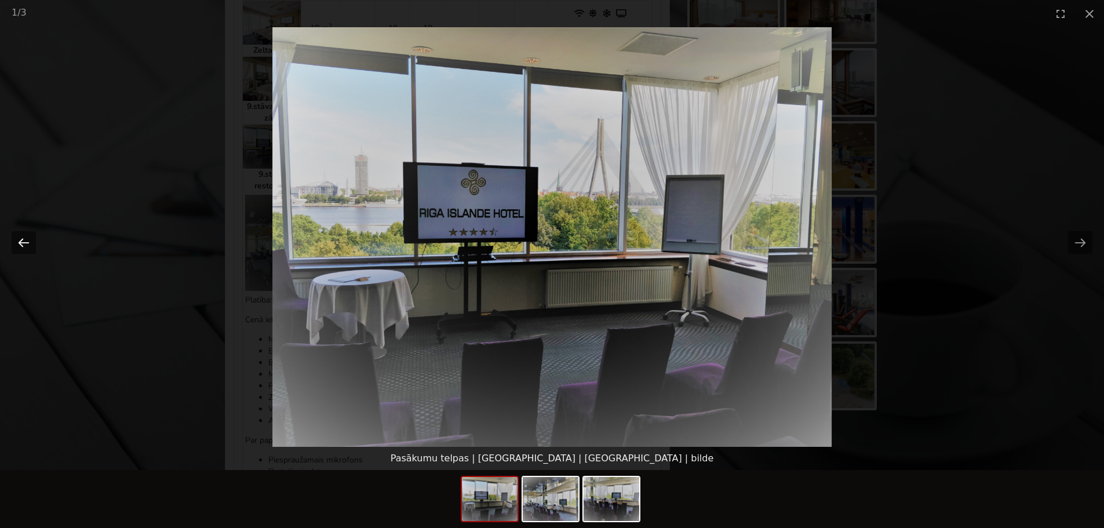
click at [28, 241] on button "Previous slide" at bounding box center [24, 242] width 24 height 23
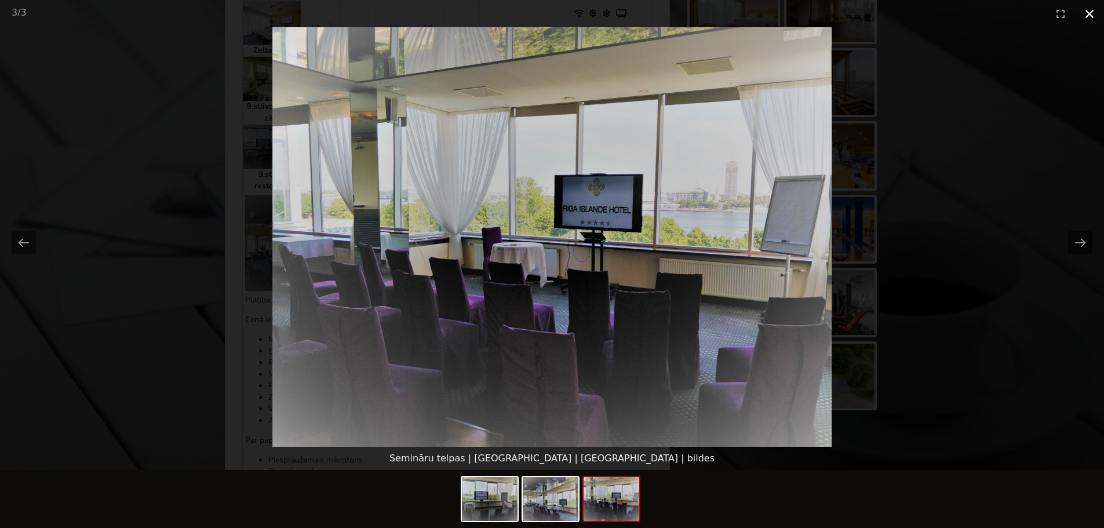
click at [1090, 19] on button "Close gallery" at bounding box center [1089, 13] width 29 height 27
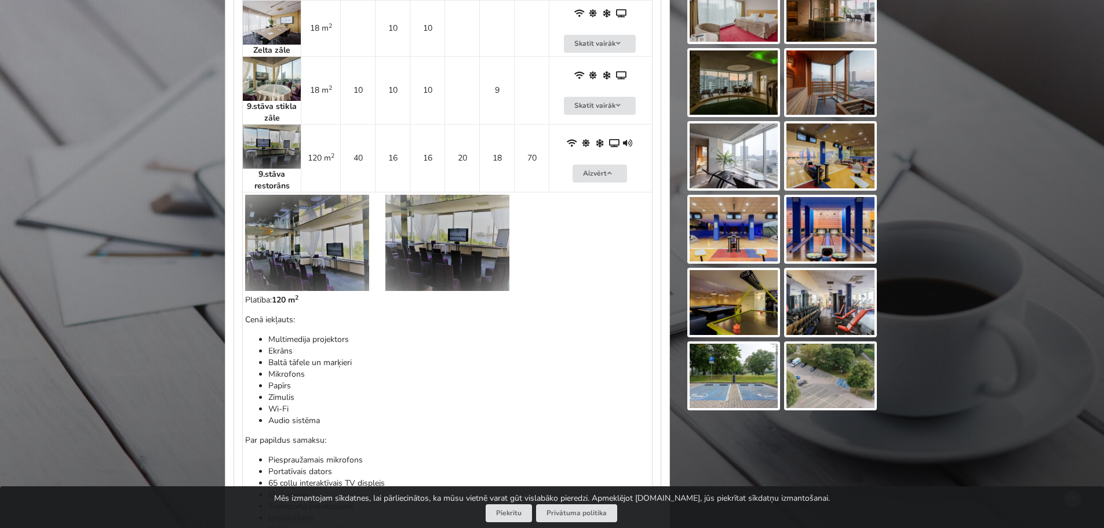
click at [342, 243] on img at bounding box center [307, 243] width 124 height 96
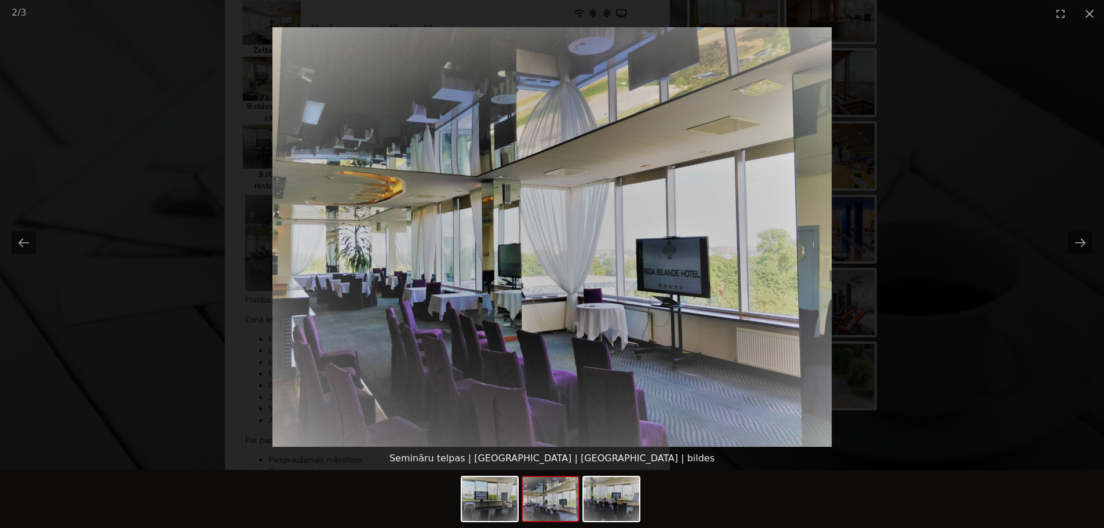
scroll to position [0, 0]
click at [1087, 13] on button "Close gallery" at bounding box center [1089, 13] width 29 height 27
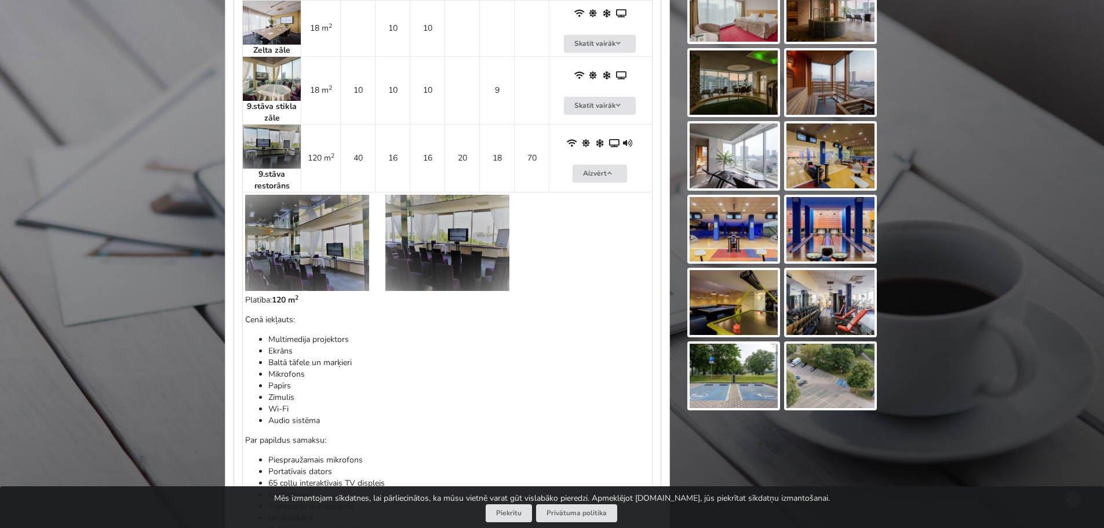
click at [460, 260] on img at bounding box center [447, 243] width 124 height 96
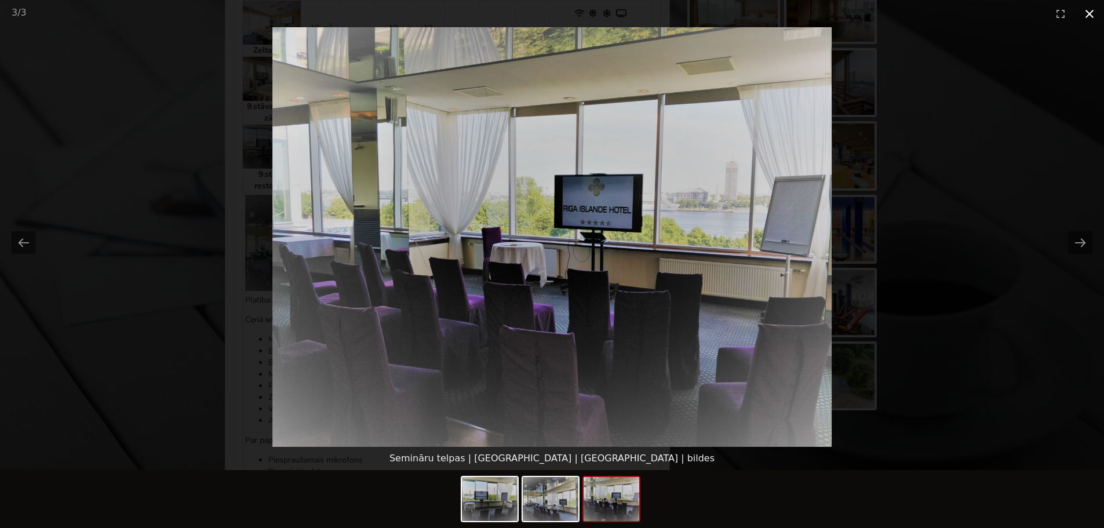
click at [1088, 13] on button "Close gallery" at bounding box center [1089, 13] width 29 height 27
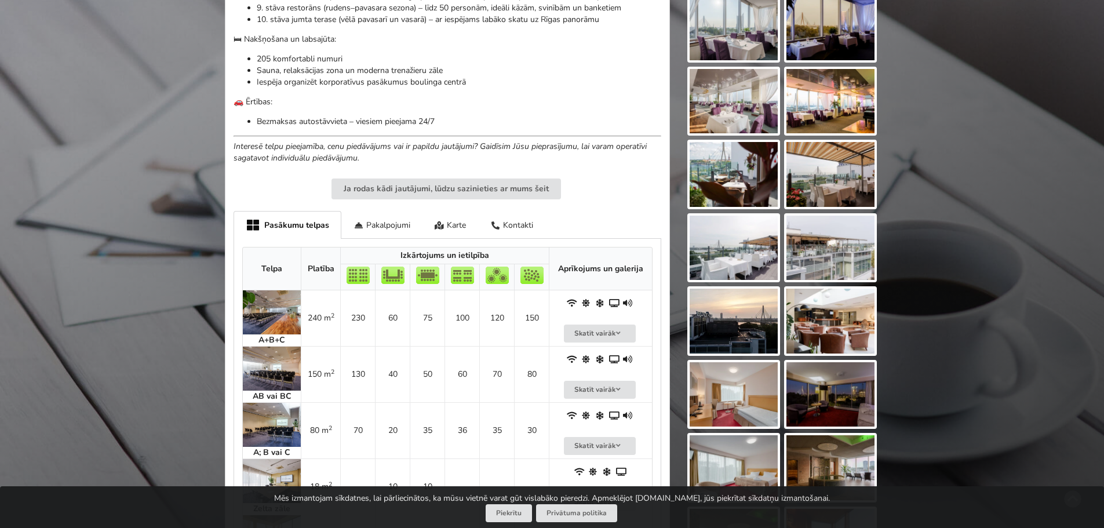
scroll to position [580, 0]
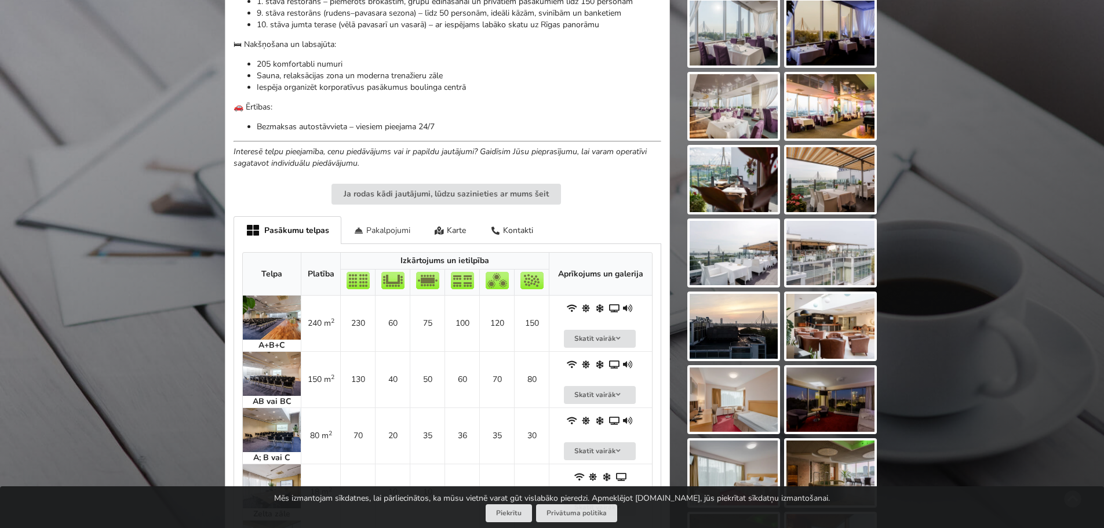
click at [385, 219] on div "Pakalpojumi" at bounding box center [381, 229] width 81 height 27
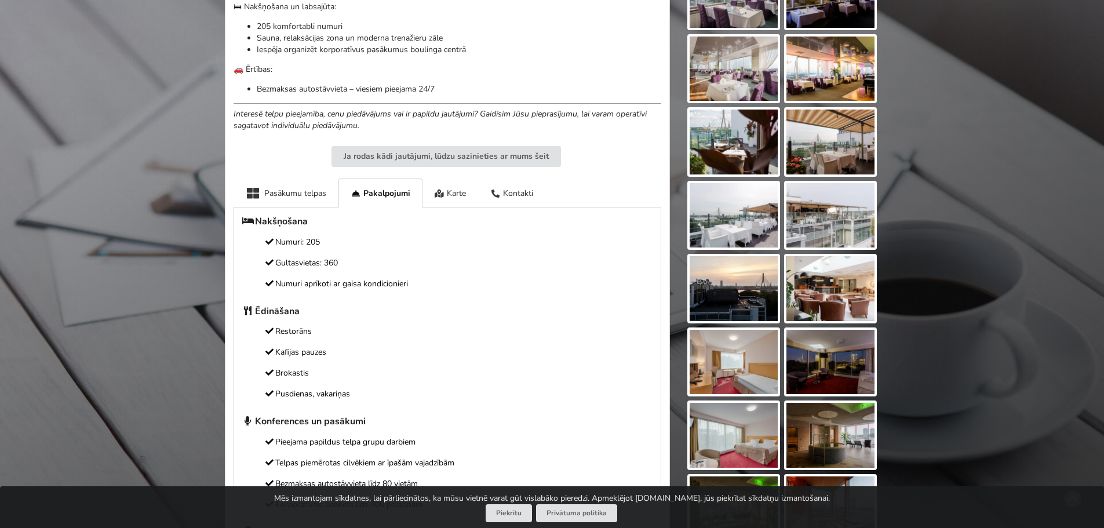
scroll to position [638, 0]
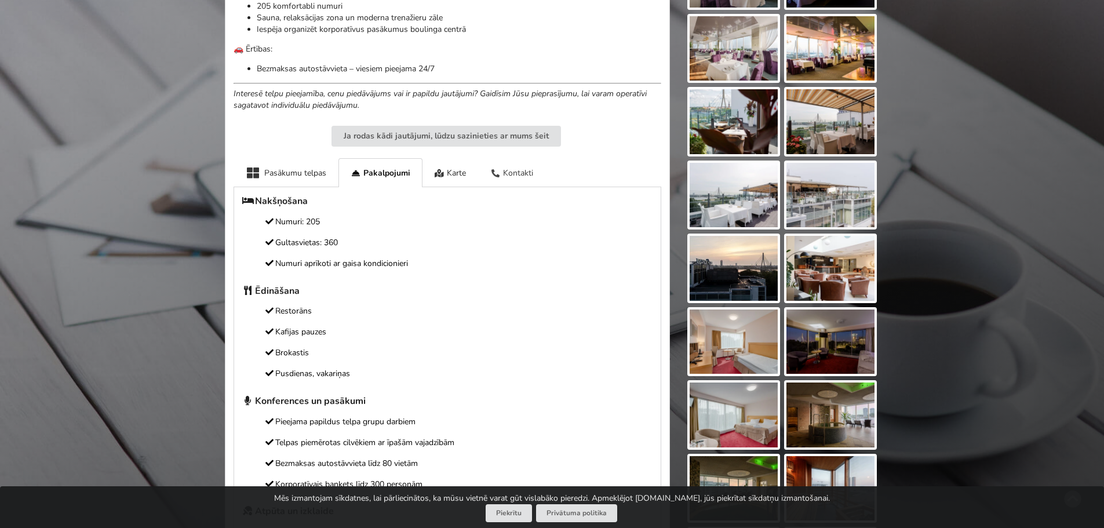
click at [509, 158] on div "Kontakti" at bounding box center [511, 172] width 67 height 28
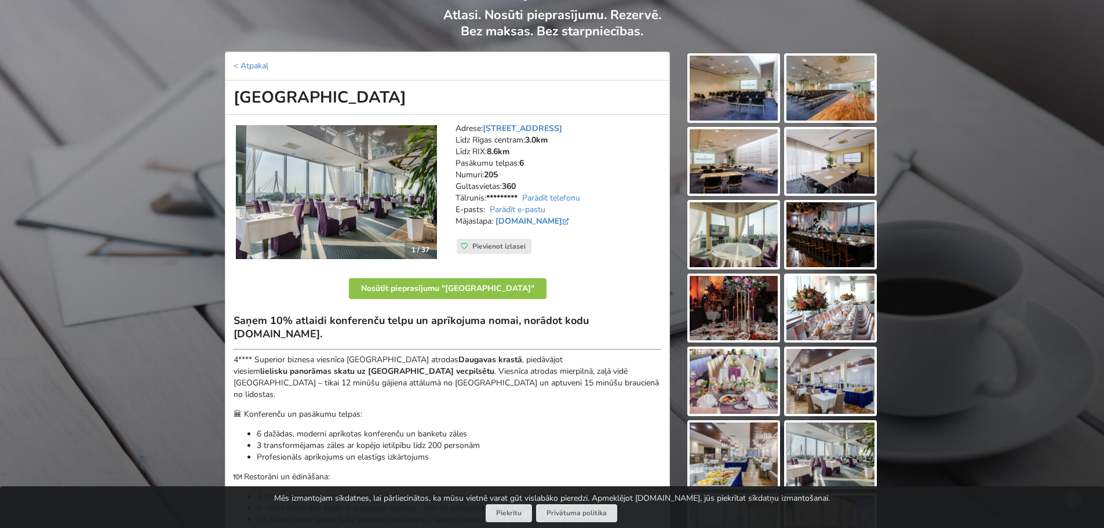
scroll to position [58, 0]
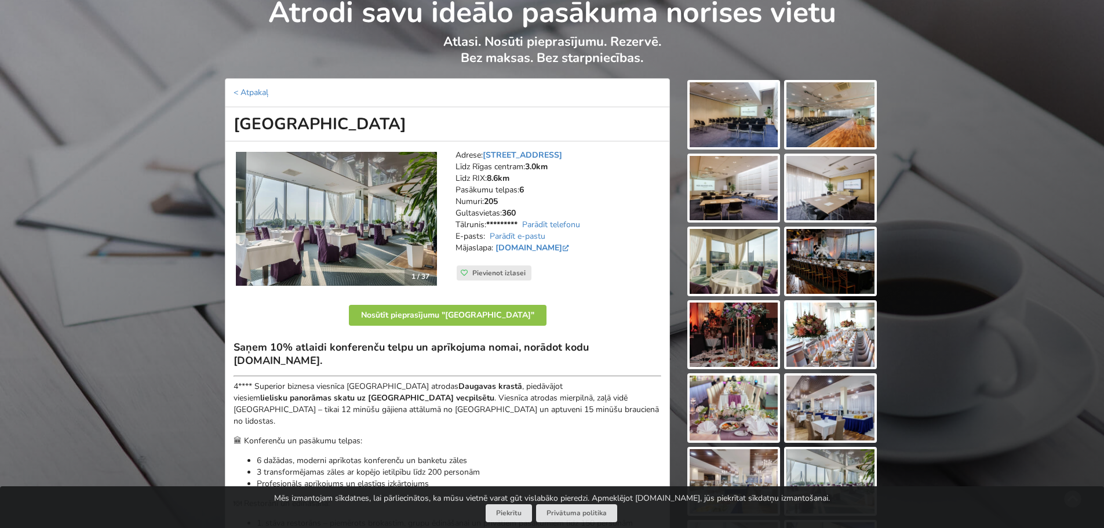
click at [350, 185] on img at bounding box center [336, 219] width 201 height 134
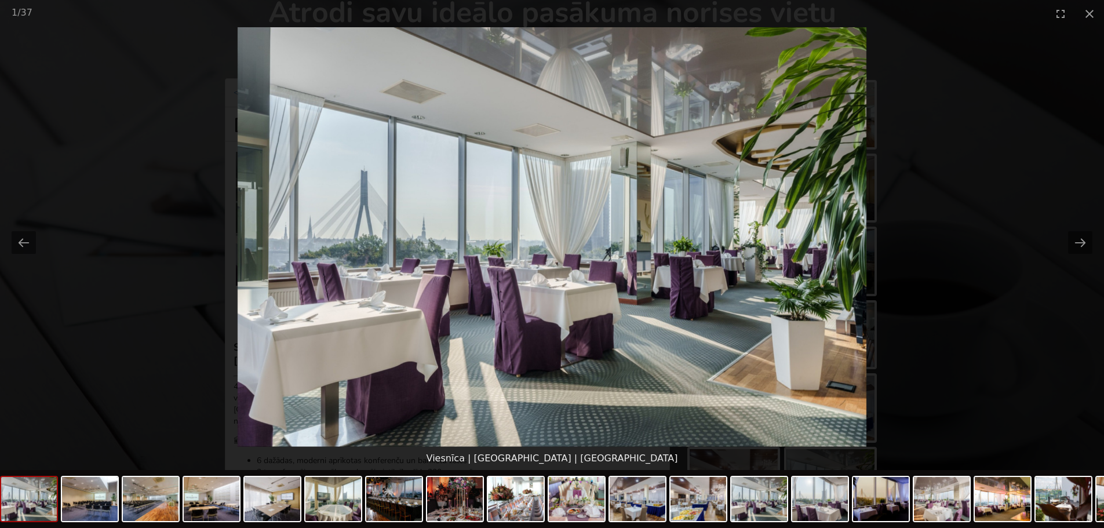
scroll to position [0, 0]
click at [1090, 14] on button "Close gallery" at bounding box center [1089, 13] width 29 height 27
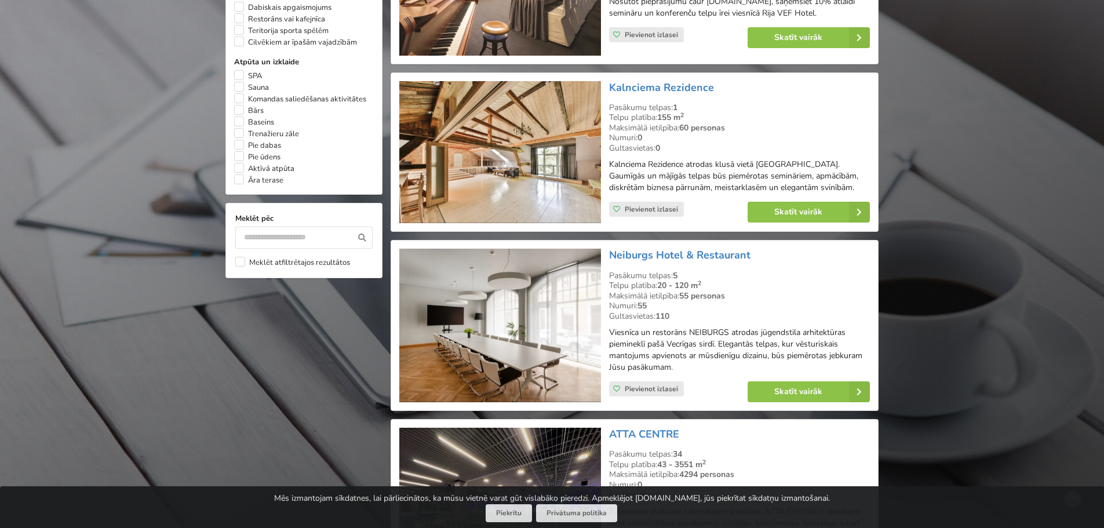
scroll to position [956, 0]
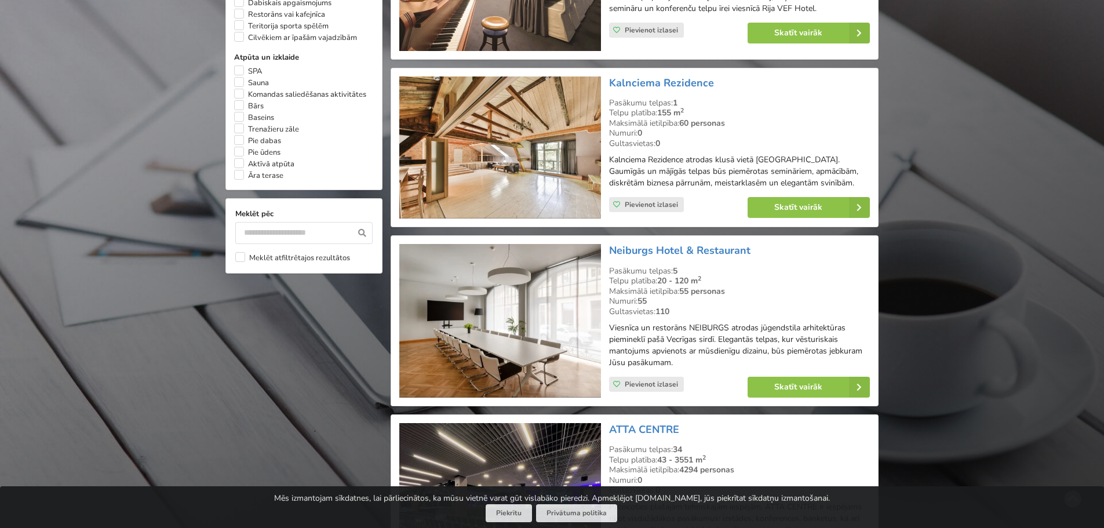
click at [568, 272] on img at bounding box center [499, 321] width 201 height 154
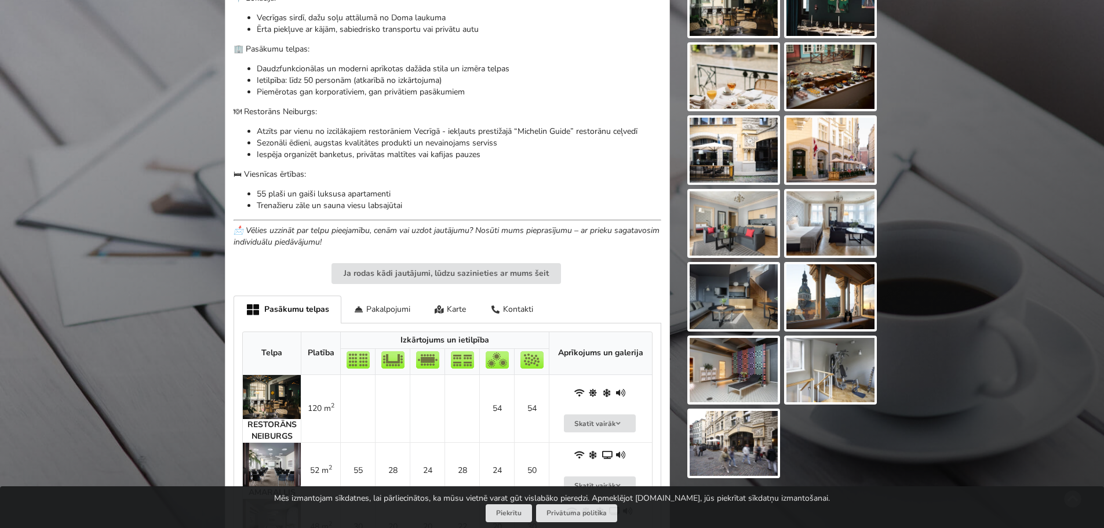
scroll to position [464, 0]
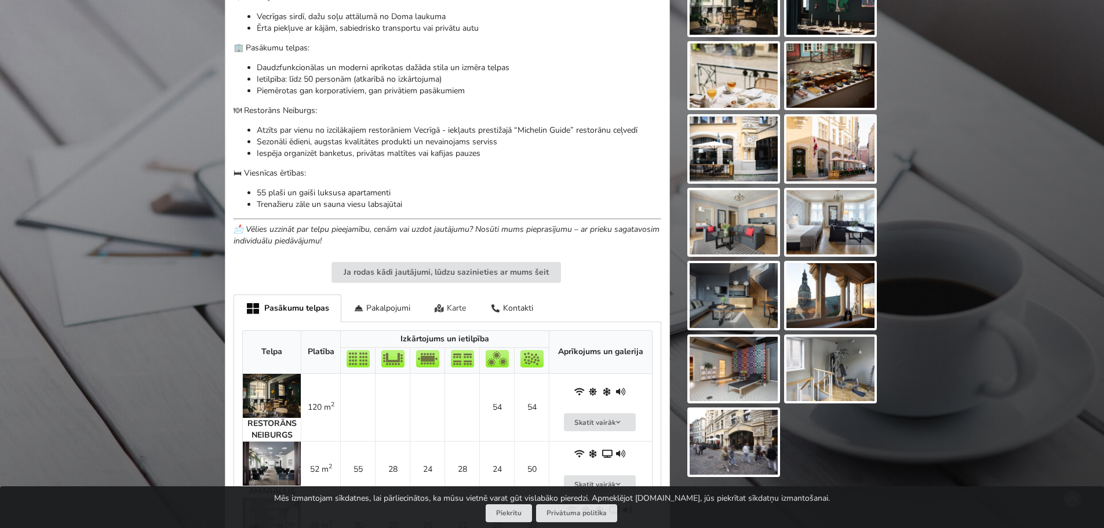
click at [463, 306] on div "Karte" at bounding box center [451, 307] width 56 height 27
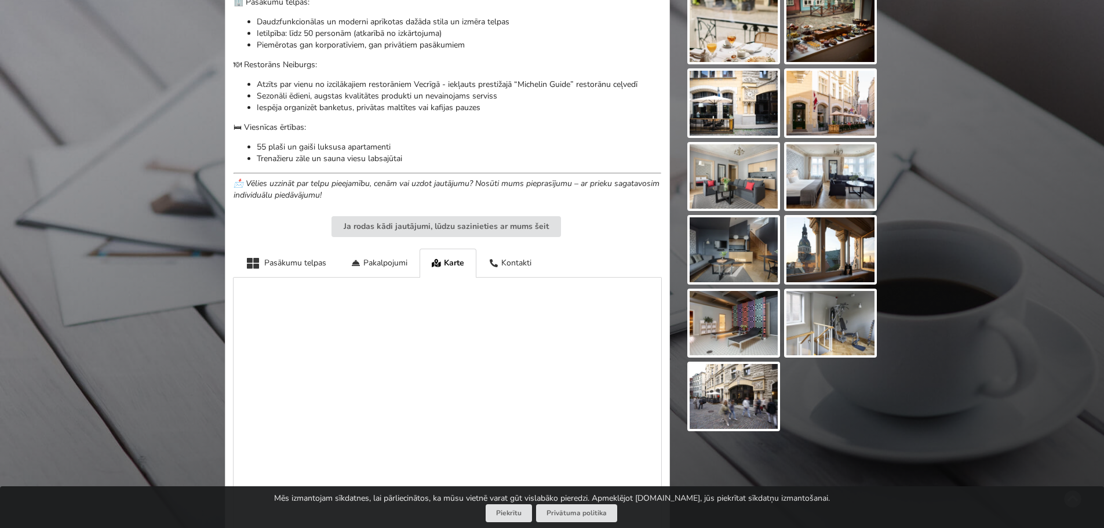
scroll to position [638, 0]
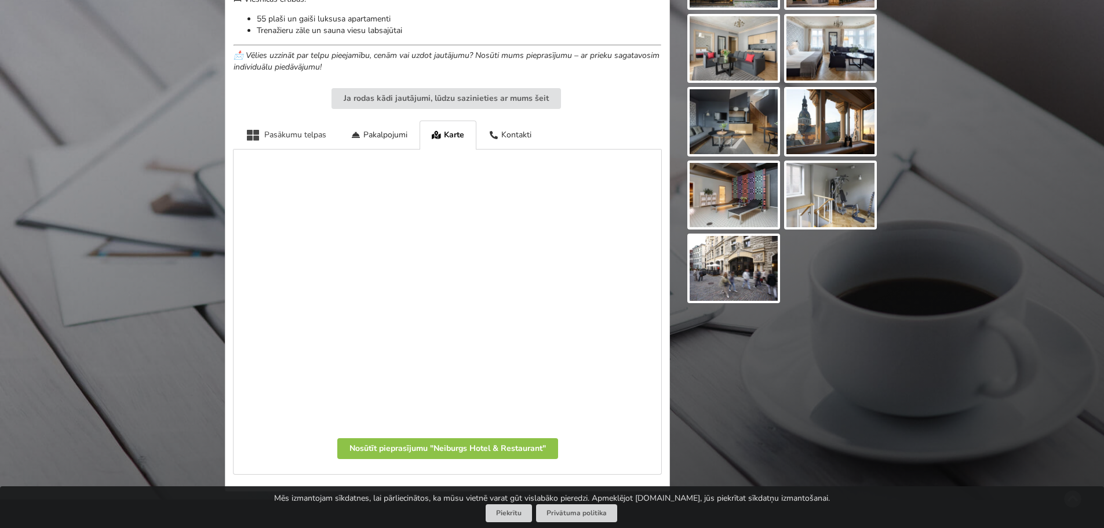
click at [288, 130] on div "Pasākumu telpas" at bounding box center [286, 135] width 105 height 28
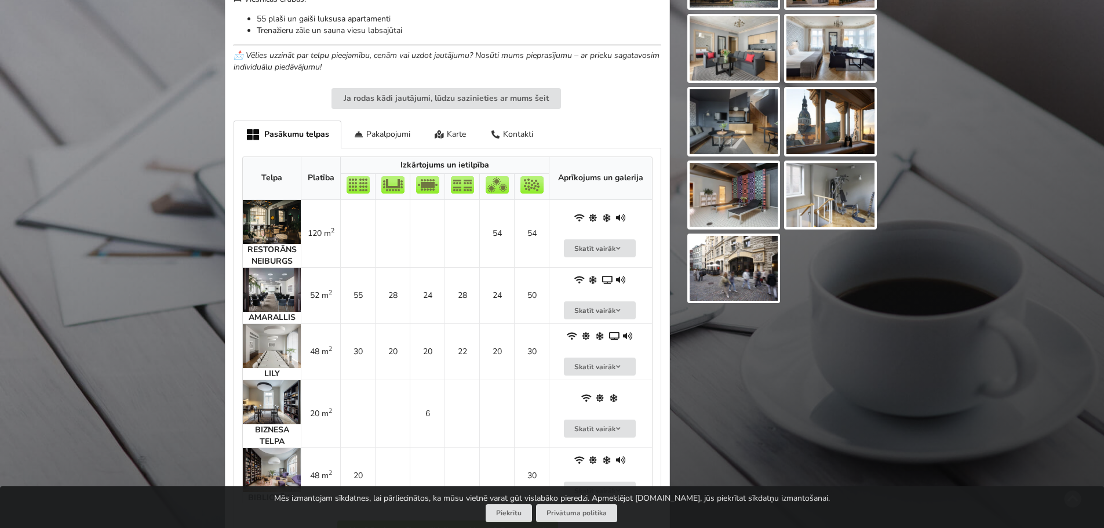
click at [282, 290] on img at bounding box center [272, 290] width 58 height 44
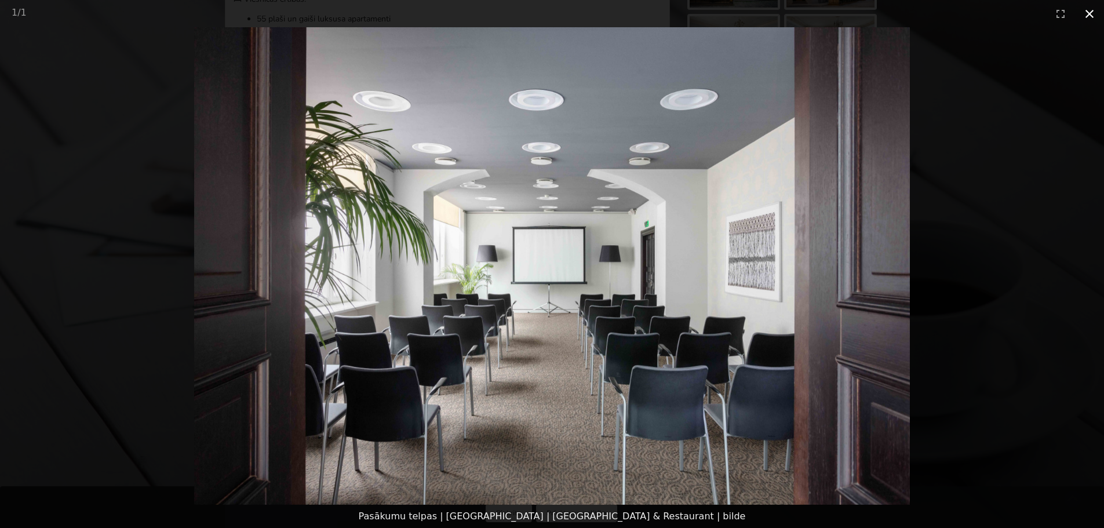
click at [1089, 14] on button "Close gallery" at bounding box center [1089, 13] width 29 height 27
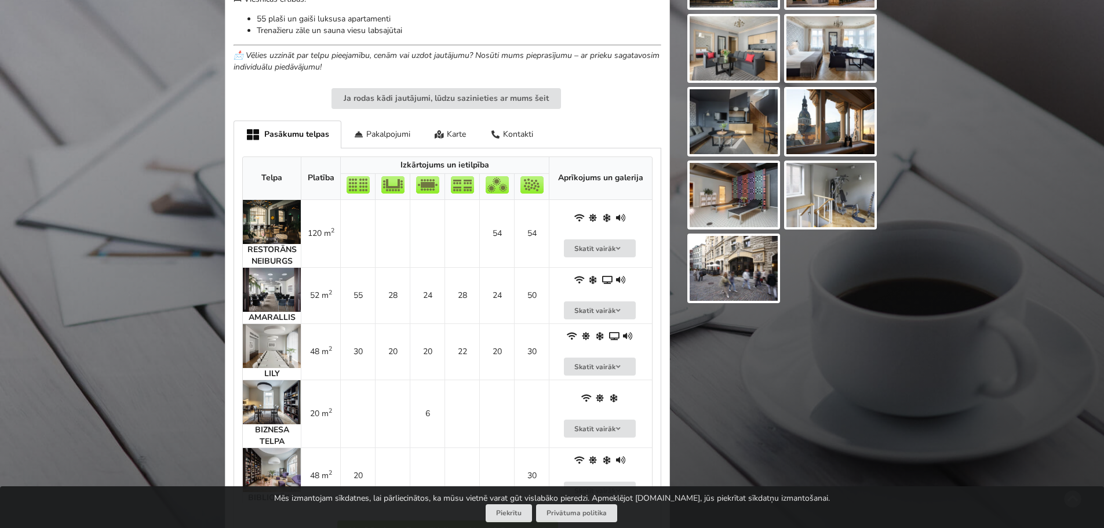
click at [284, 345] on img at bounding box center [272, 346] width 58 height 44
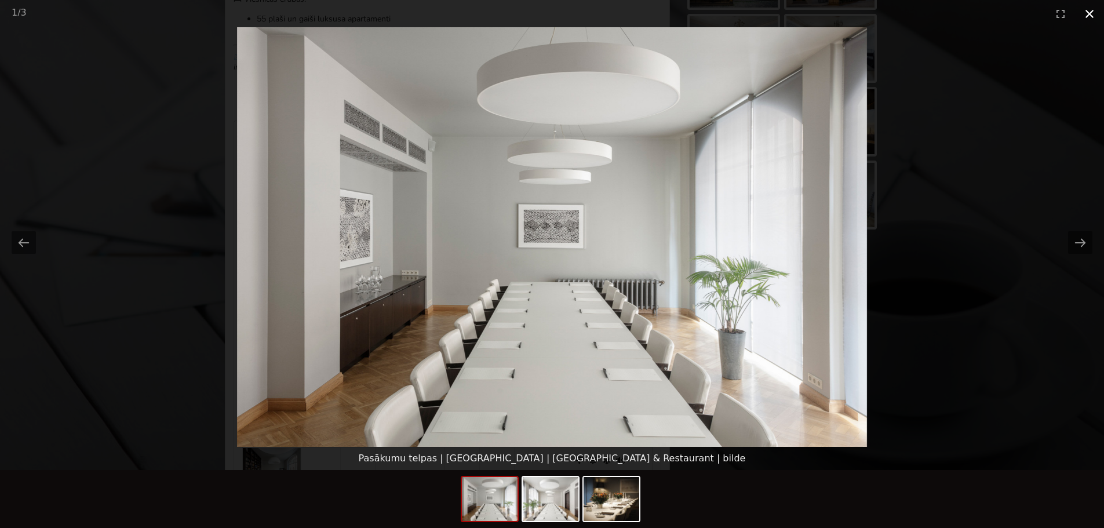
click at [1089, 14] on button "Close gallery" at bounding box center [1089, 13] width 29 height 27
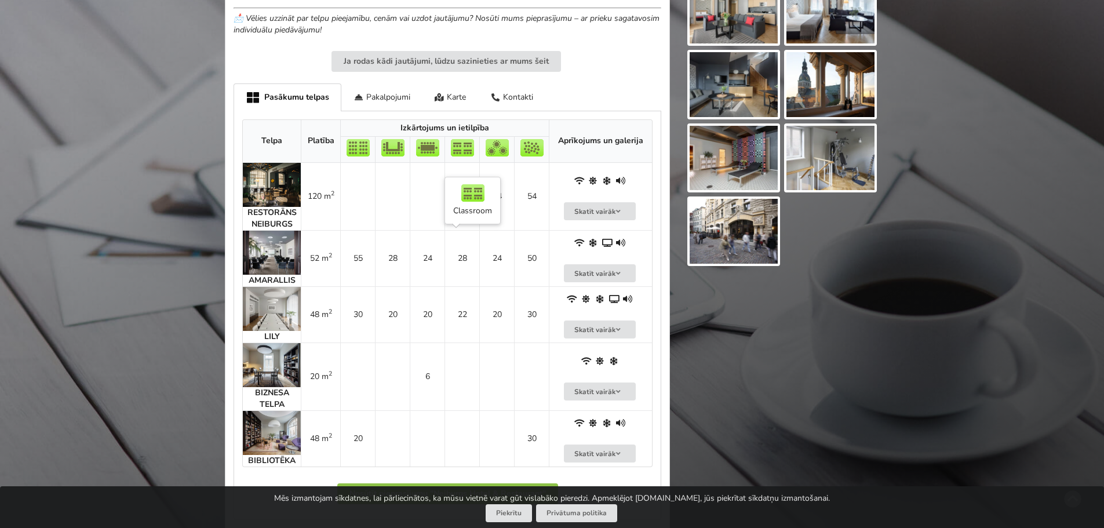
scroll to position [696, 0]
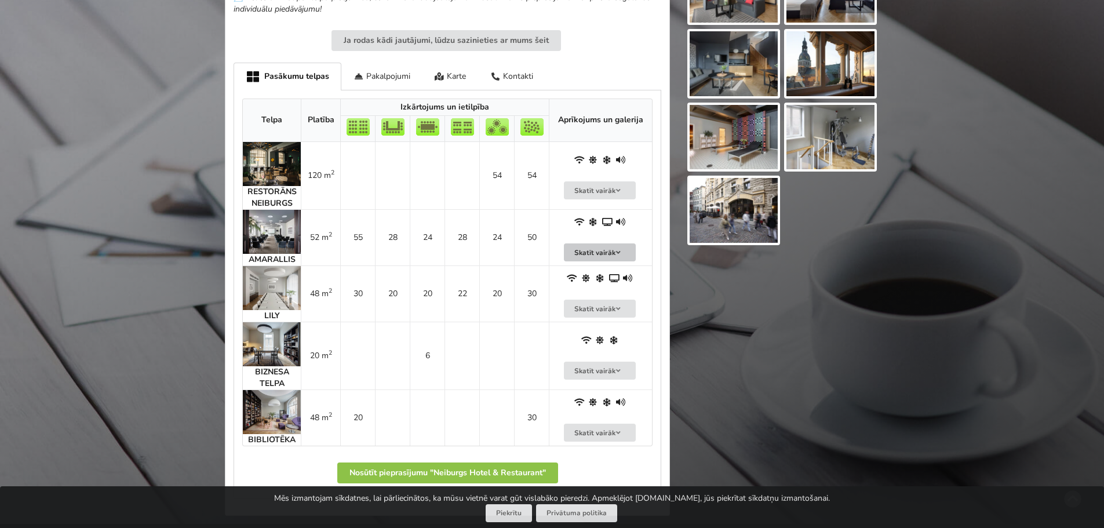
click at [581, 250] on button "Skatīt vairāk" at bounding box center [600, 252] width 72 height 18
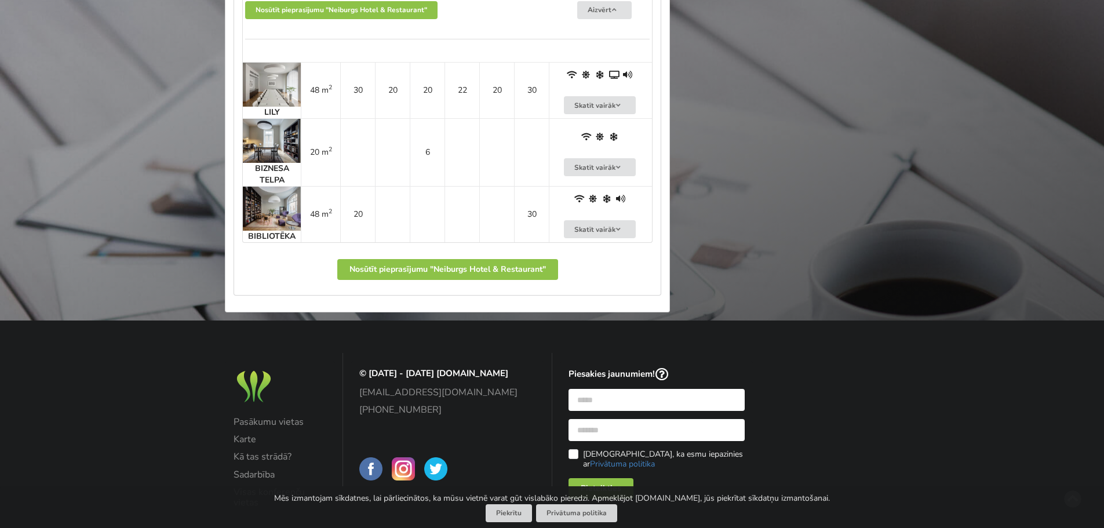
scroll to position [1159, 0]
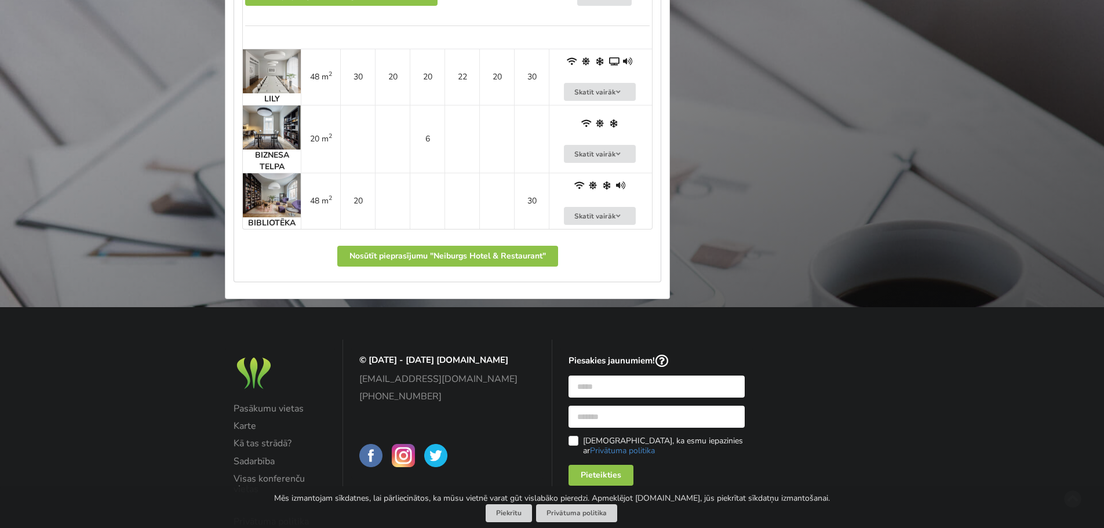
click at [271, 189] on img at bounding box center [272, 195] width 58 height 44
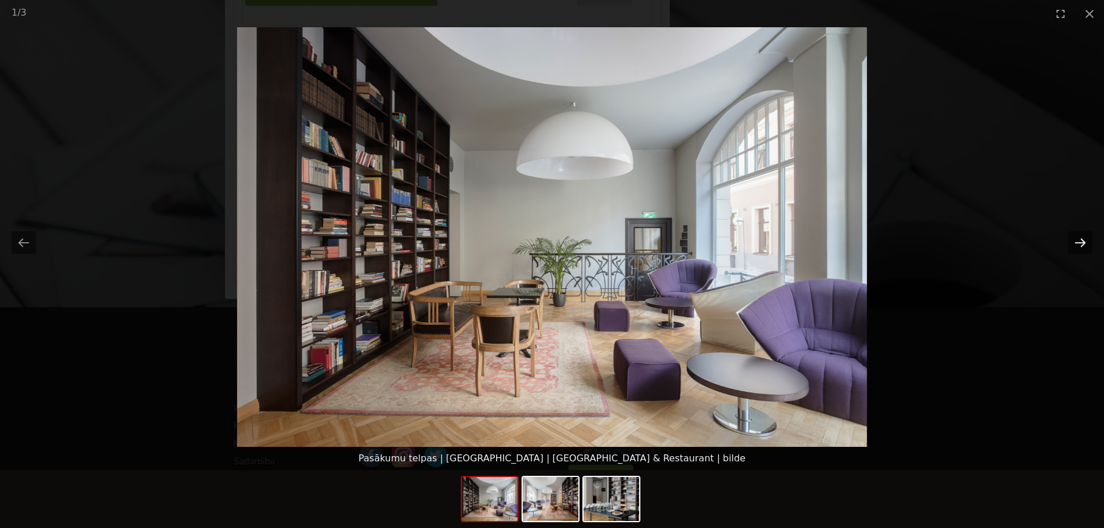
click at [1081, 245] on button "Next slide" at bounding box center [1080, 242] width 24 height 23
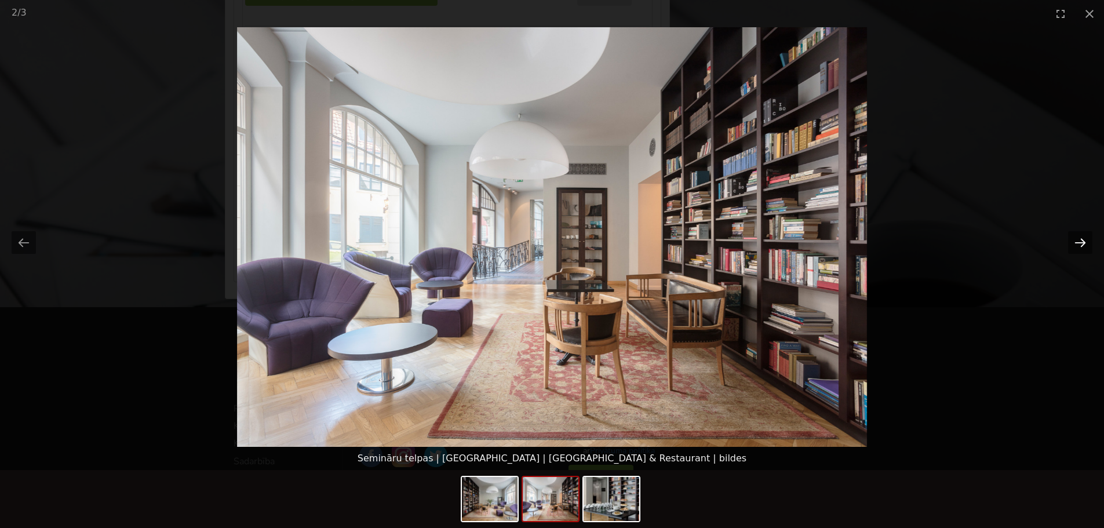
click at [1079, 243] on button "Next slide" at bounding box center [1080, 242] width 24 height 23
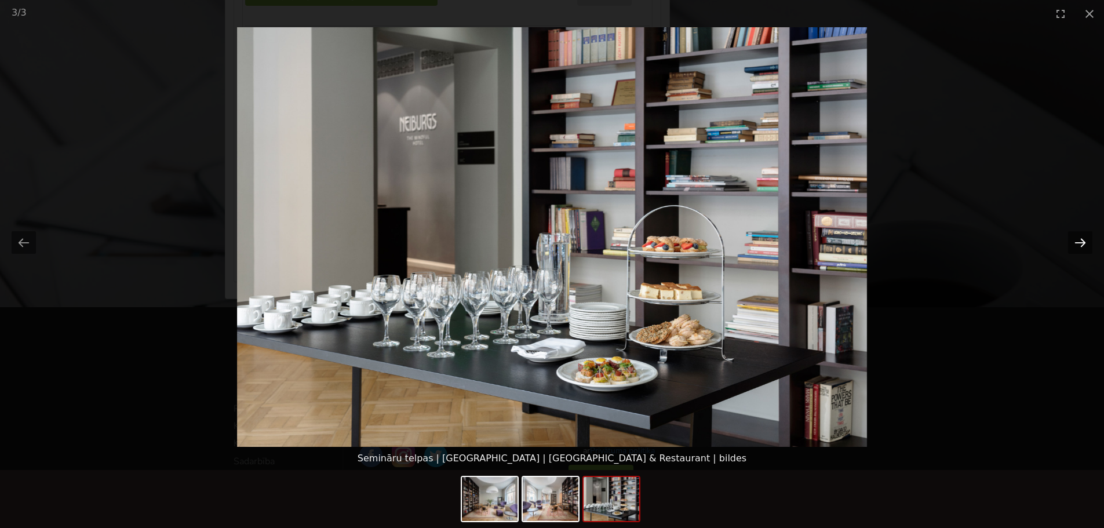
click at [1079, 243] on button "Next slide" at bounding box center [1080, 242] width 24 height 23
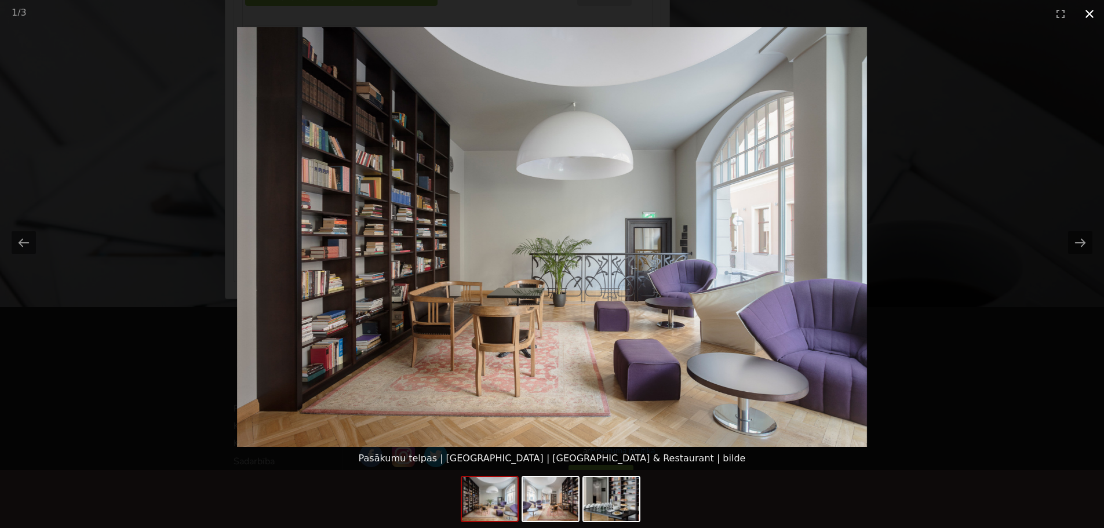
click at [1086, 13] on button "Close gallery" at bounding box center [1089, 13] width 29 height 27
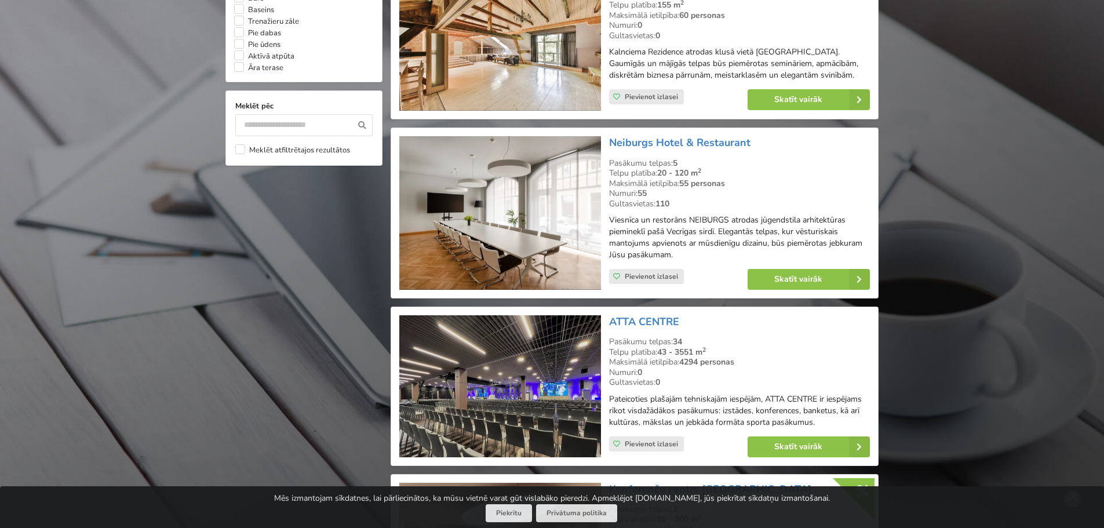
scroll to position [1072, 0]
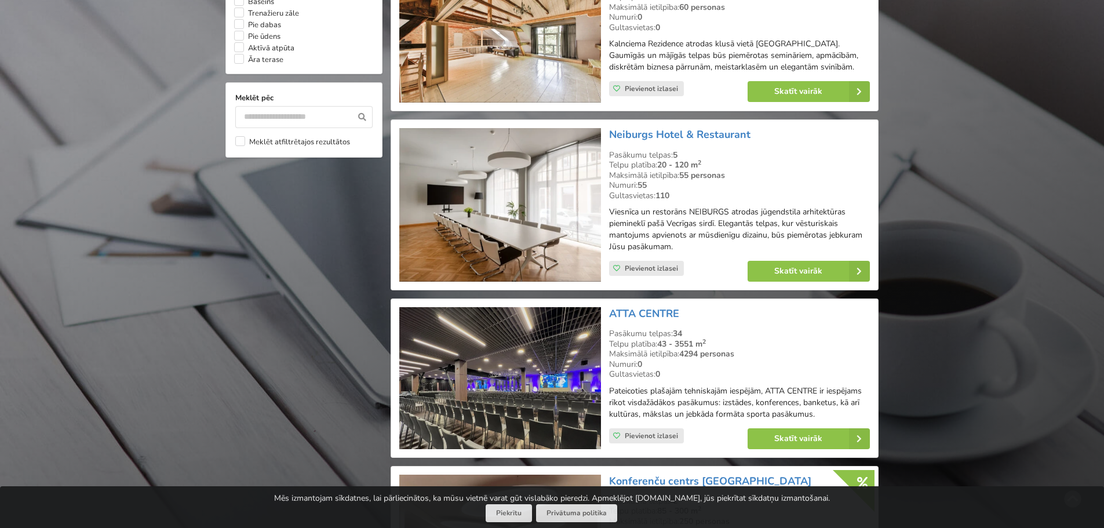
click at [513, 188] on img at bounding box center [499, 205] width 201 height 154
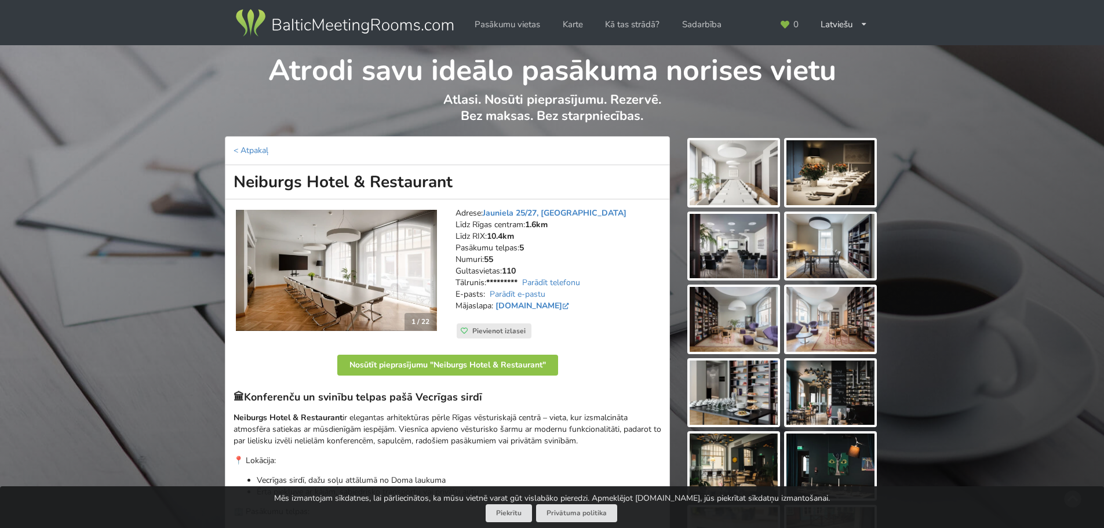
click at [718, 166] on img at bounding box center [734, 172] width 88 height 65
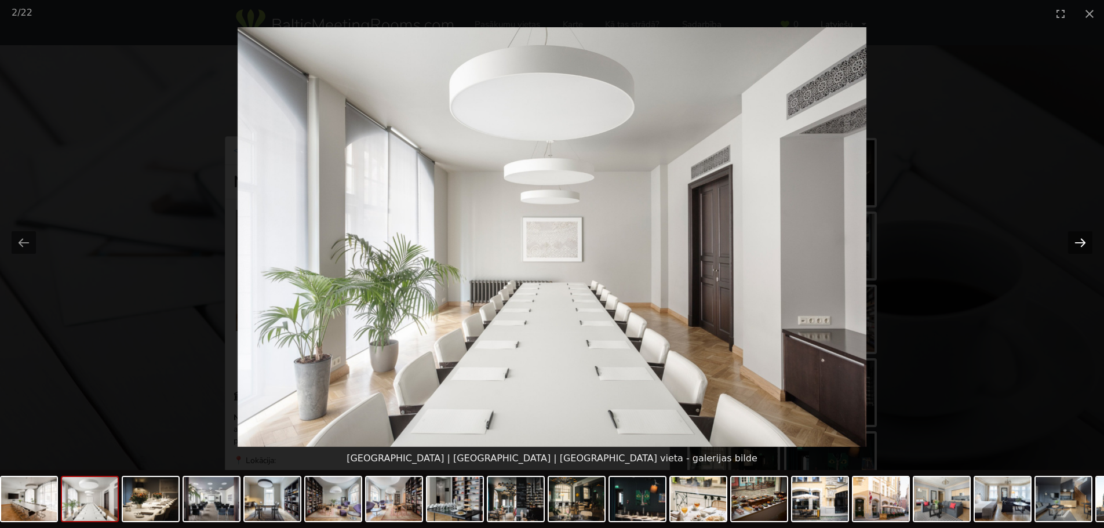
click at [1079, 245] on button "Next slide" at bounding box center [1080, 242] width 24 height 23
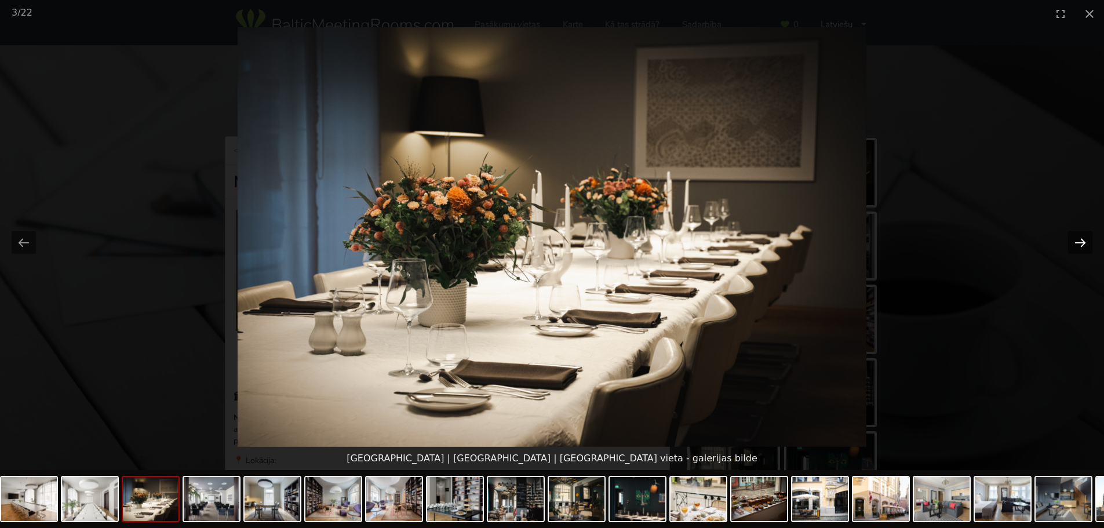
click at [1079, 245] on button "Next slide" at bounding box center [1080, 242] width 24 height 23
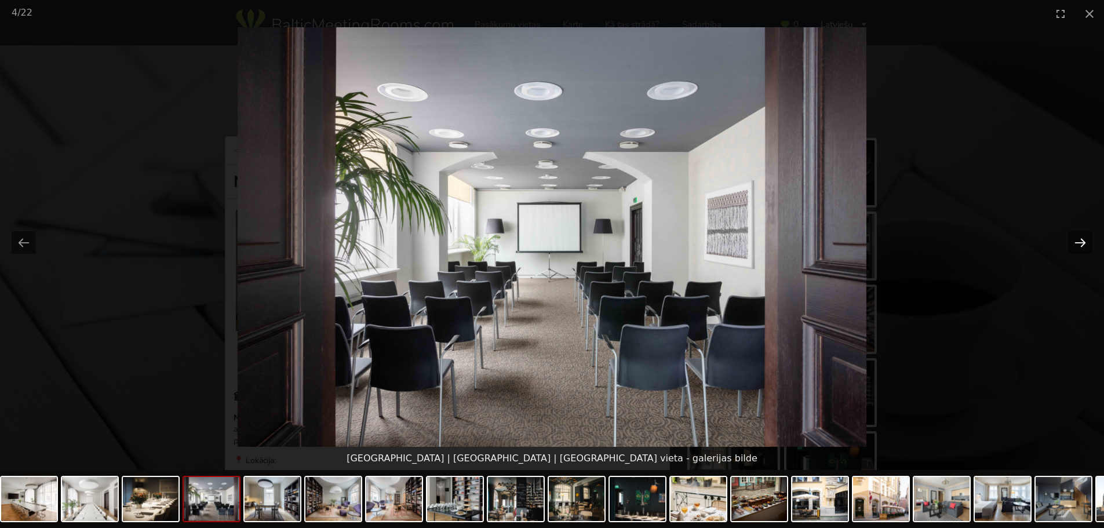
click at [1079, 245] on button "Next slide" at bounding box center [1080, 242] width 24 height 23
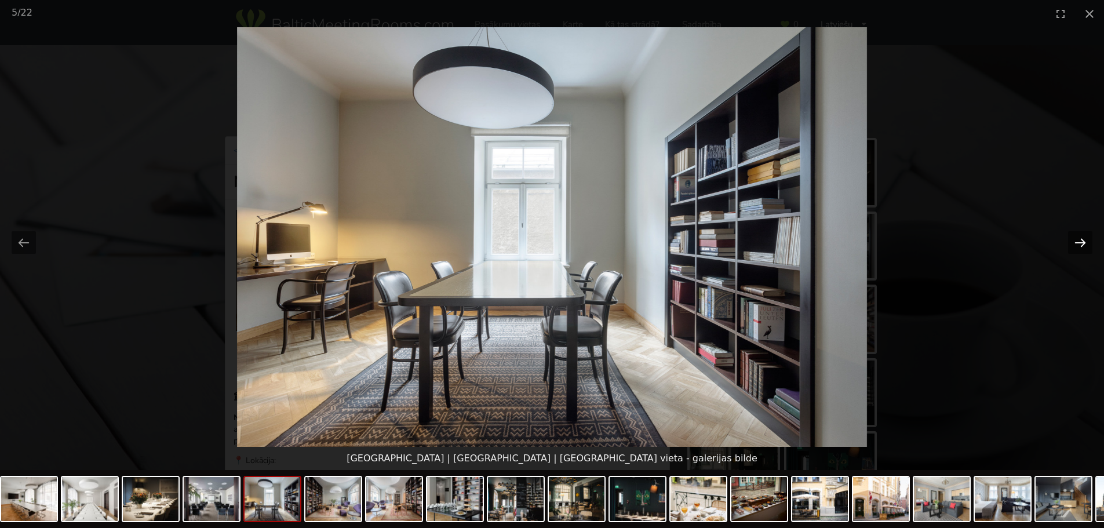
click at [1079, 245] on button "Next slide" at bounding box center [1080, 242] width 24 height 23
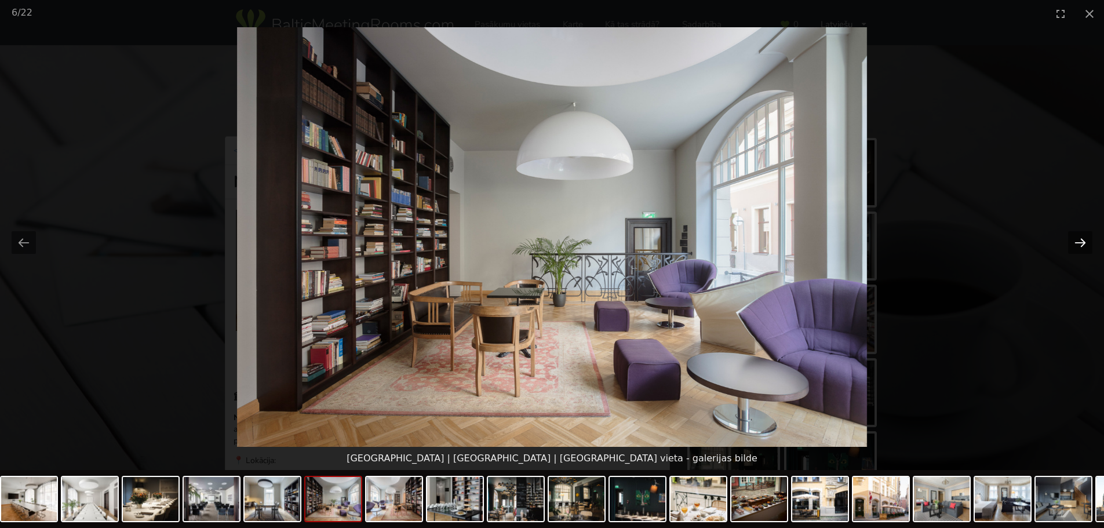
click at [1079, 245] on button "Next slide" at bounding box center [1080, 242] width 24 height 23
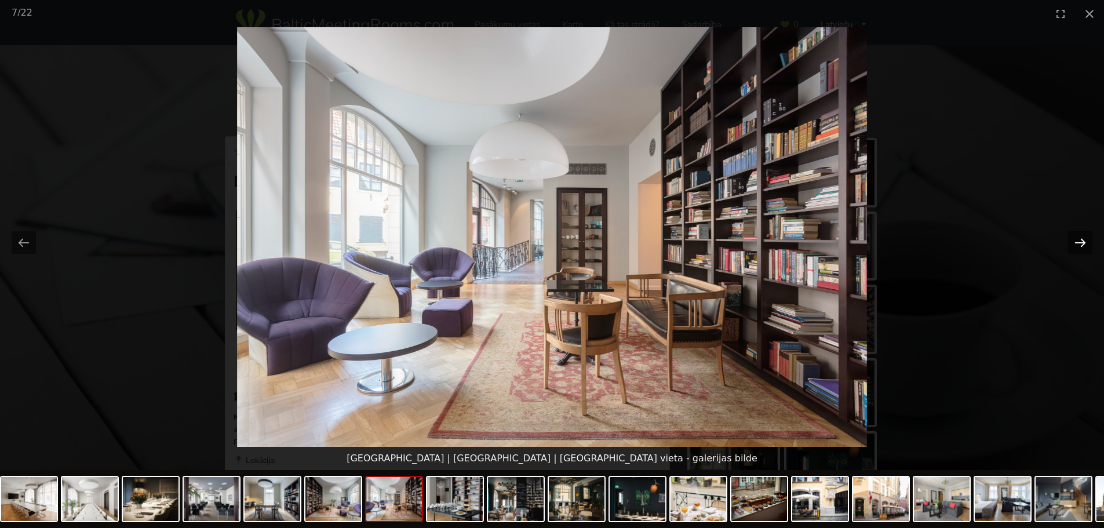
click at [1079, 245] on button "Next slide" at bounding box center [1080, 242] width 24 height 23
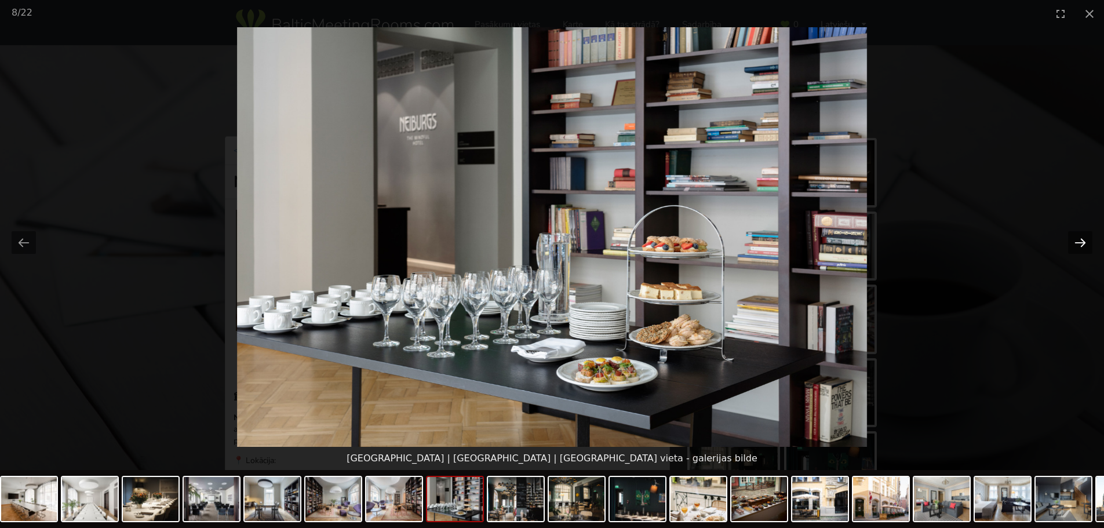
click at [1079, 245] on button "Next slide" at bounding box center [1080, 242] width 24 height 23
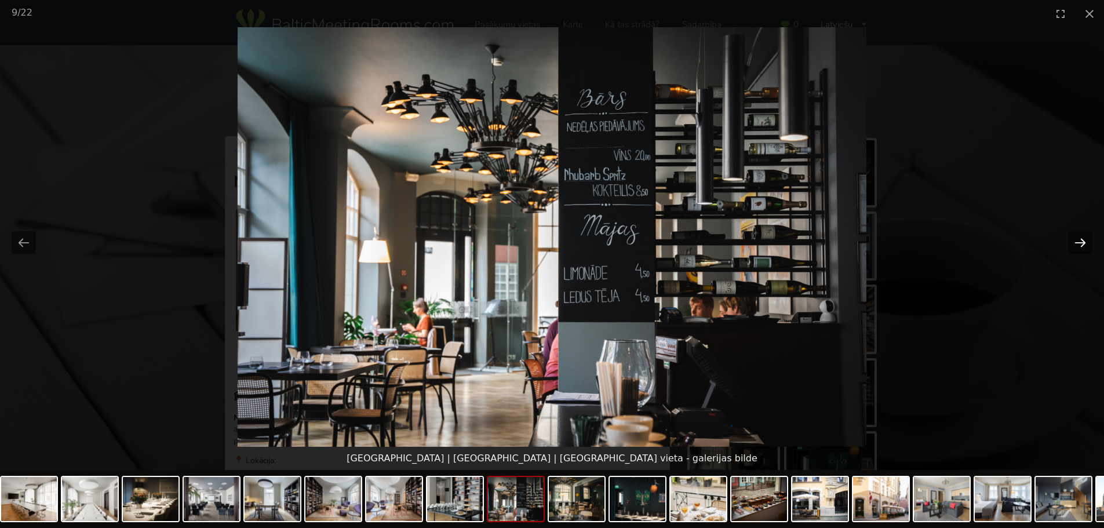
click at [1079, 245] on button "Next slide" at bounding box center [1080, 242] width 24 height 23
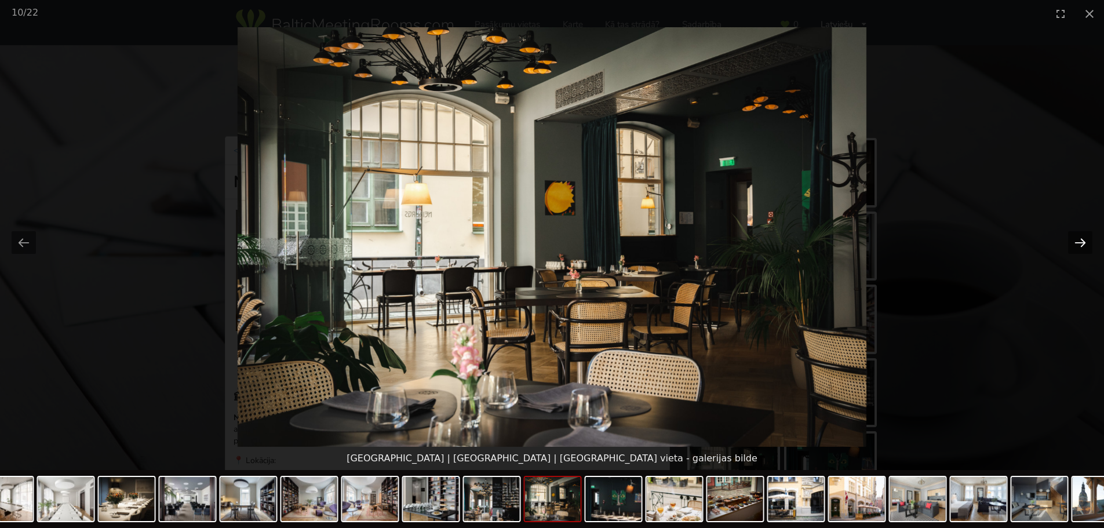
click at [1079, 245] on button "Next slide" at bounding box center [1080, 242] width 24 height 23
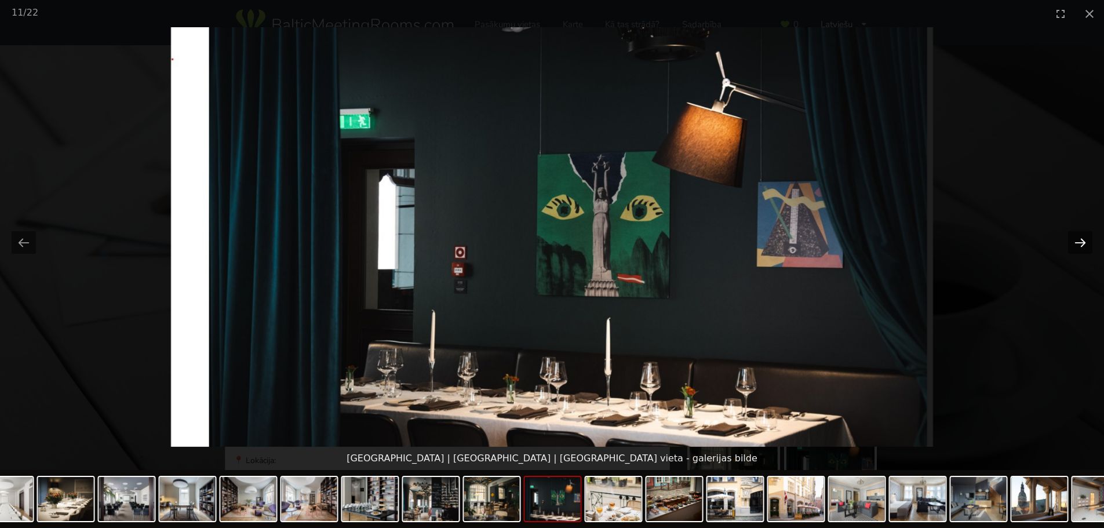
click at [1079, 245] on button "Next slide" at bounding box center [1080, 242] width 24 height 23
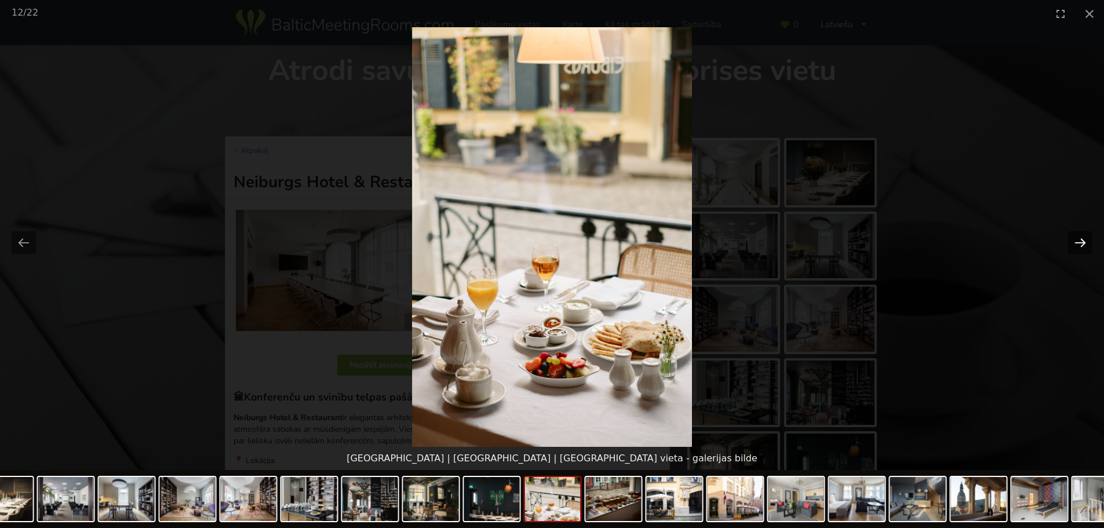
click at [1079, 245] on button "Next slide" at bounding box center [1080, 242] width 24 height 23
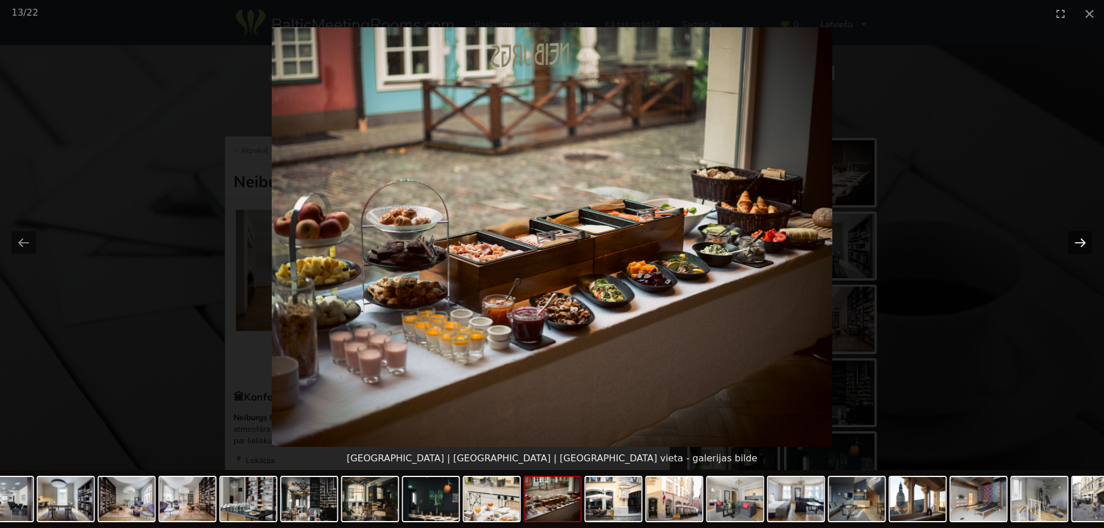
click at [1079, 245] on button "Next slide" at bounding box center [1080, 242] width 24 height 23
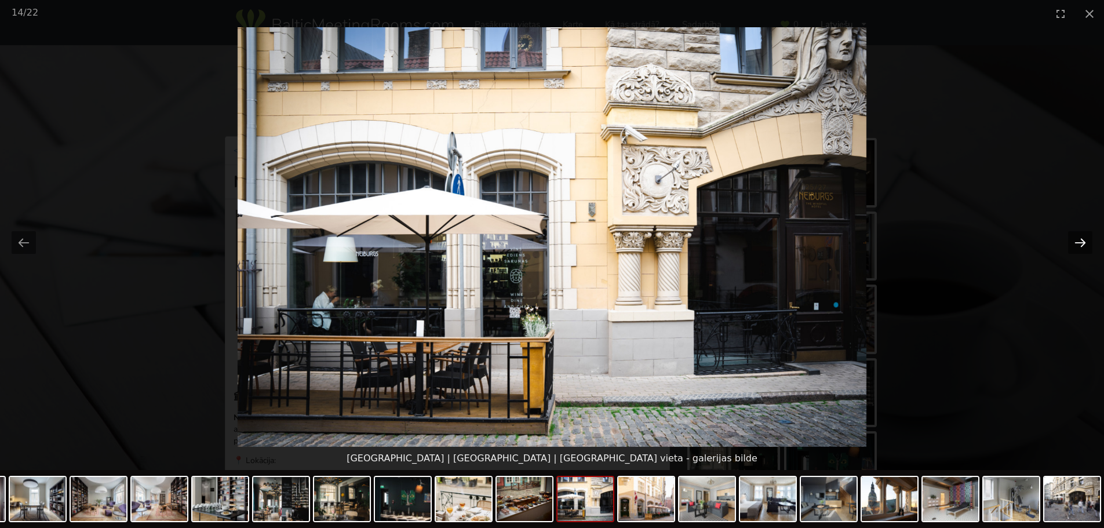
click at [1079, 245] on button "Next slide" at bounding box center [1080, 242] width 24 height 23
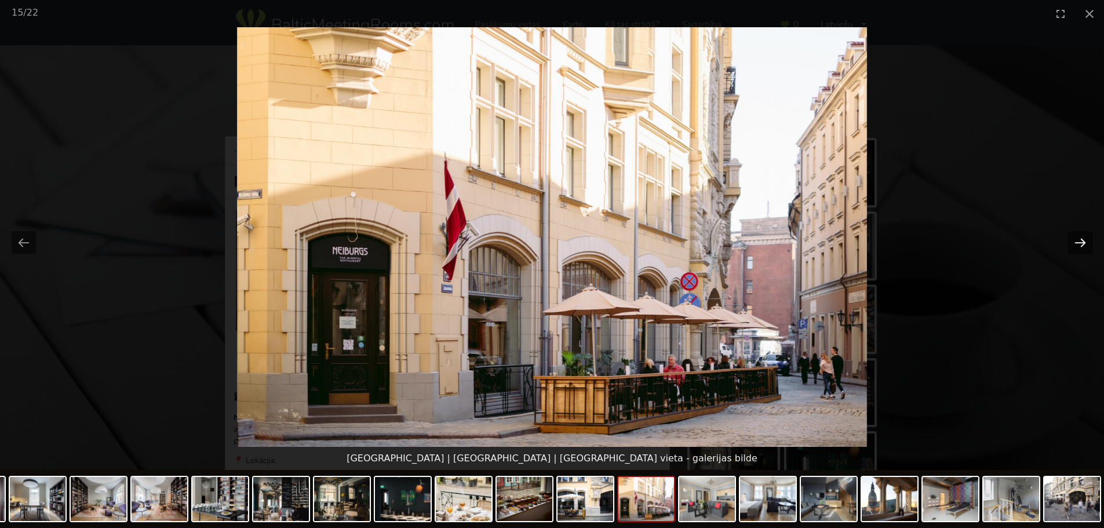
click at [1079, 245] on button "Next slide" at bounding box center [1080, 242] width 24 height 23
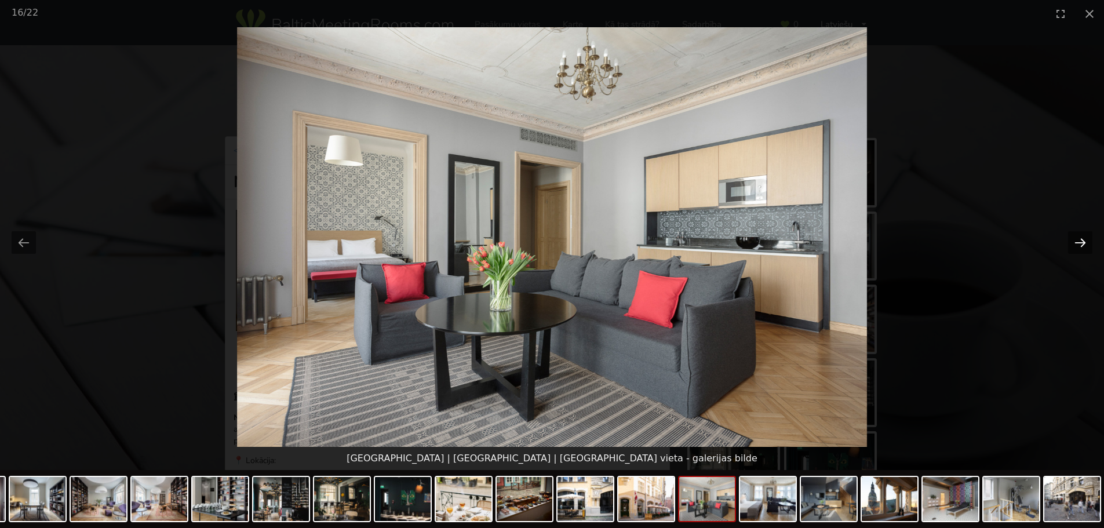
click at [1079, 245] on button "Next slide" at bounding box center [1080, 242] width 24 height 23
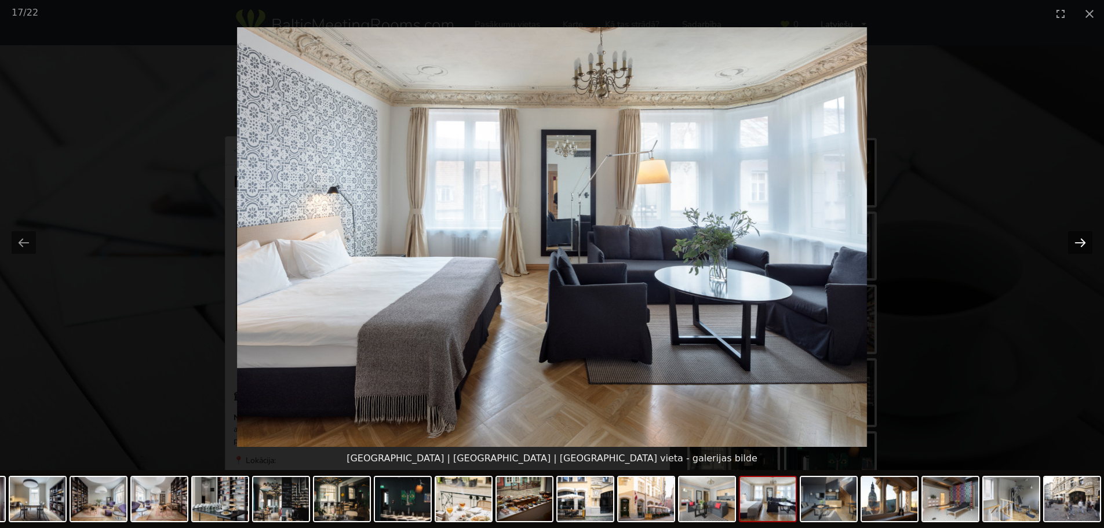
click at [1079, 245] on button "Next slide" at bounding box center [1080, 242] width 24 height 23
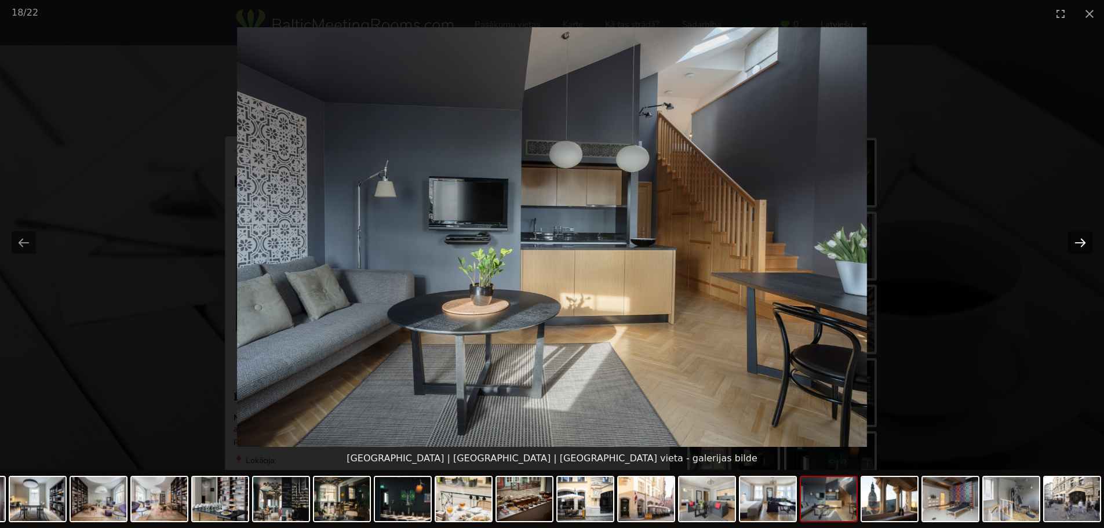
click at [1079, 245] on button "Next slide" at bounding box center [1080, 242] width 24 height 23
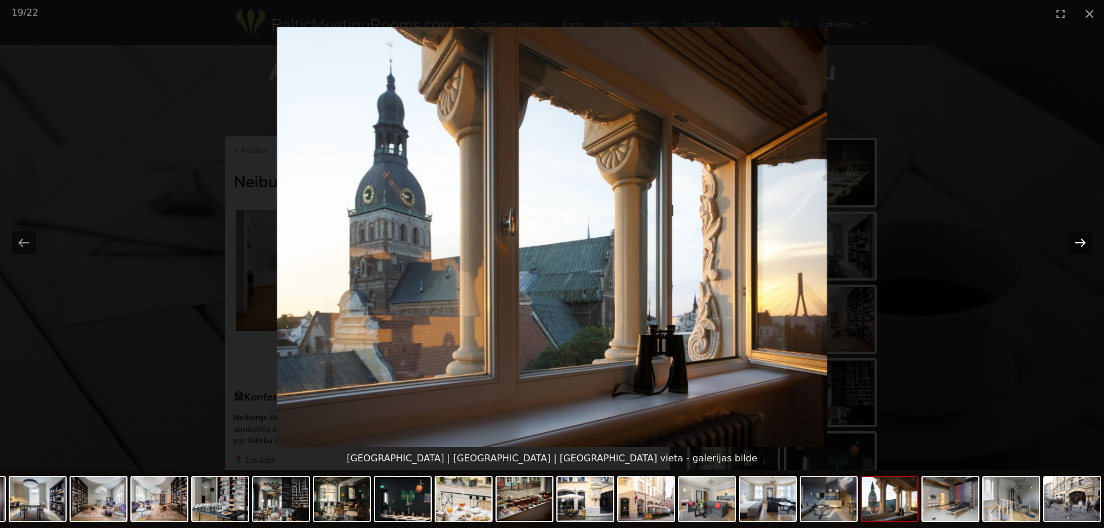
click at [1079, 245] on button "Next slide" at bounding box center [1080, 242] width 24 height 23
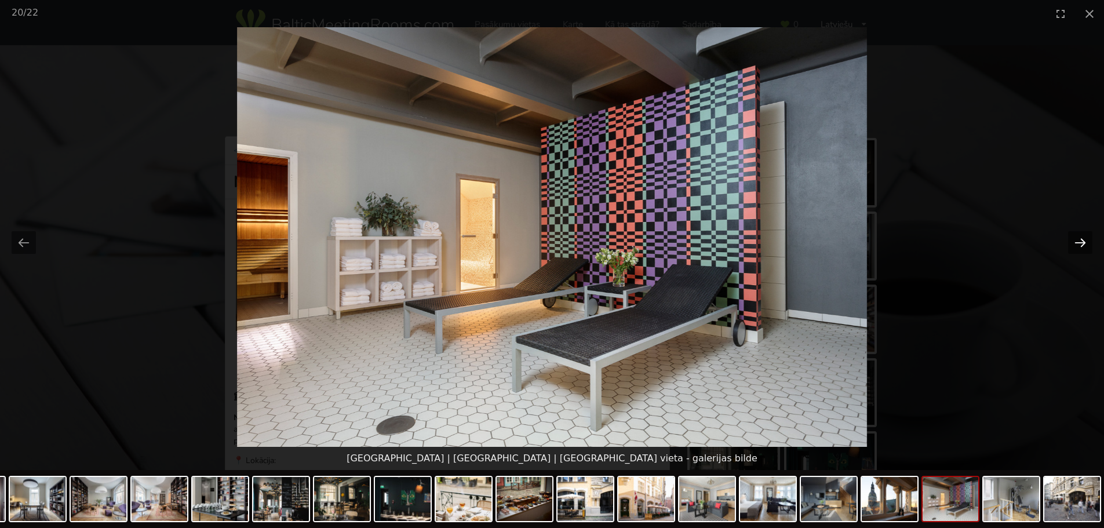
click at [1079, 245] on button "Next slide" at bounding box center [1080, 242] width 24 height 23
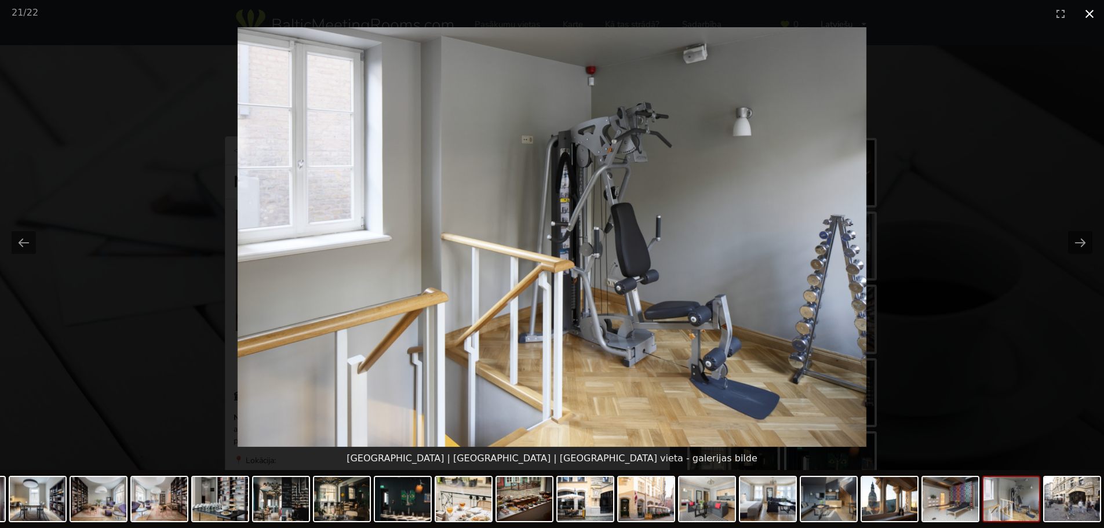
click at [1092, 13] on button "Close gallery" at bounding box center [1089, 13] width 29 height 27
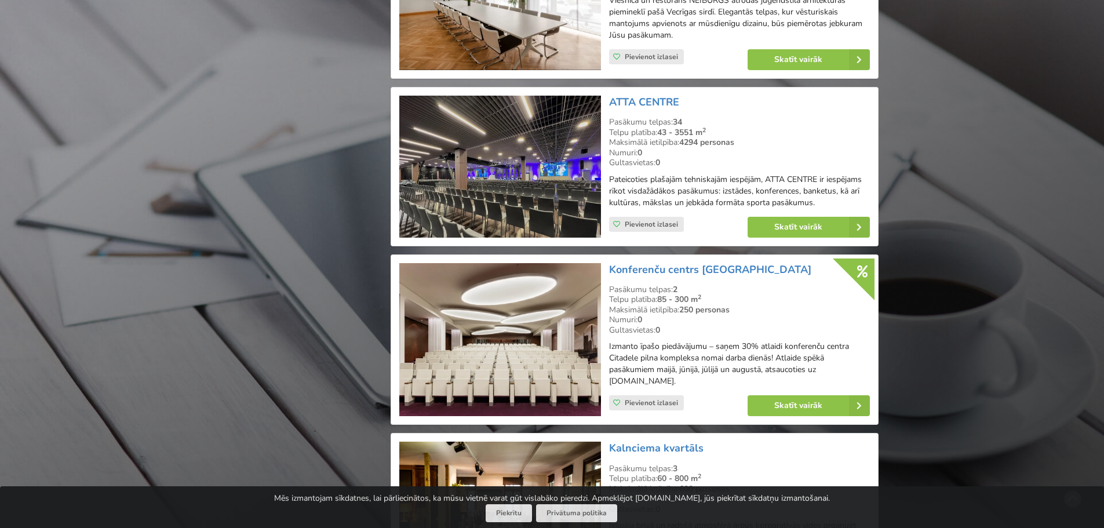
scroll to position [1304, 0]
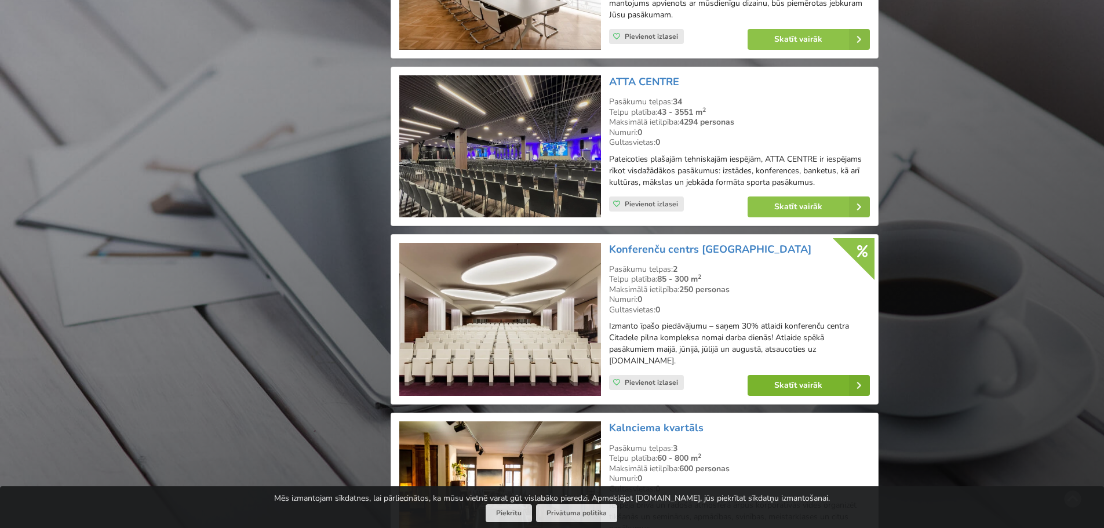
click at [783, 388] on link "Skatīt vairāk" at bounding box center [809, 385] width 122 height 21
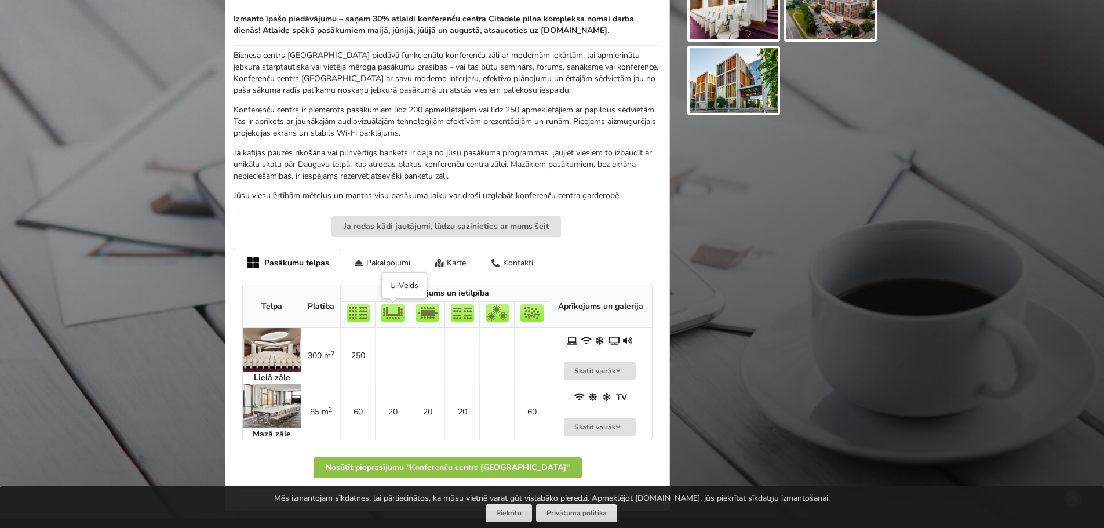
scroll to position [406, 0]
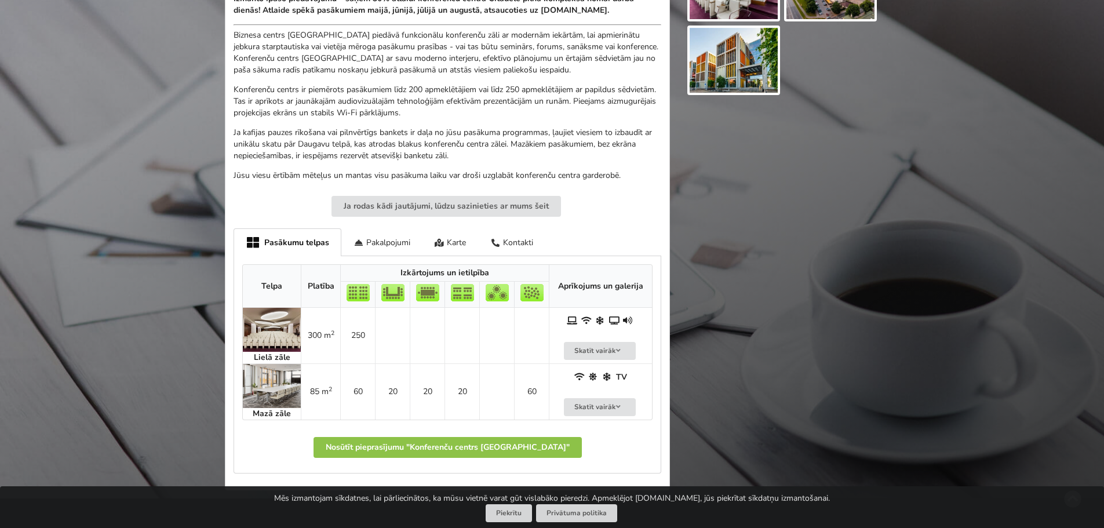
click at [274, 387] on img at bounding box center [272, 386] width 58 height 44
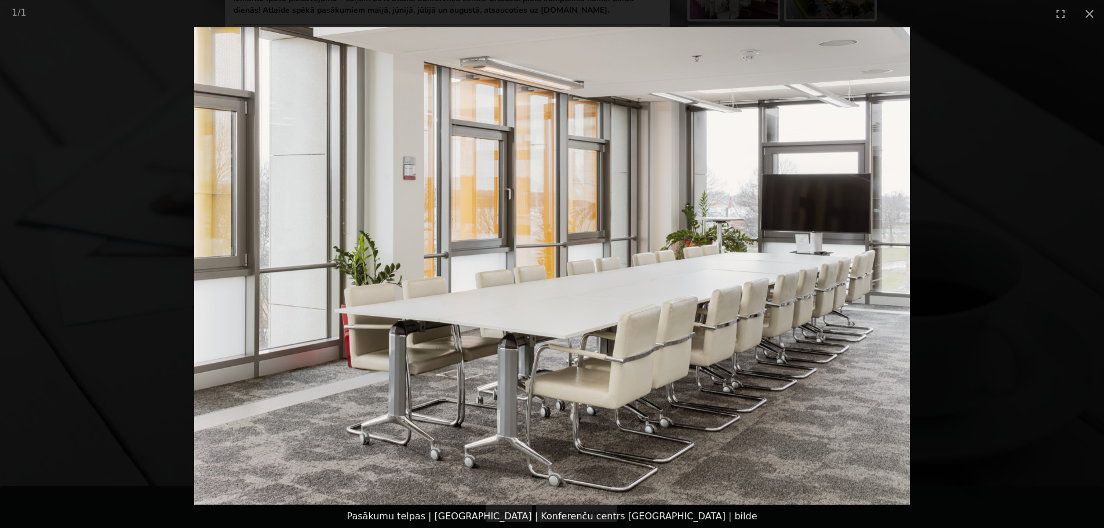
click at [843, 250] on img at bounding box center [552, 266] width 716 height 478
click at [857, 273] on img at bounding box center [552, 266] width 716 height 478
click at [866, 280] on img at bounding box center [552, 266] width 716 height 478
click at [992, 271] on picture at bounding box center [552, 266] width 1104 height 478
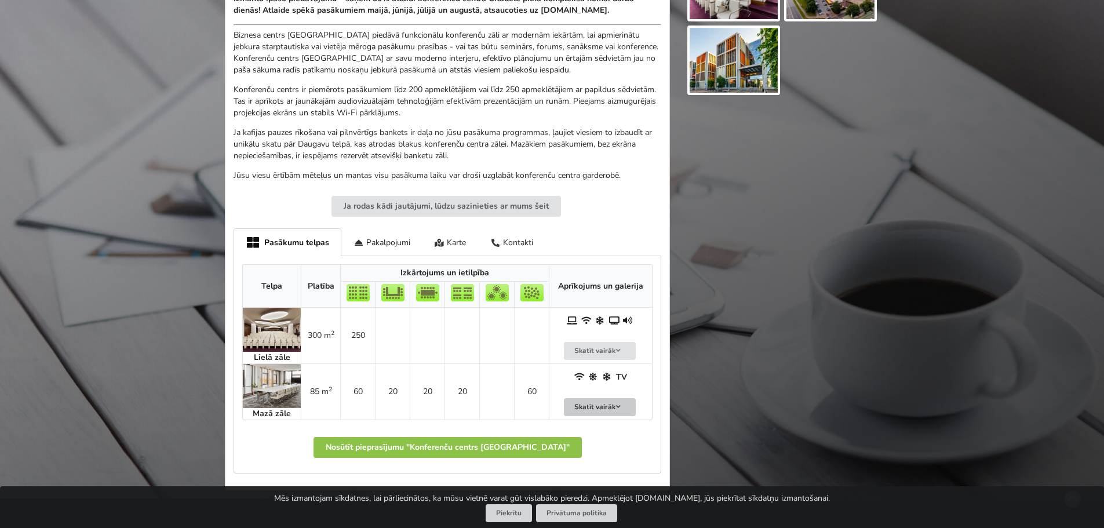
click at [596, 406] on button "Skatīt vairāk" at bounding box center [600, 407] width 72 height 18
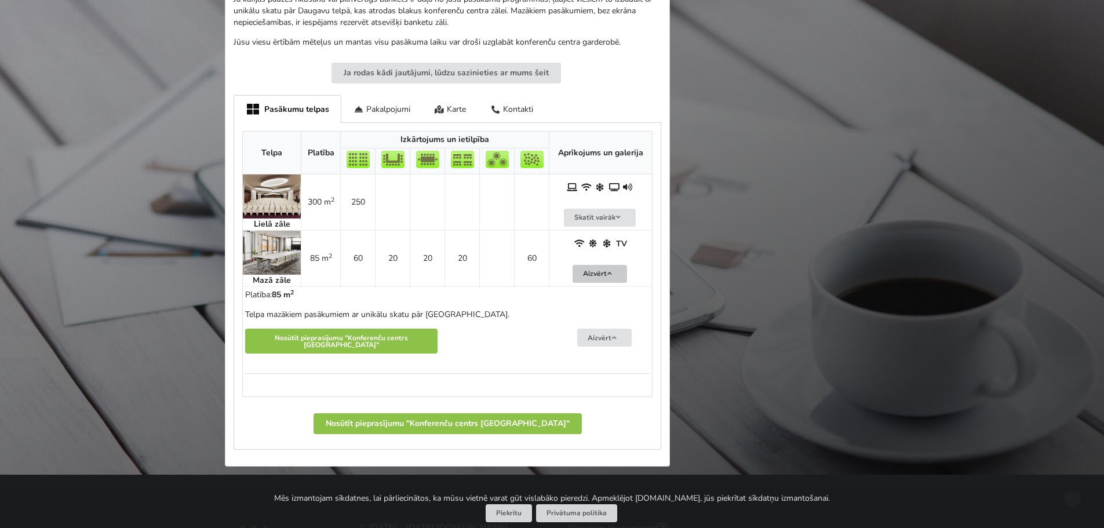
scroll to position [522, 0]
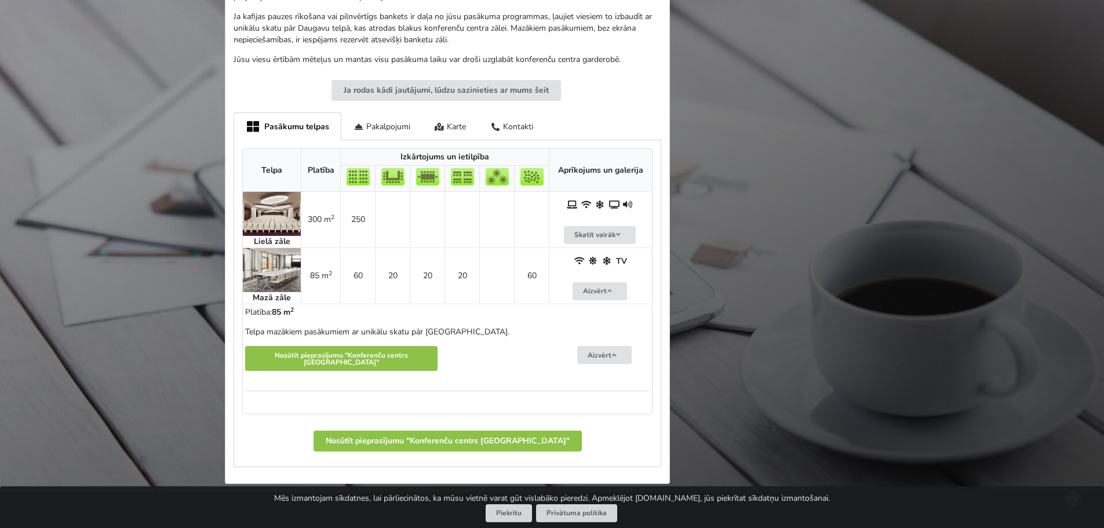
click at [283, 265] on img at bounding box center [272, 270] width 58 height 44
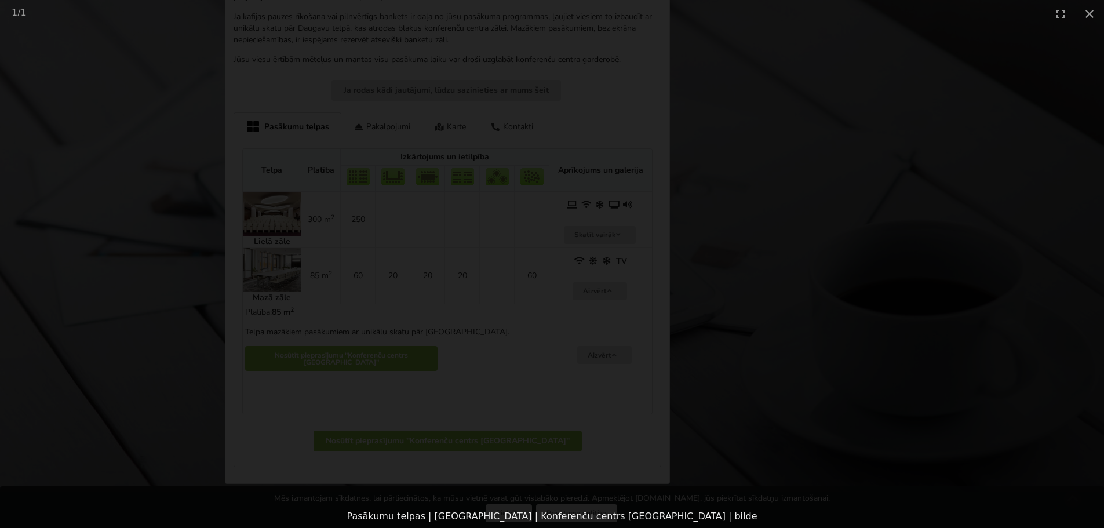
click at [770, 289] on div at bounding box center [552, 266] width 1104 height 478
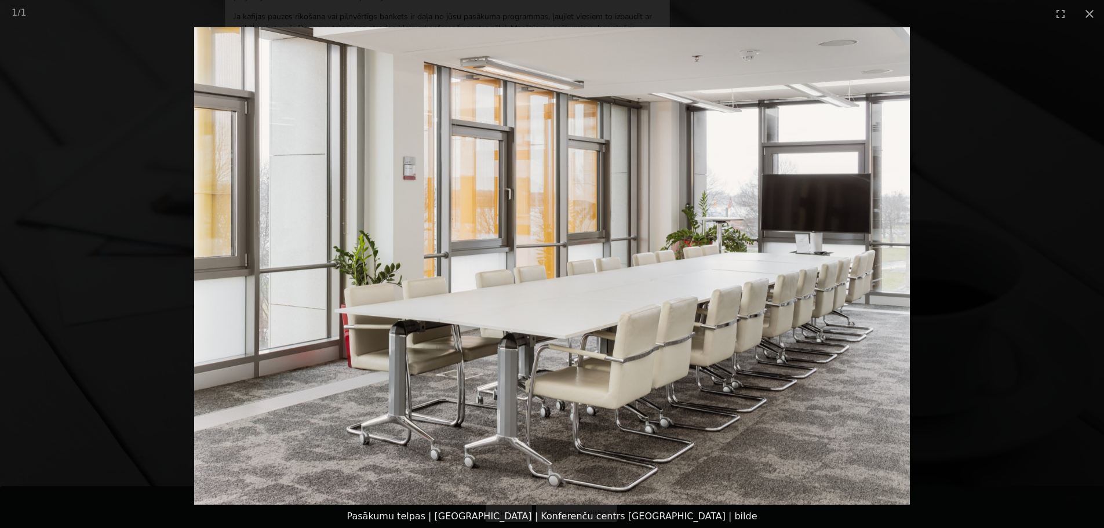
click at [985, 270] on picture at bounding box center [552, 266] width 1104 height 478
click at [858, 289] on img at bounding box center [552, 266] width 716 height 478
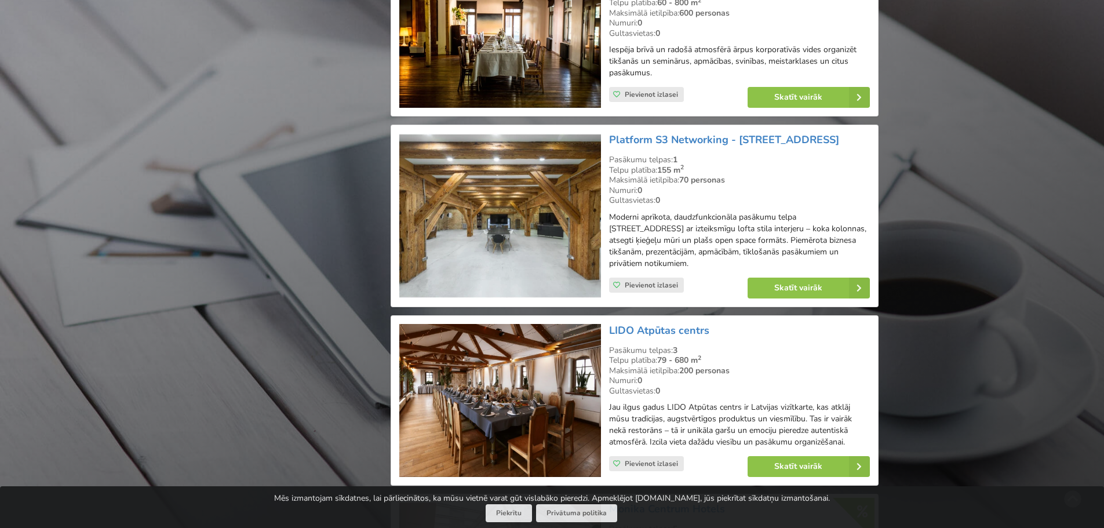
scroll to position [1767, 0]
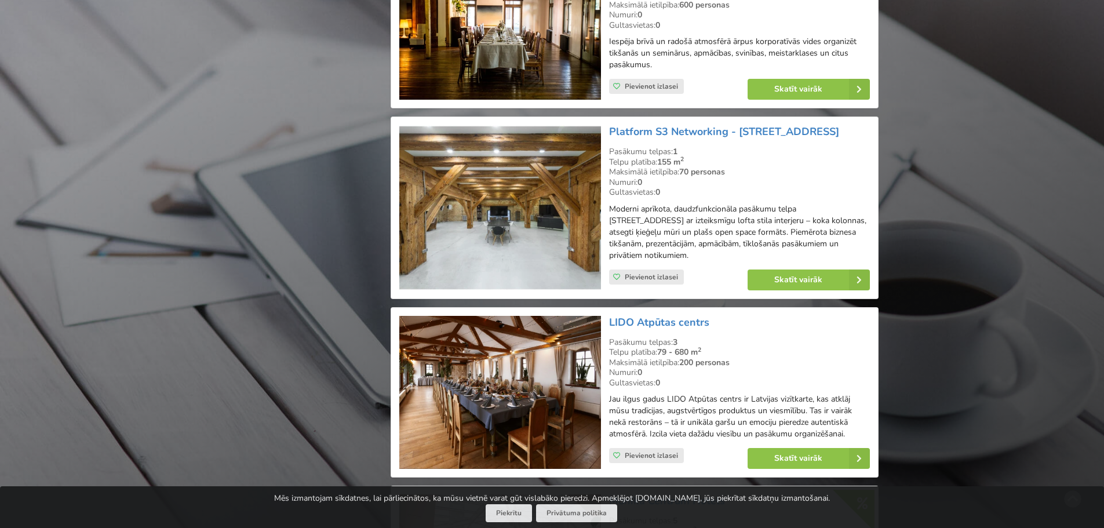
click at [518, 177] on img at bounding box center [499, 207] width 201 height 165
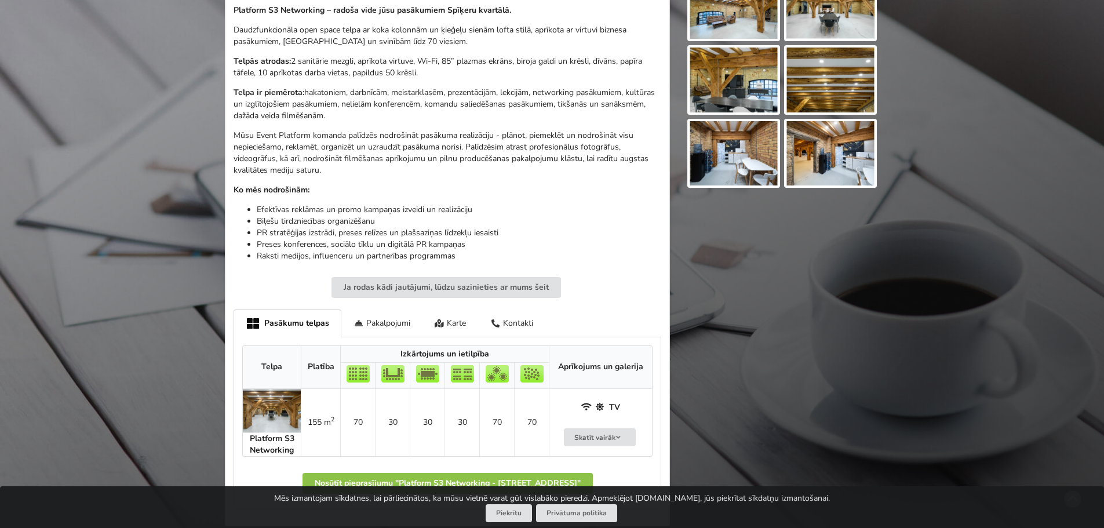
scroll to position [464, 0]
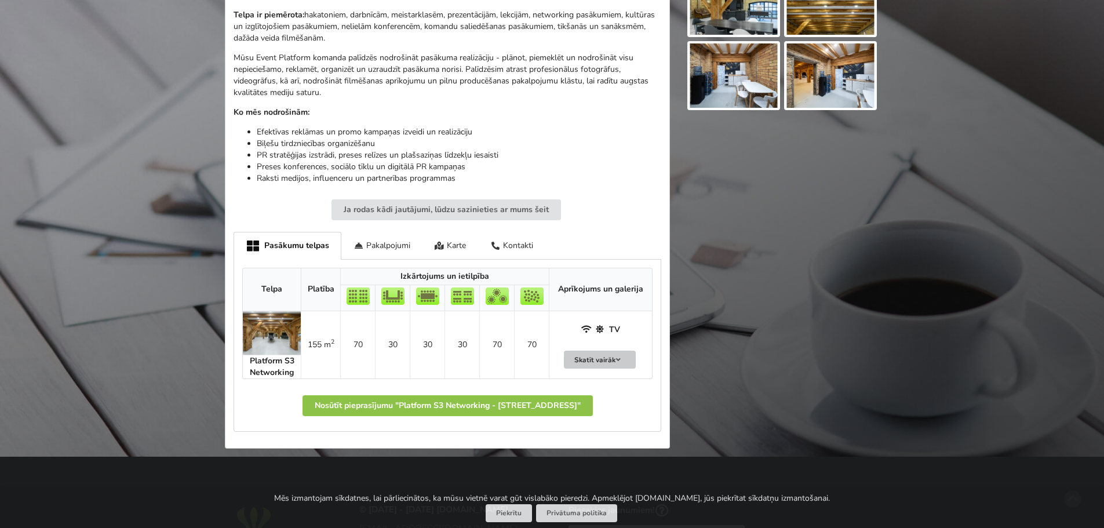
click at [576, 358] on button "Skatīt vairāk" at bounding box center [600, 360] width 72 height 18
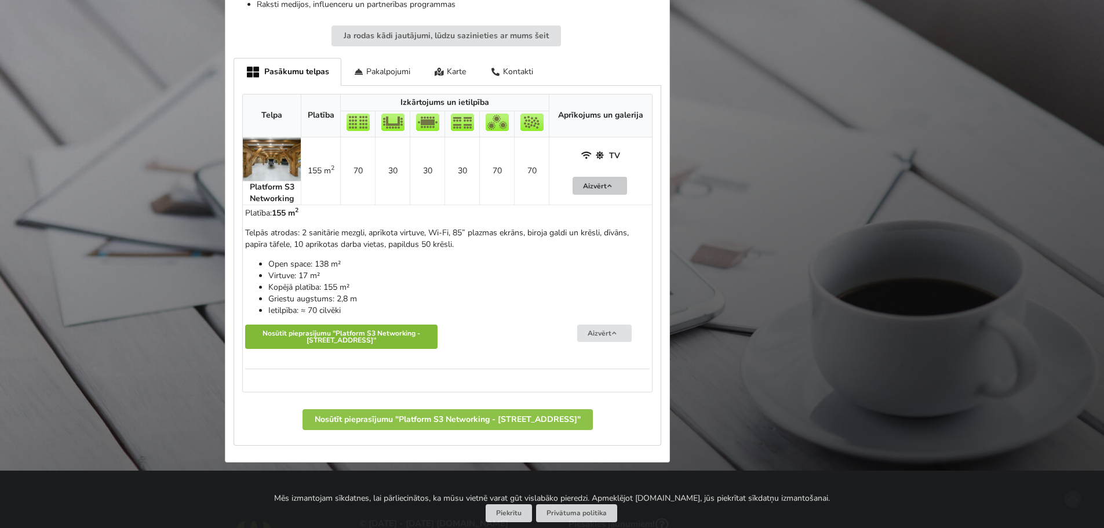
scroll to position [580, 0]
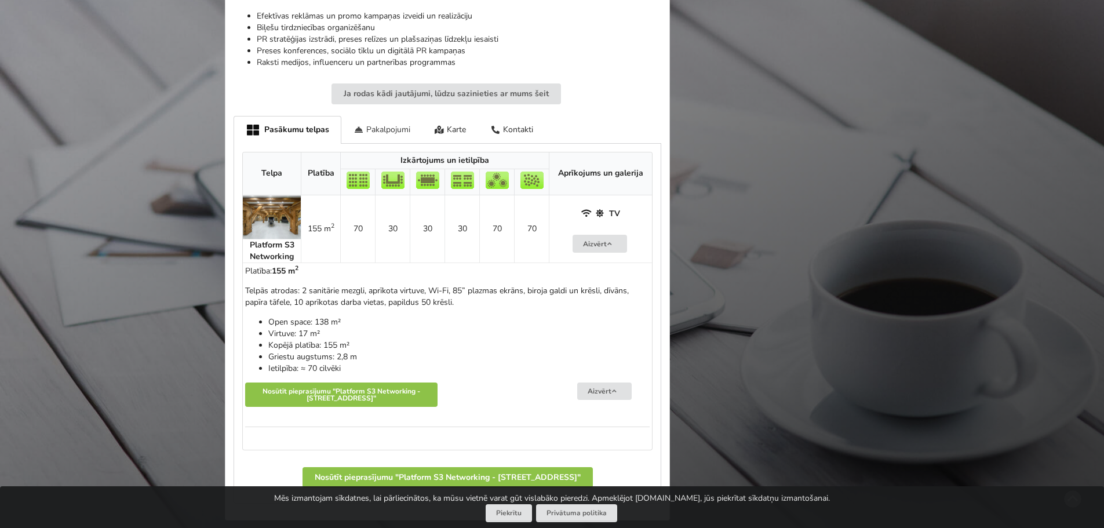
click at [406, 128] on div "Pakalpojumi" at bounding box center [381, 129] width 81 height 27
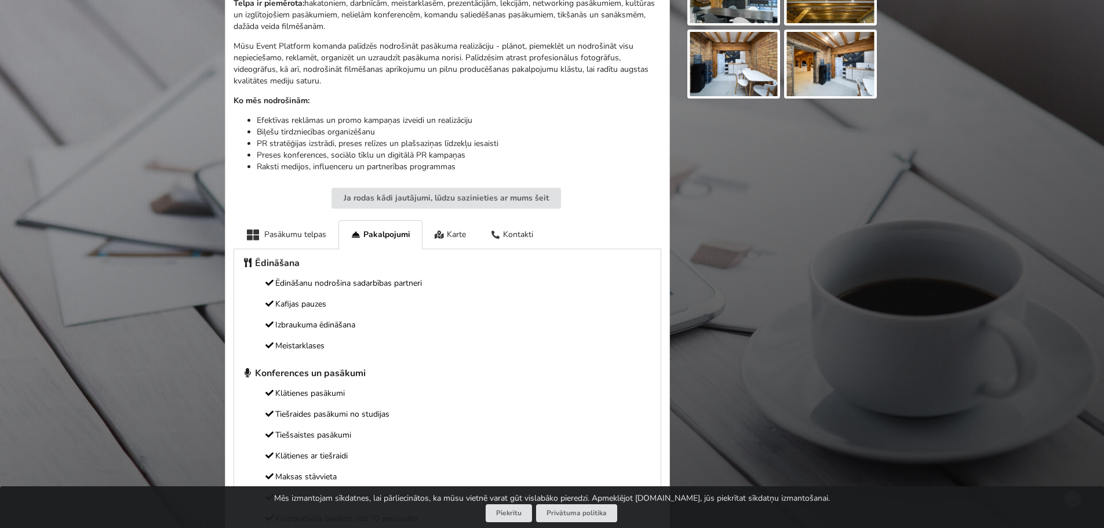
scroll to position [464, 0]
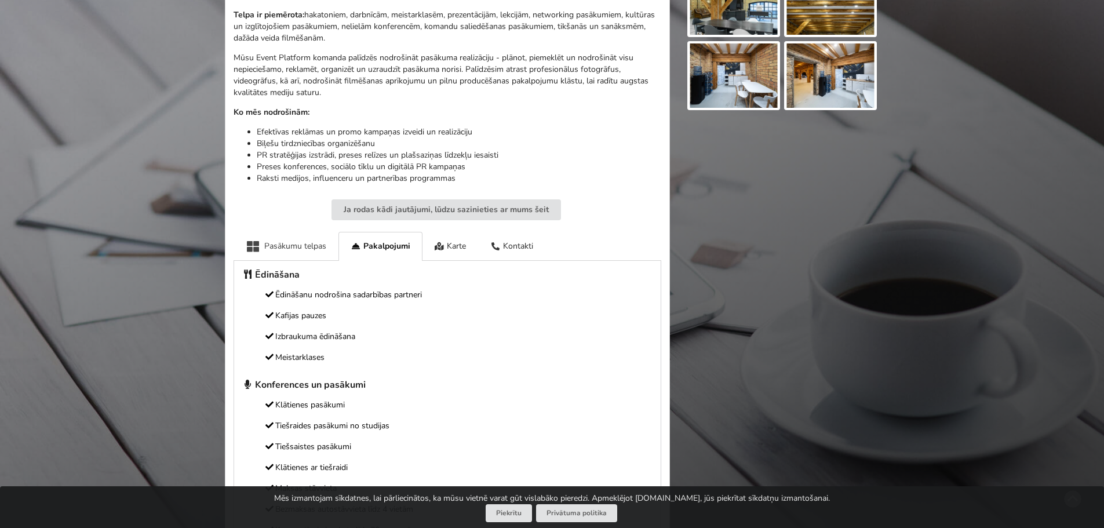
click at [307, 248] on div "Pasākumu telpas" at bounding box center [286, 246] width 105 height 28
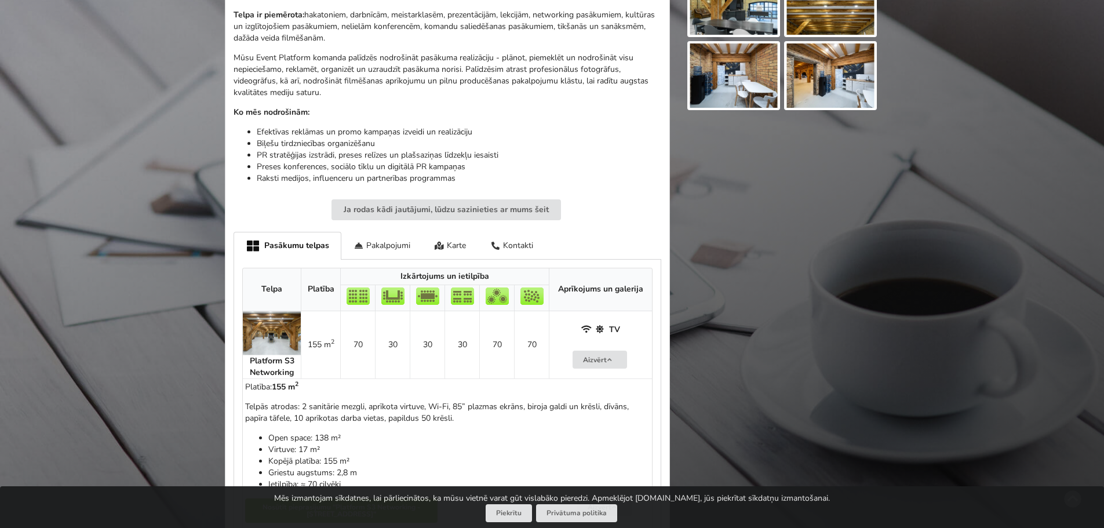
click at [285, 329] on img at bounding box center [272, 333] width 58 height 44
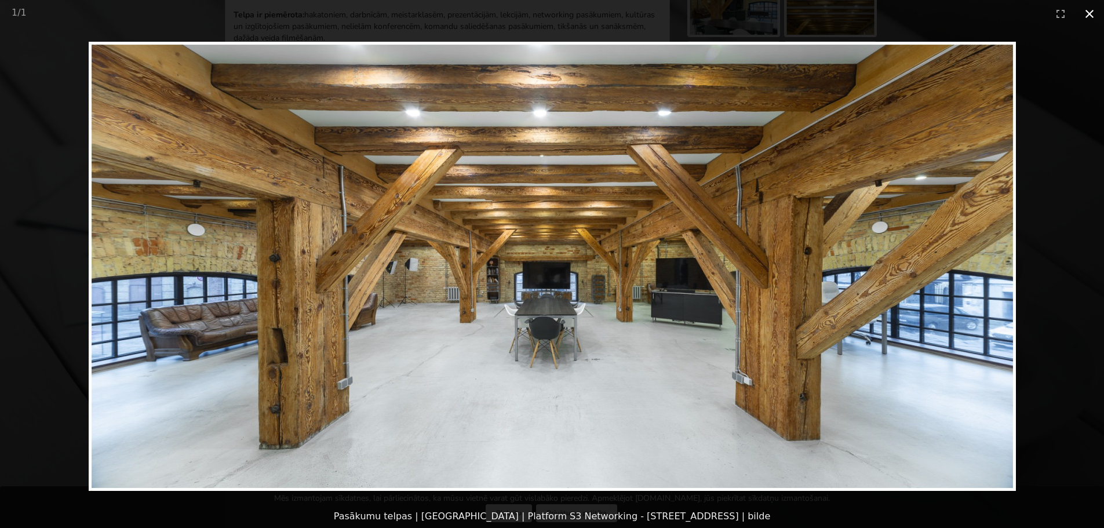
click at [1087, 14] on button "Close gallery" at bounding box center [1089, 13] width 29 height 27
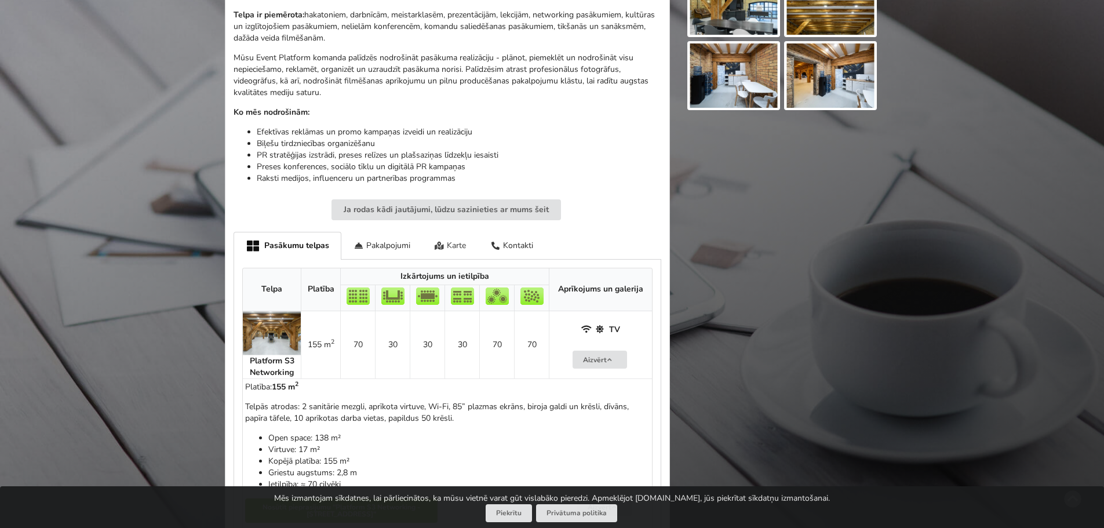
click at [457, 244] on div "Karte" at bounding box center [451, 245] width 56 height 27
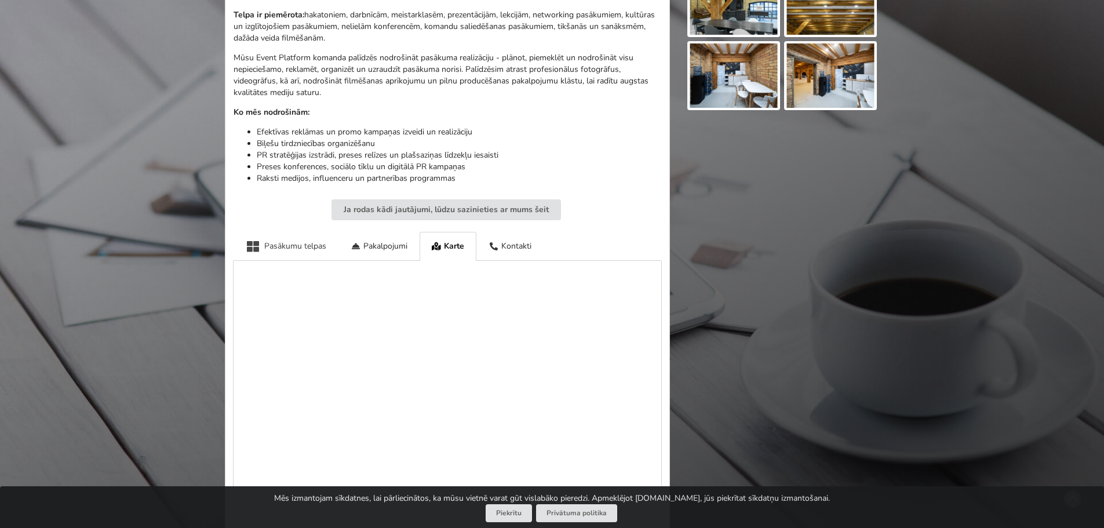
click at [312, 246] on div "Pasākumu telpas" at bounding box center [286, 246] width 105 height 28
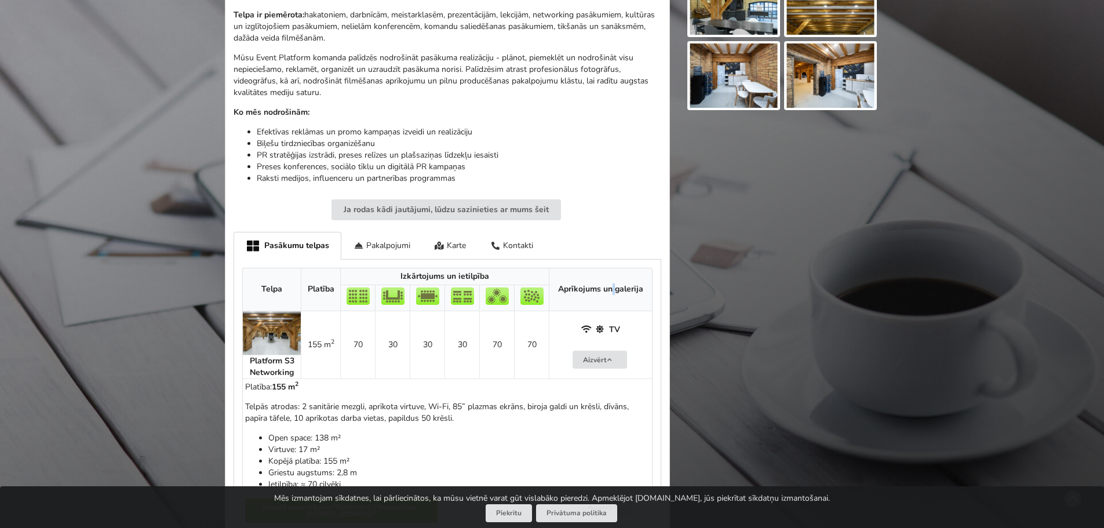
click at [614, 289] on th "Aprīkojums un galerija" at bounding box center [600, 289] width 103 height 43
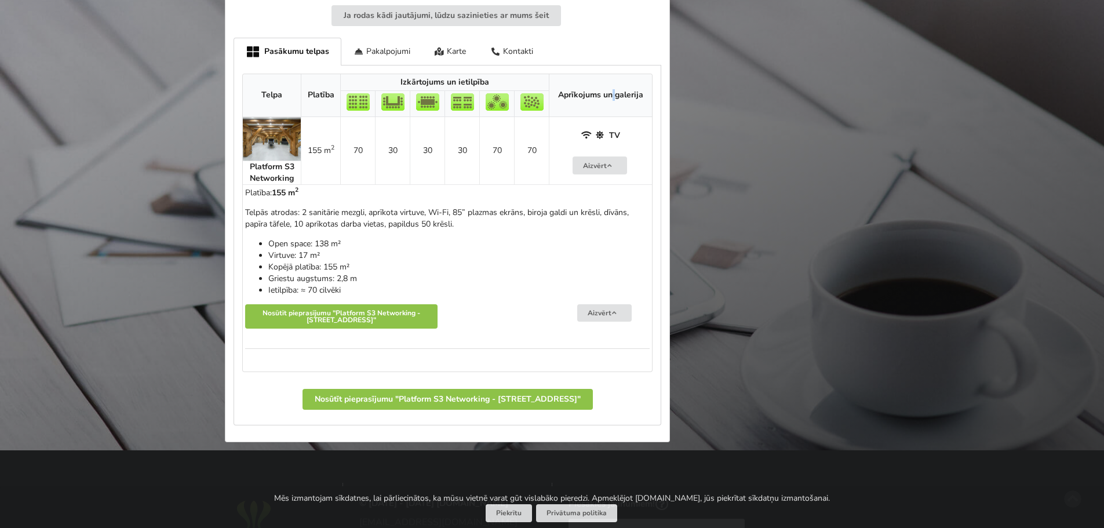
scroll to position [638, 0]
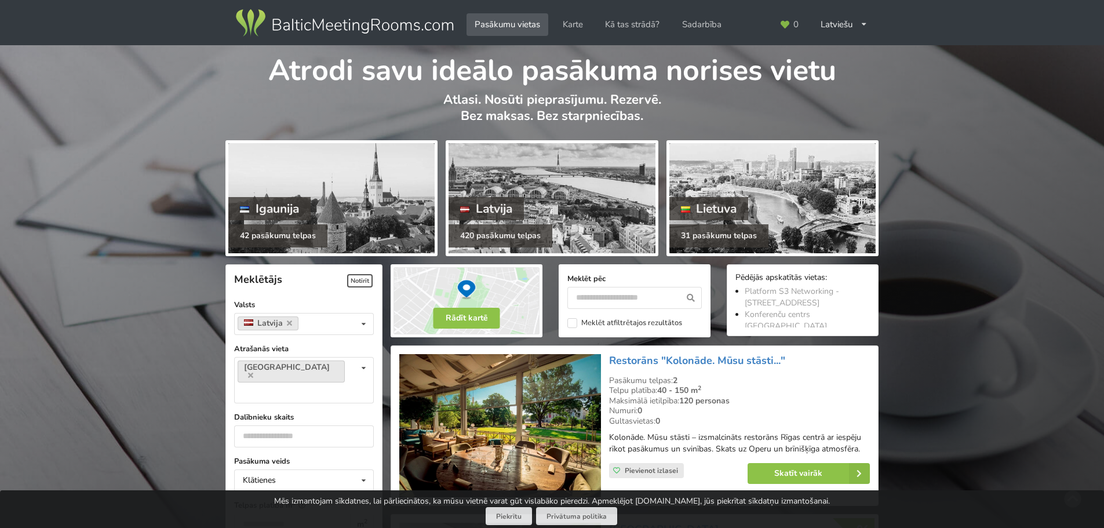
scroll to position [1767, 0]
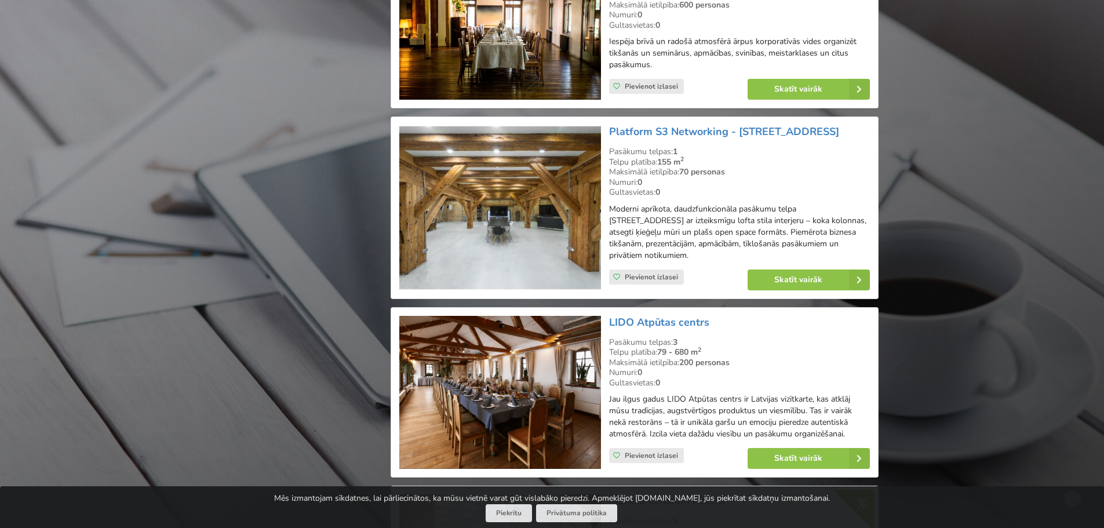
click at [536, 335] on img at bounding box center [499, 393] width 201 height 154
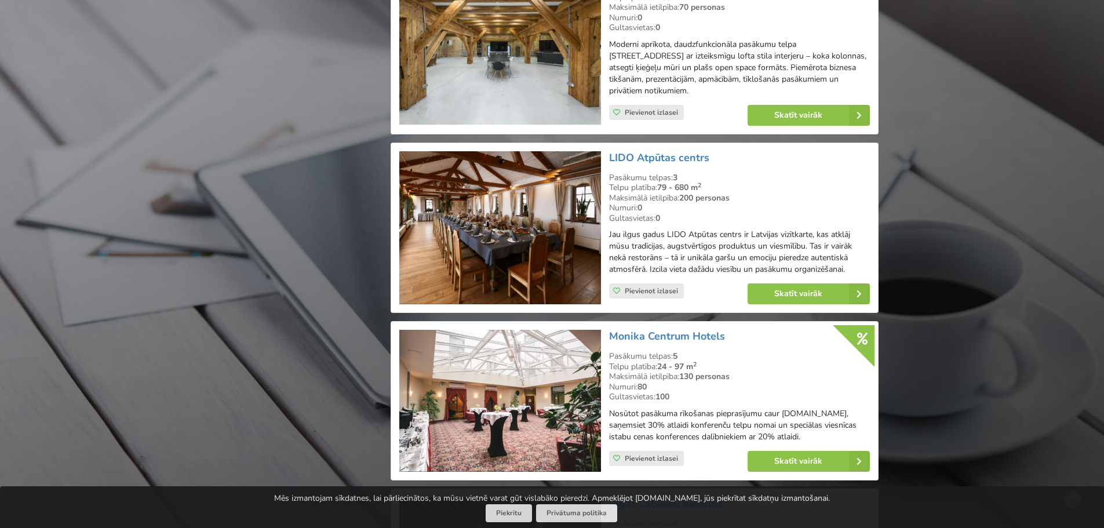
scroll to position [1941, 0]
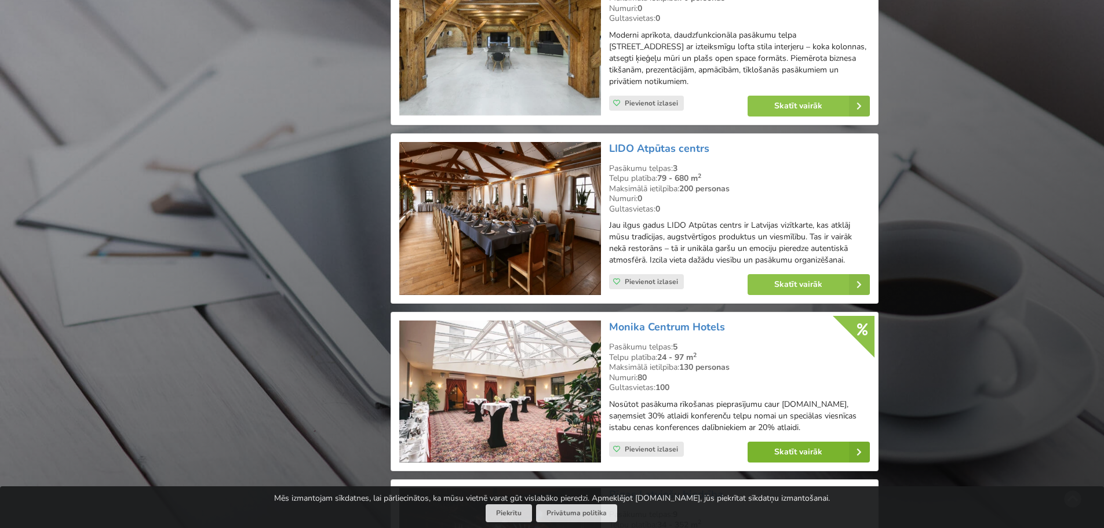
click at [778, 442] on link "Skatīt vairāk" at bounding box center [809, 452] width 122 height 21
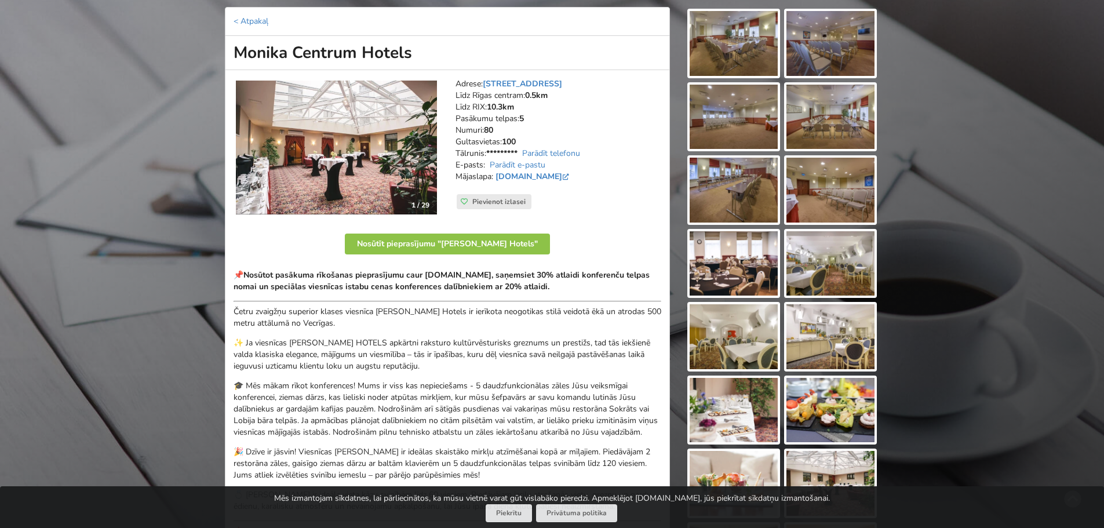
scroll to position [116, 0]
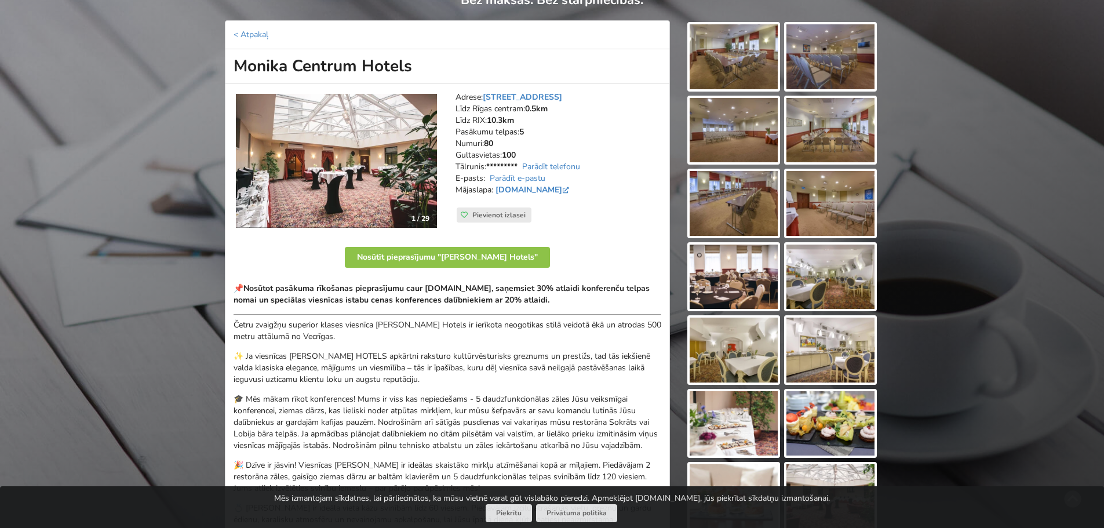
click at [363, 139] on img at bounding box center [336, 161] width 201 height 134
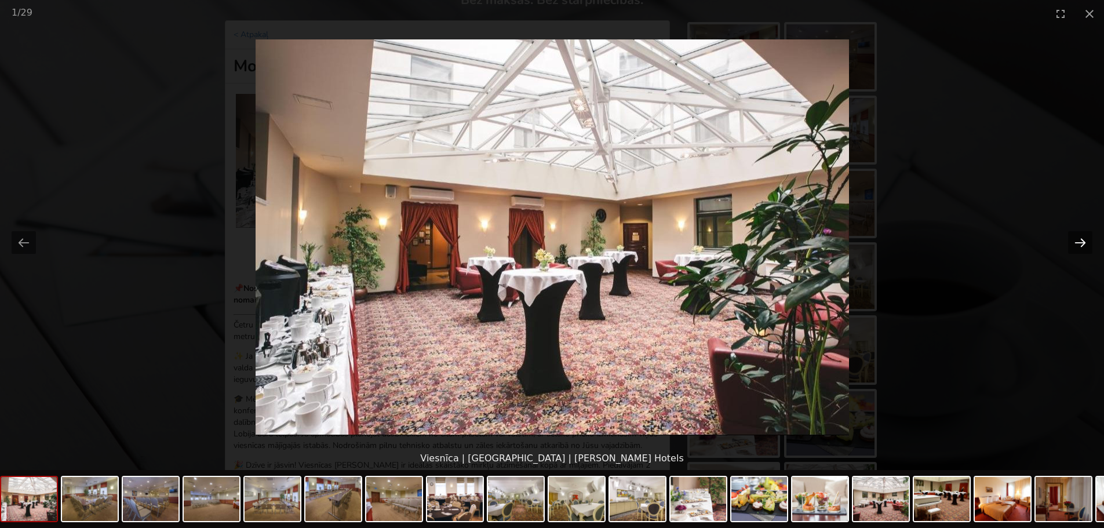
click at [1074, 243] on button "Next slide" at bounding box center [1080, 242] width 24 height 23
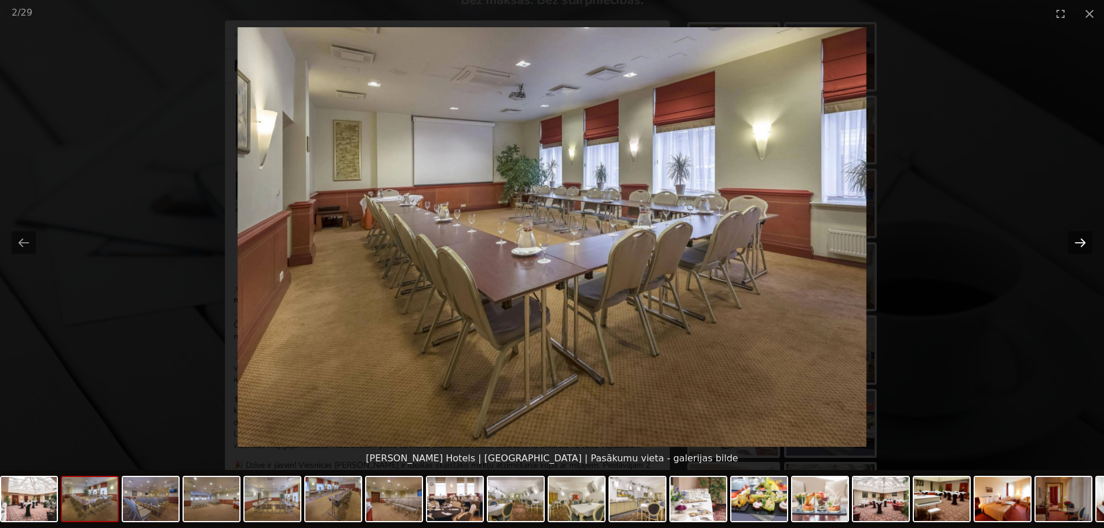
click at [1074, 243] on button "Next slide" at bounding box center [1080, 242] width 24 height 23
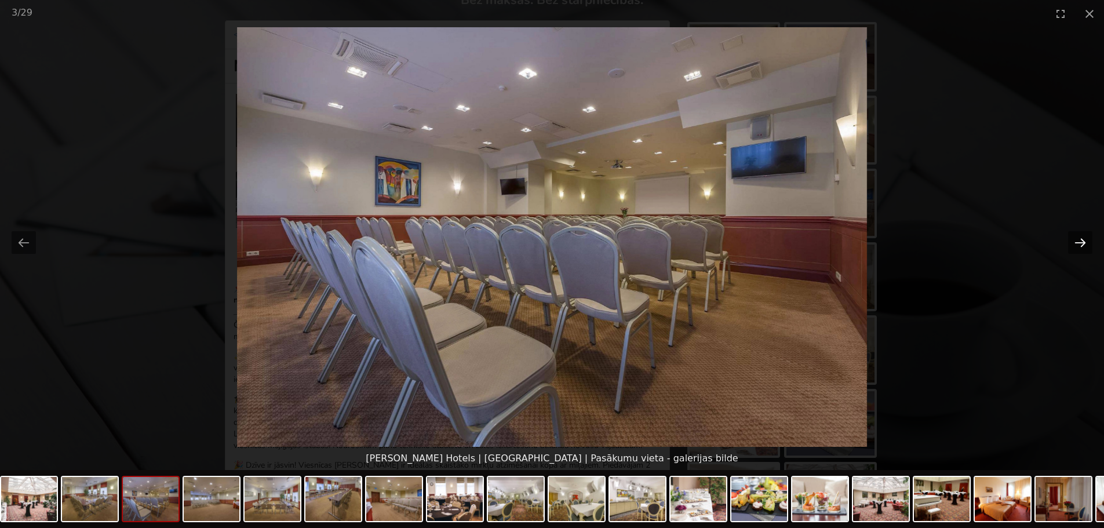
click at [1074, 243] on button "Next slide" at bounding box center [1080, 242] width 24 height 23
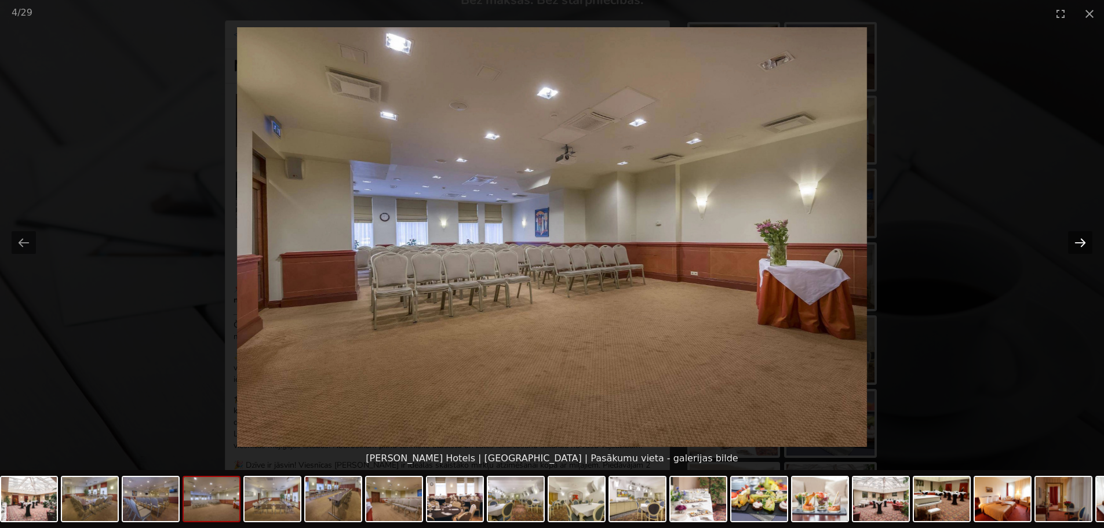
click at [1074, 243] on button "Next slide" at bounding box center [1080, 242] width 24 height 23
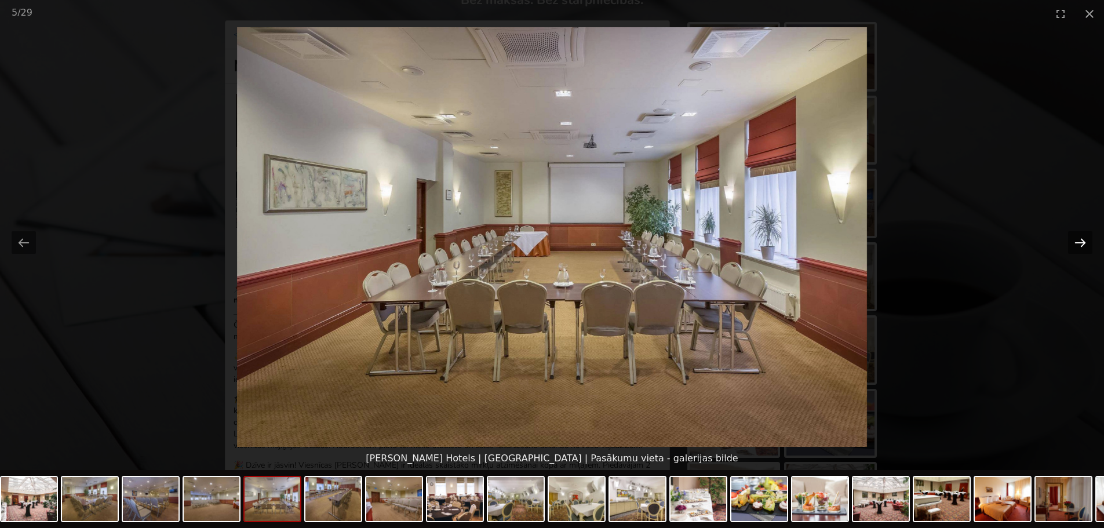
click at [1074, 243] on button "Next slide" at bounding box center [1080, 242] width 24 height 23
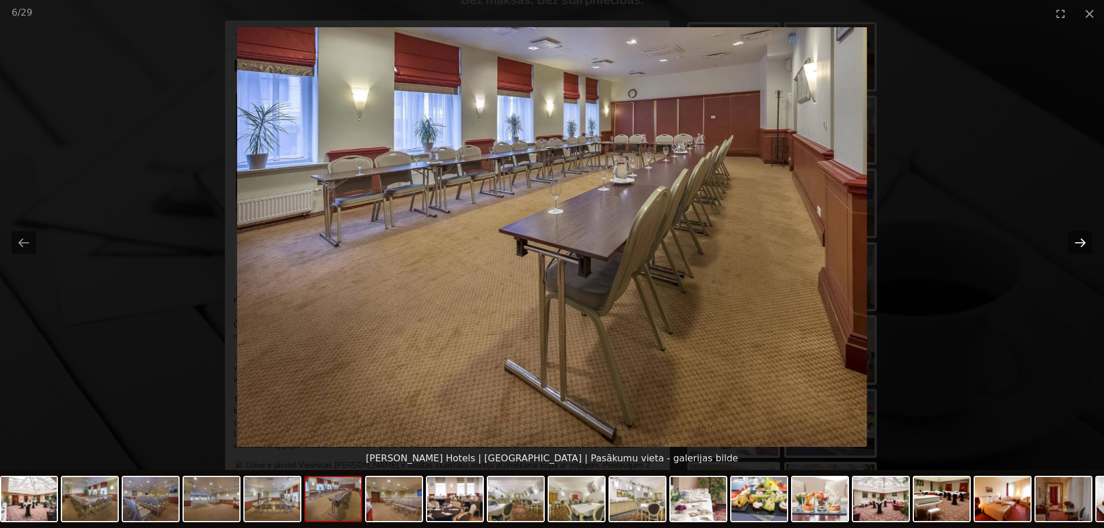
click at [1074, 243] on button "Next slide" at bounding box center [1080, 242] width 24 height 23
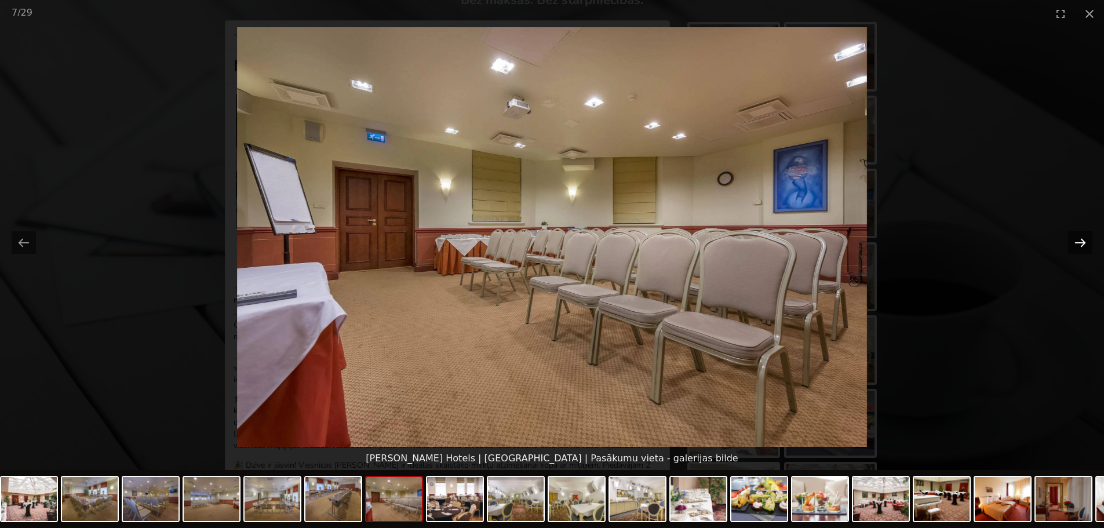
click at [1074, 243] on button "Next slide" at bounding box center [1080, 242] width 24 height 23
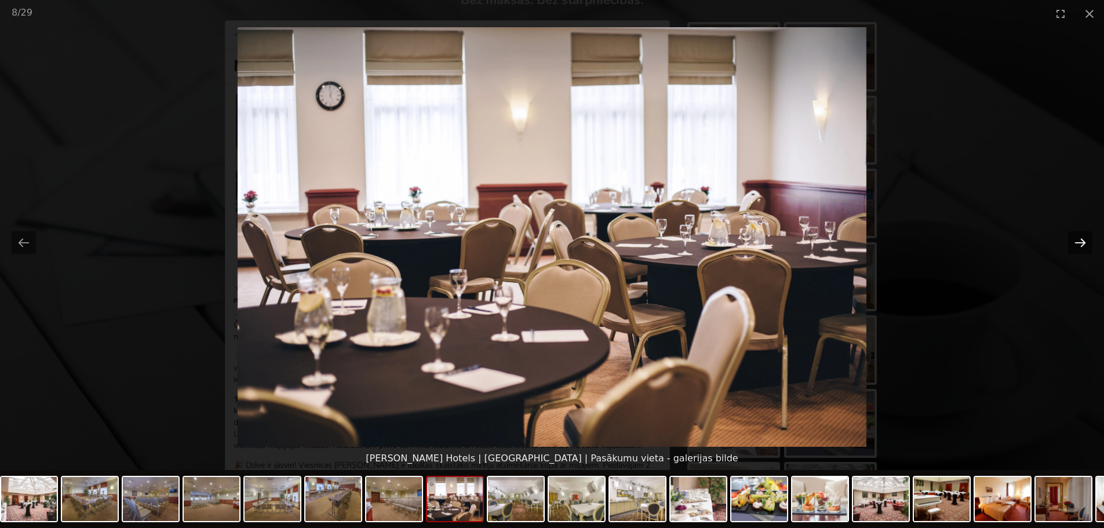
click at [1074, 243] on button "Next slide" at bounding box center [1080, 242] width 24 height 23
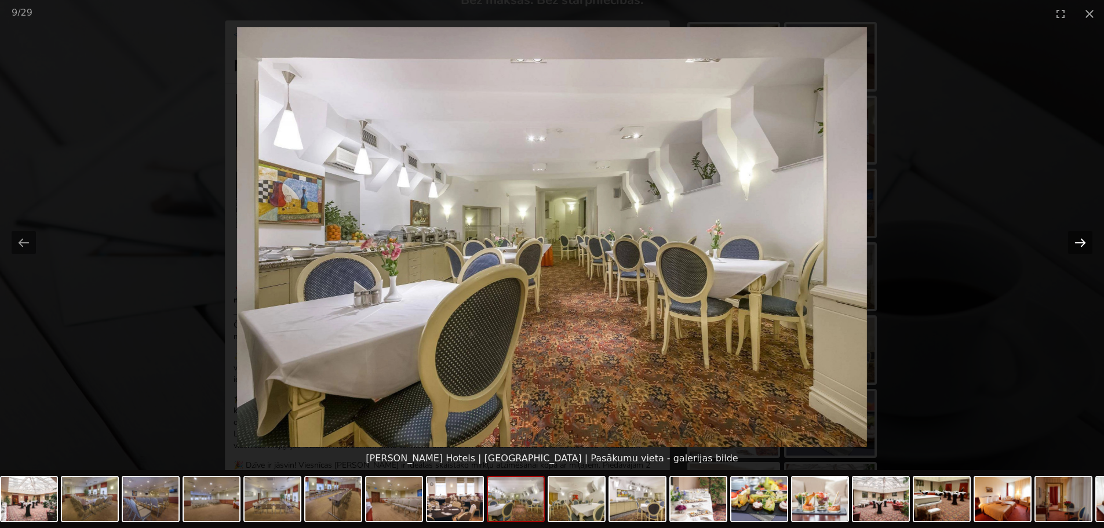
click at [1074, 243] on button "Next slide" at bounding box center [1080, 242] width 24 height 23
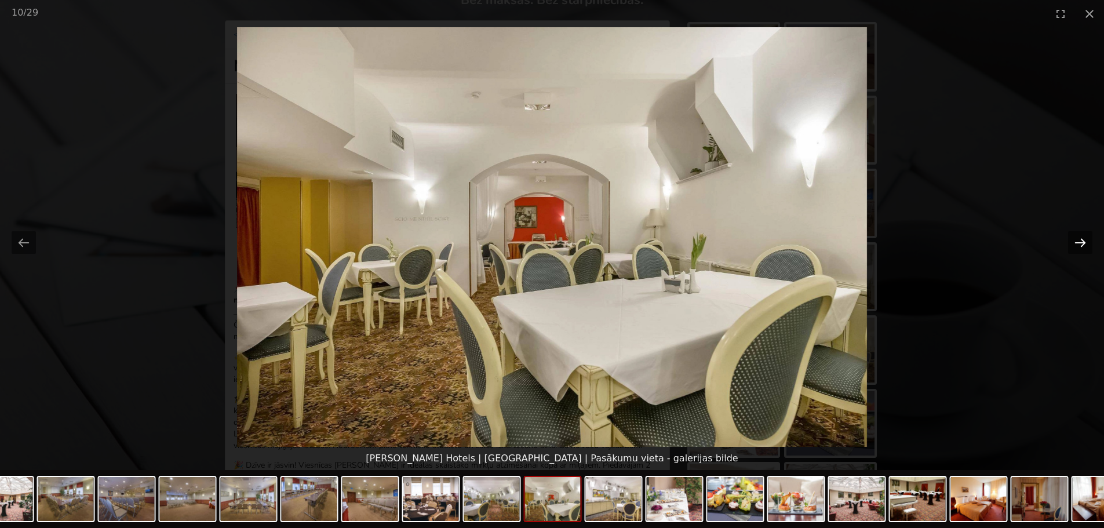
click at [1074, 243] on button "Next slide" at bounding box center [1080, 242] width 24 height 23
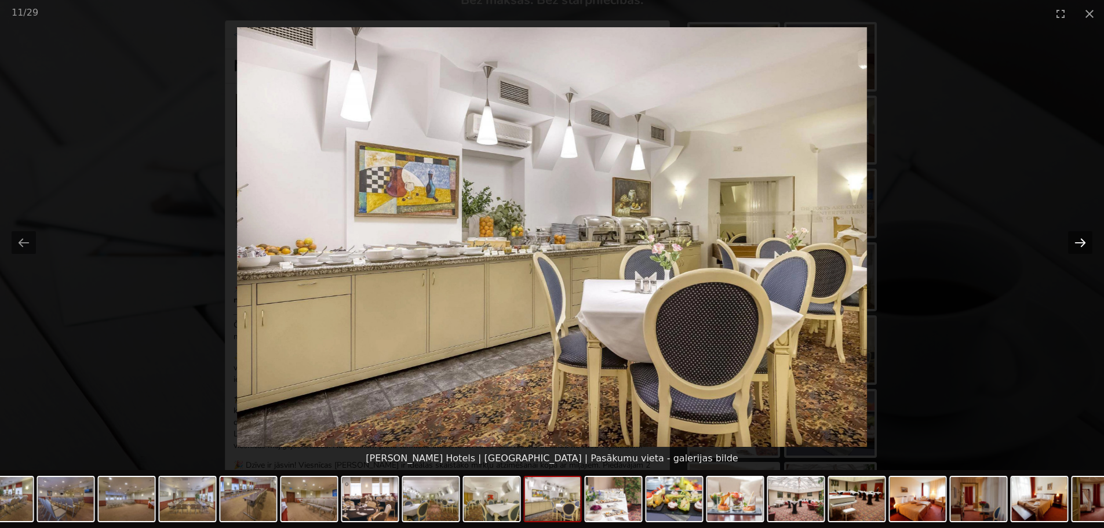
click at [1074, 243] on button "Next slide" at bounding box center [1080, 242] width 24 height 23
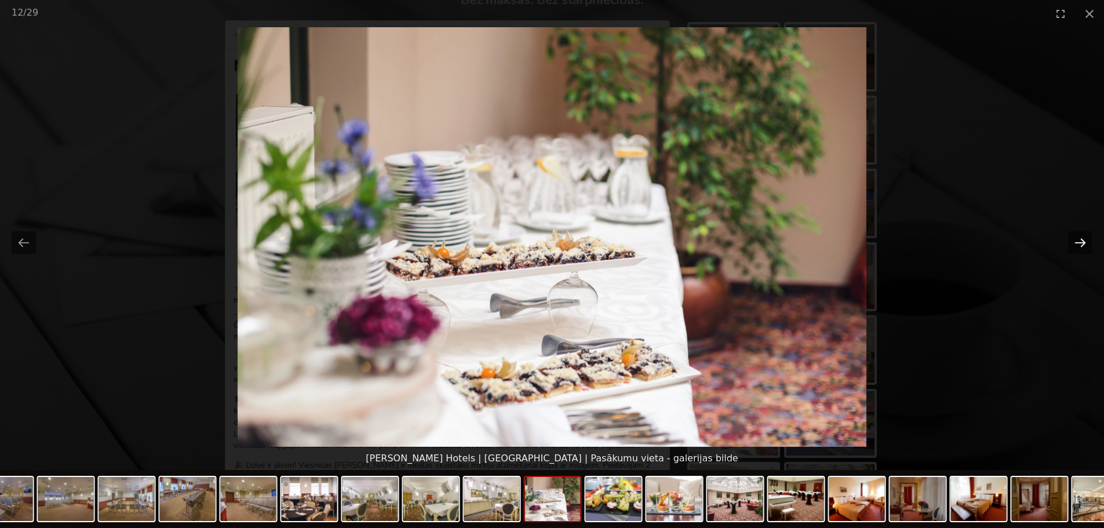
click at [1074, 243] on button "Next slide" at bounding box center [1080, 242] width 24 height 23
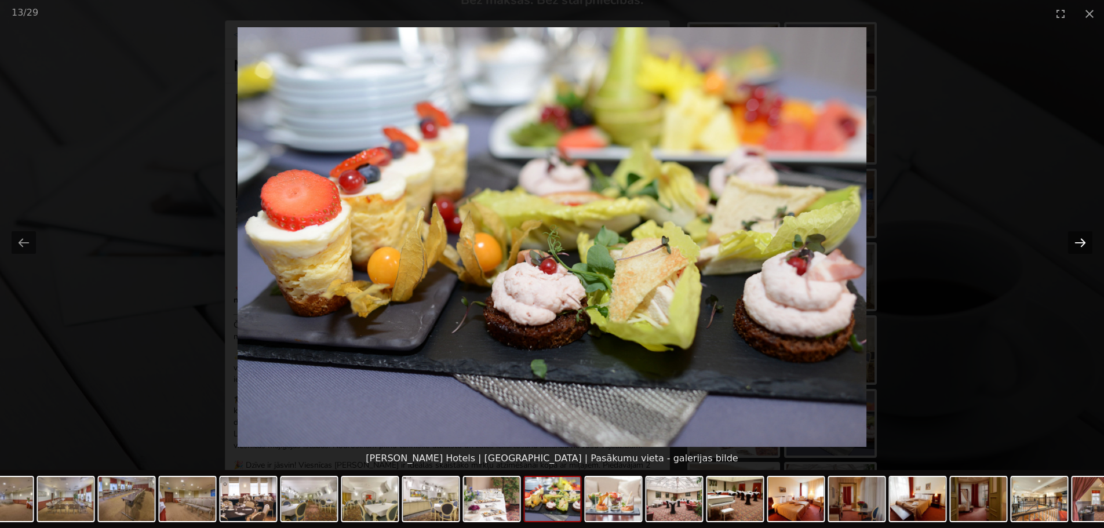
click at [1072, 241] on button "Next slide" at bounding box center [1080, 242] width 24 height 23
